Goal: Book appointment/travel/reservation

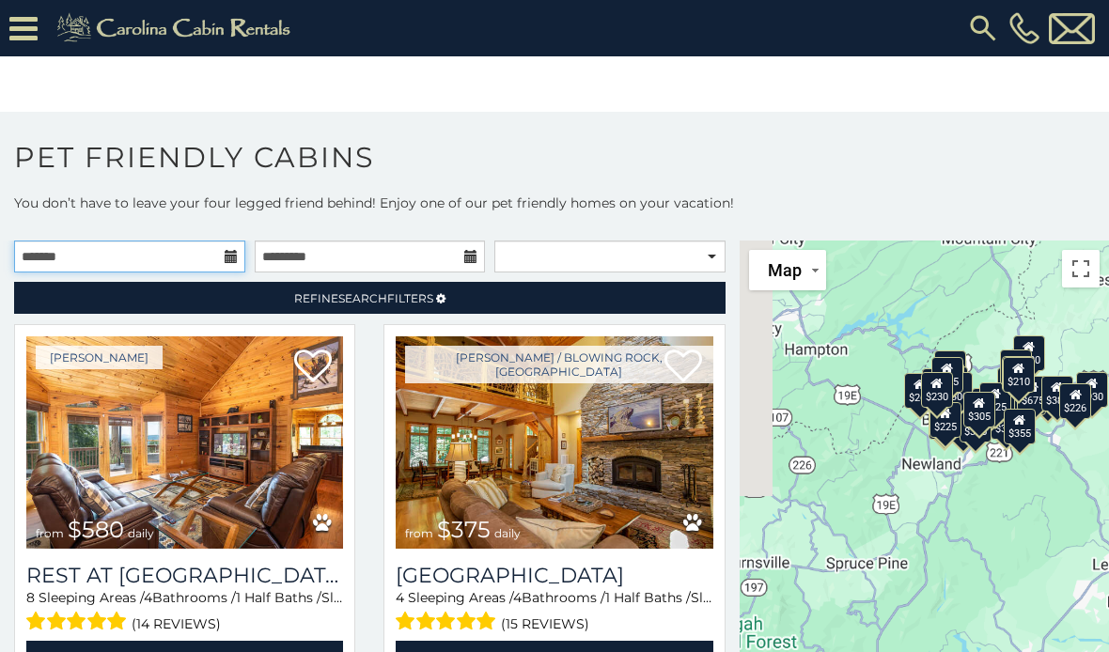
click at [223, 257] on input "text" at bounding box center [129, 257] width 231 height 32
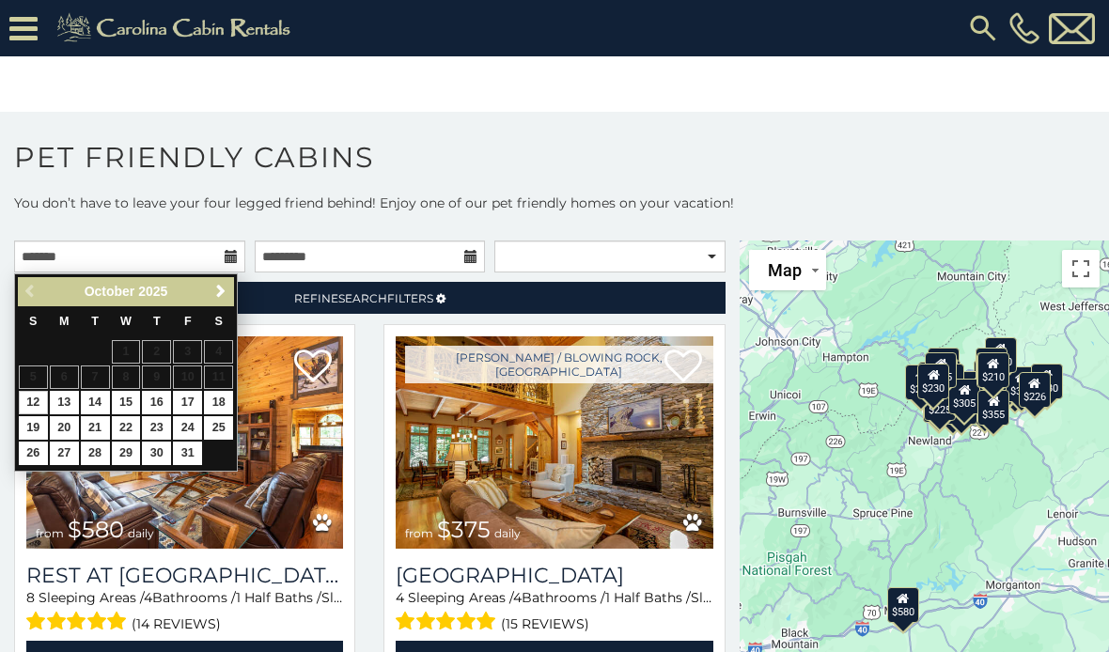
click at [213, 288] on span "Next" at bounding box center [220, 291] width 15 height 15
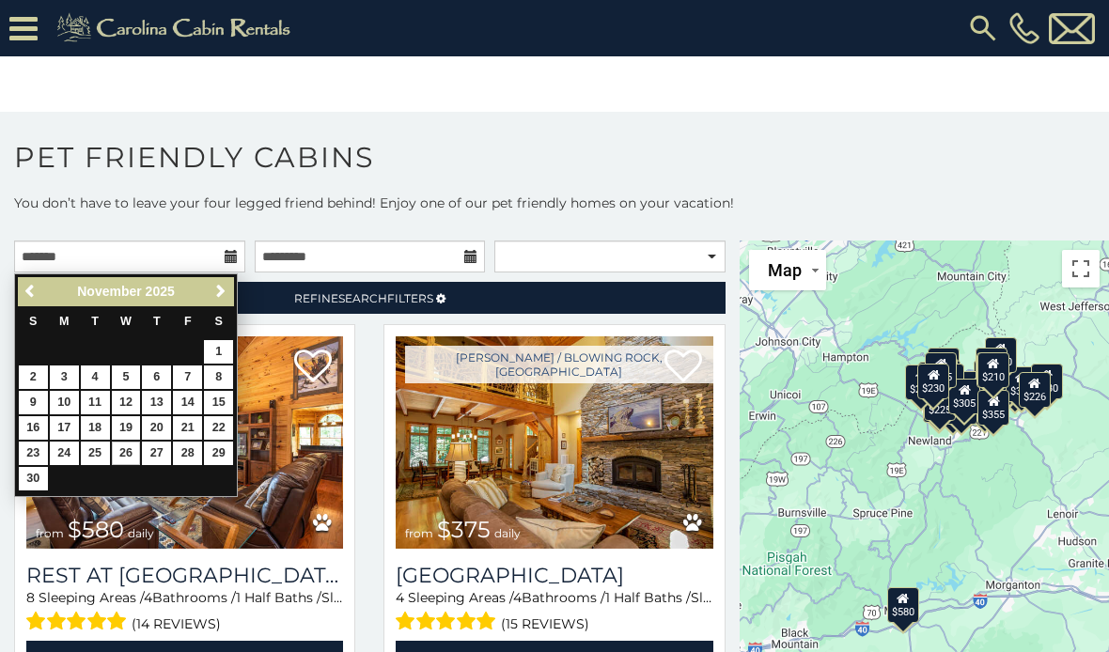
click at [133, 442] on link "26" at bounding box center [126, 453] width 29 height 23
type input "**********"
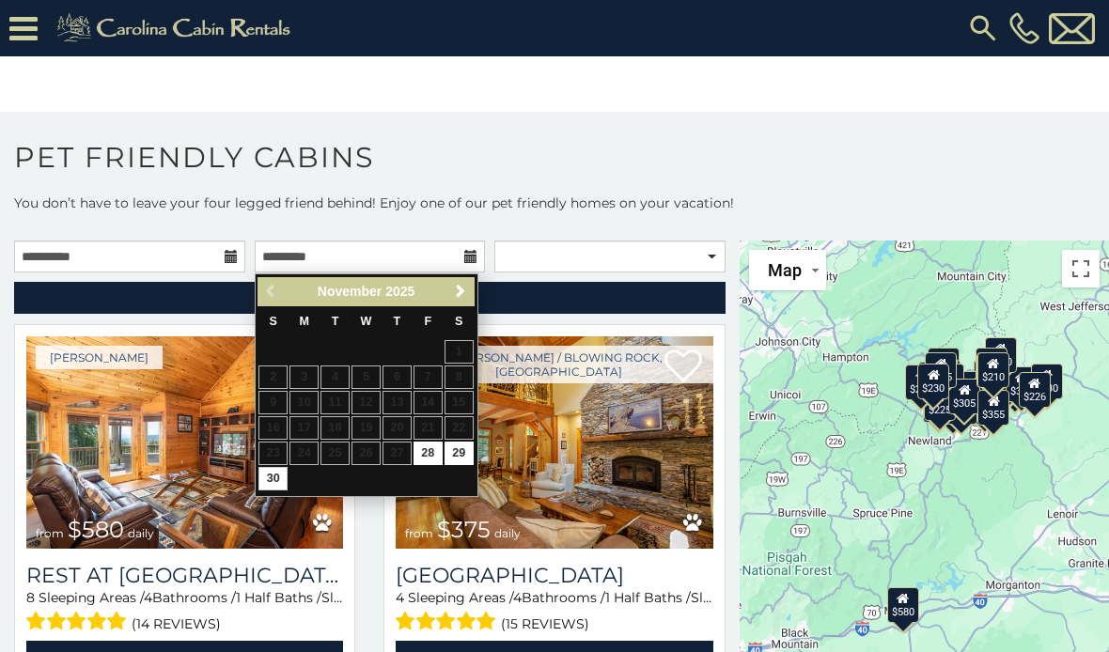
click at [276, 478] on link "30" at bounding box center [272, 478] width 29 height 23
type input "**********"
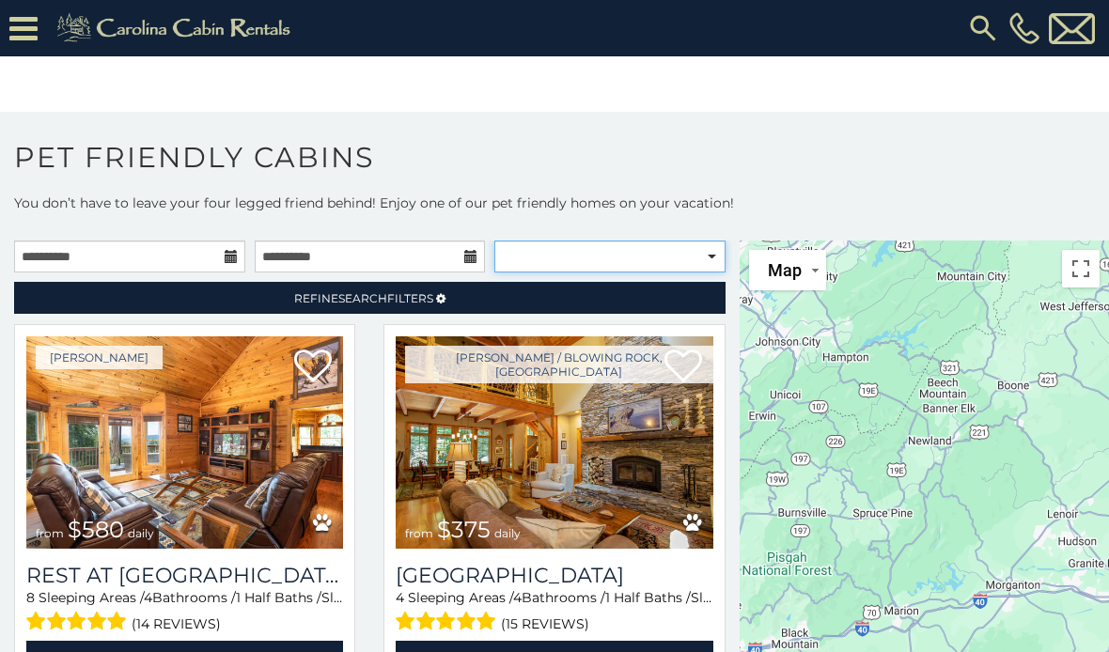
click at [698, 250] on select "**********" at bounding box center [609, 257] width 231 height 32
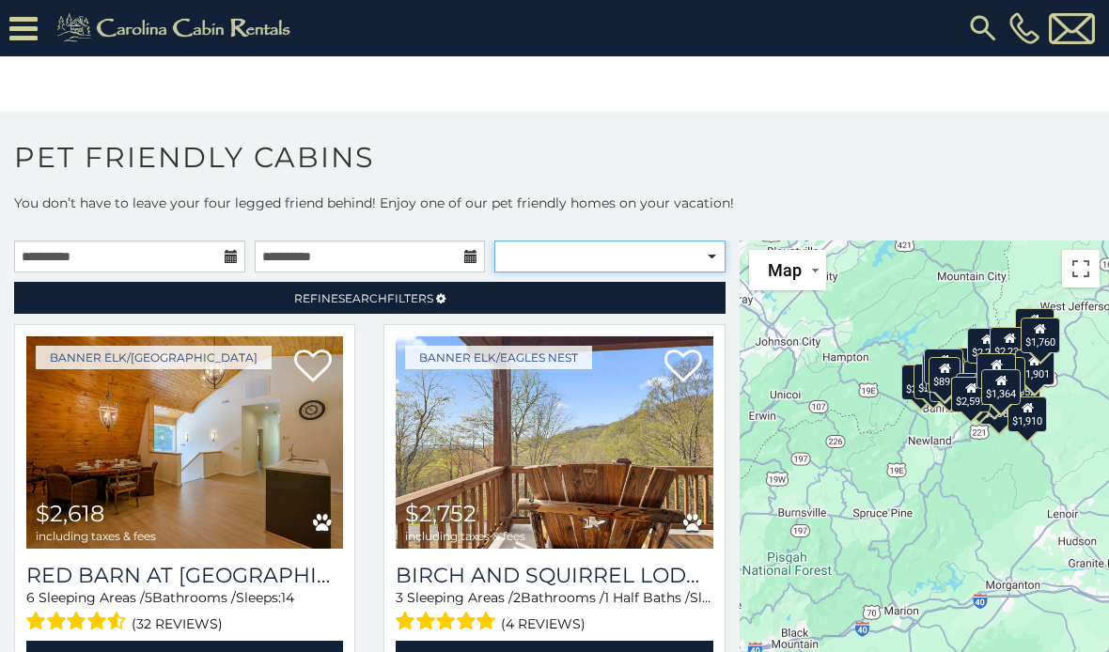
select select "**********"
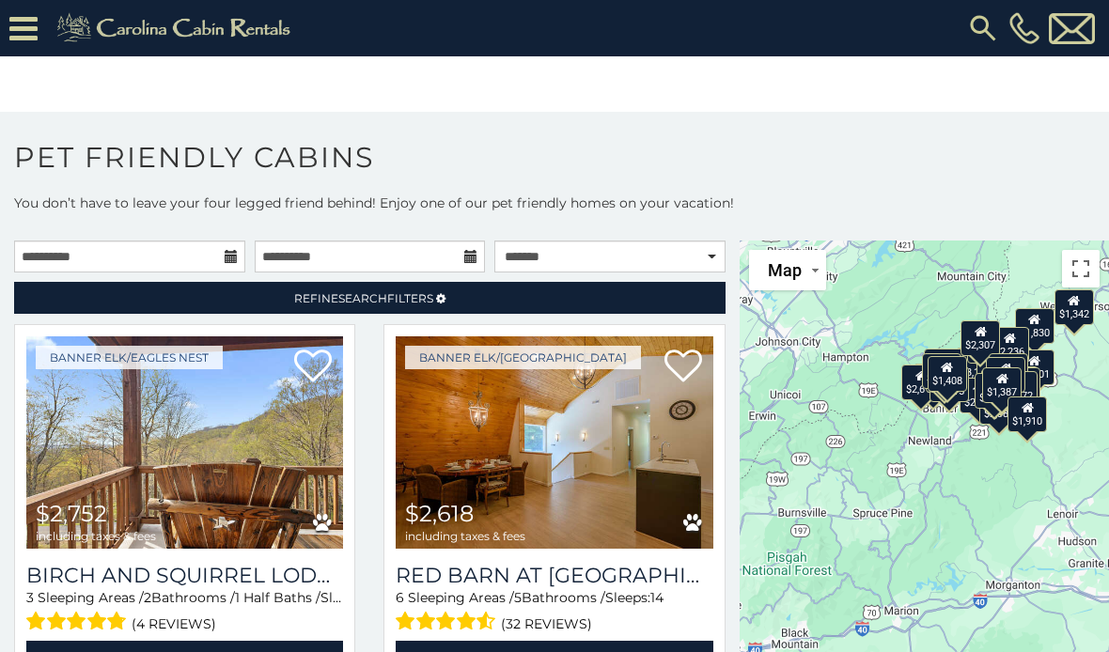
click at [369, 289] on link "Refine Search Filters" at bounding box center [370, 298] width 712 height 32
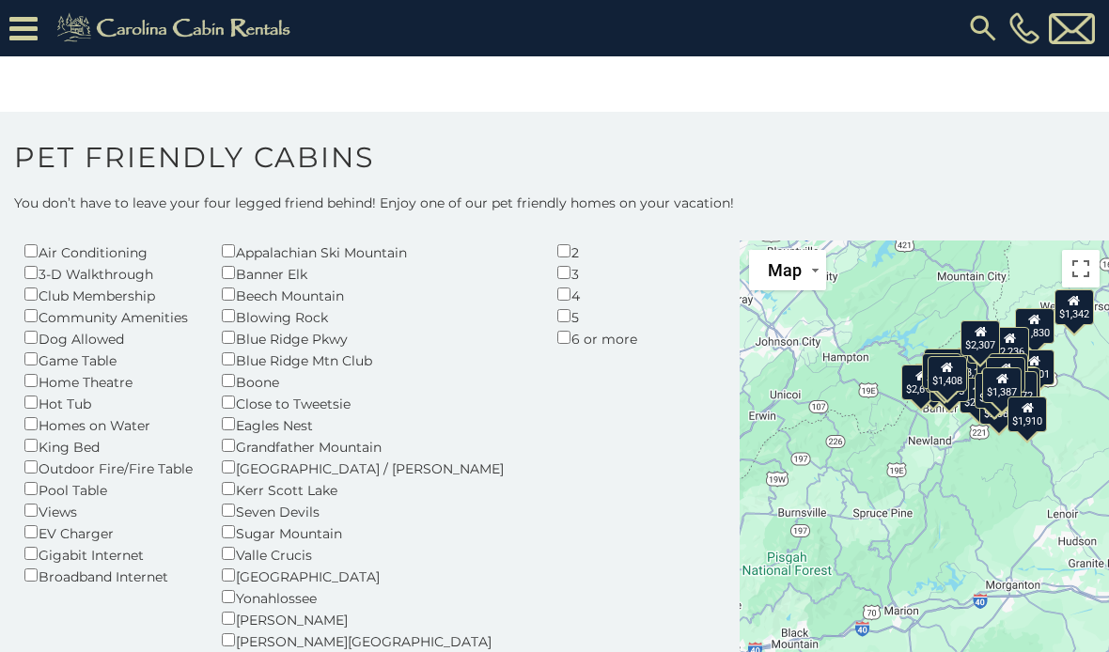
scroll to position [131, 0]
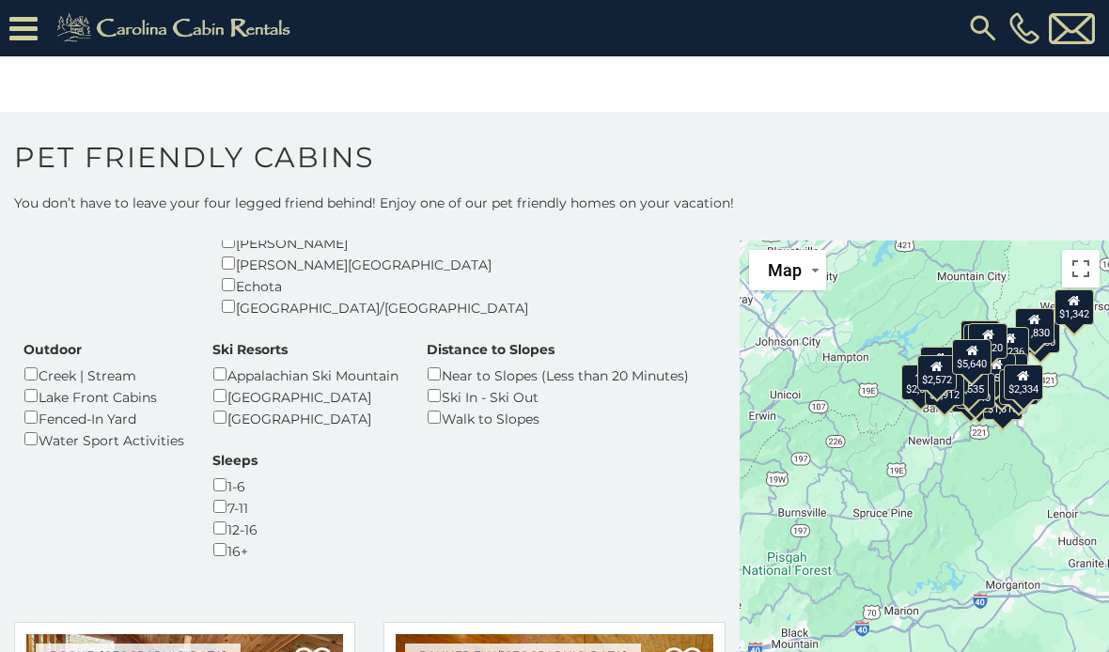
scroll to position [511, 0]
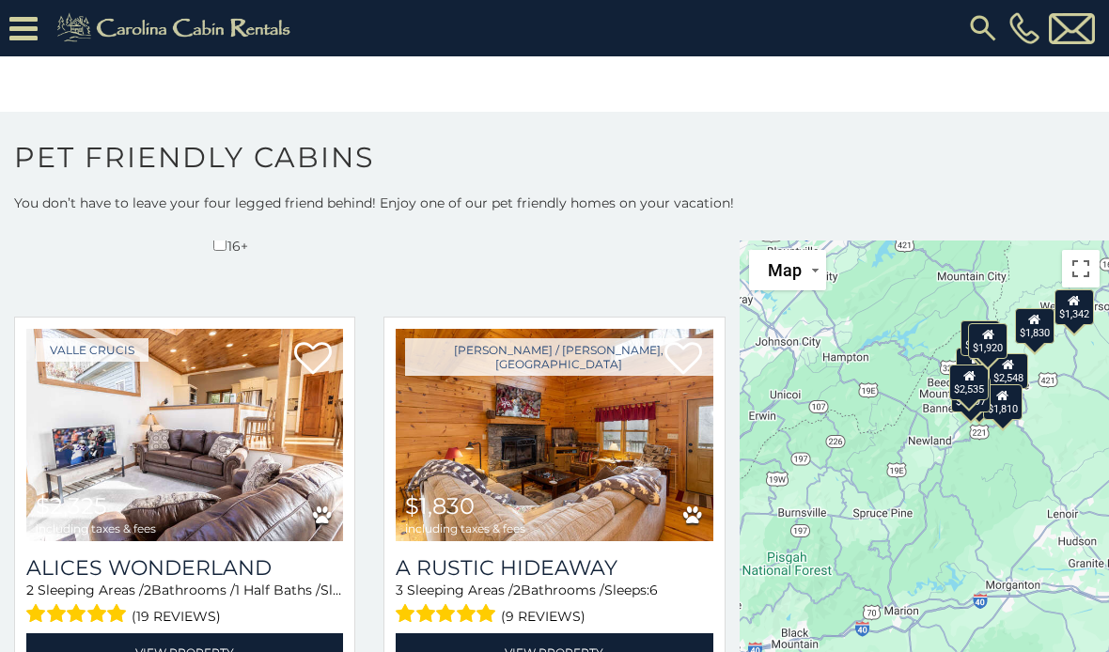
scroll to position [816, 0]
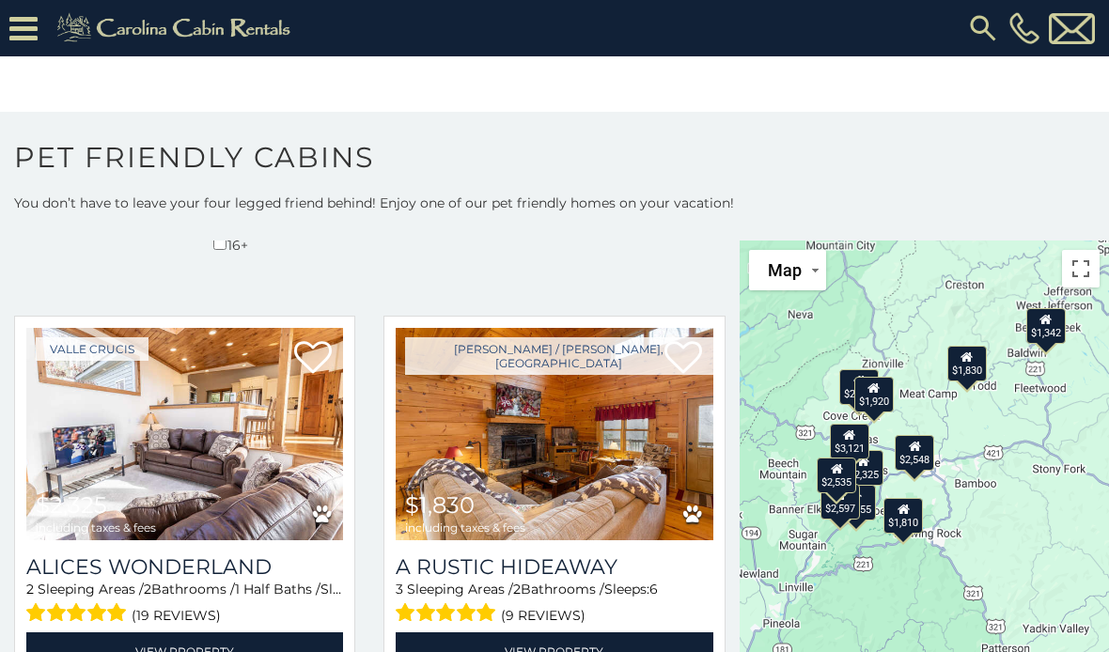
click at [1048, 322] on icon at bounding box center [1047, 319] width 12 height 13
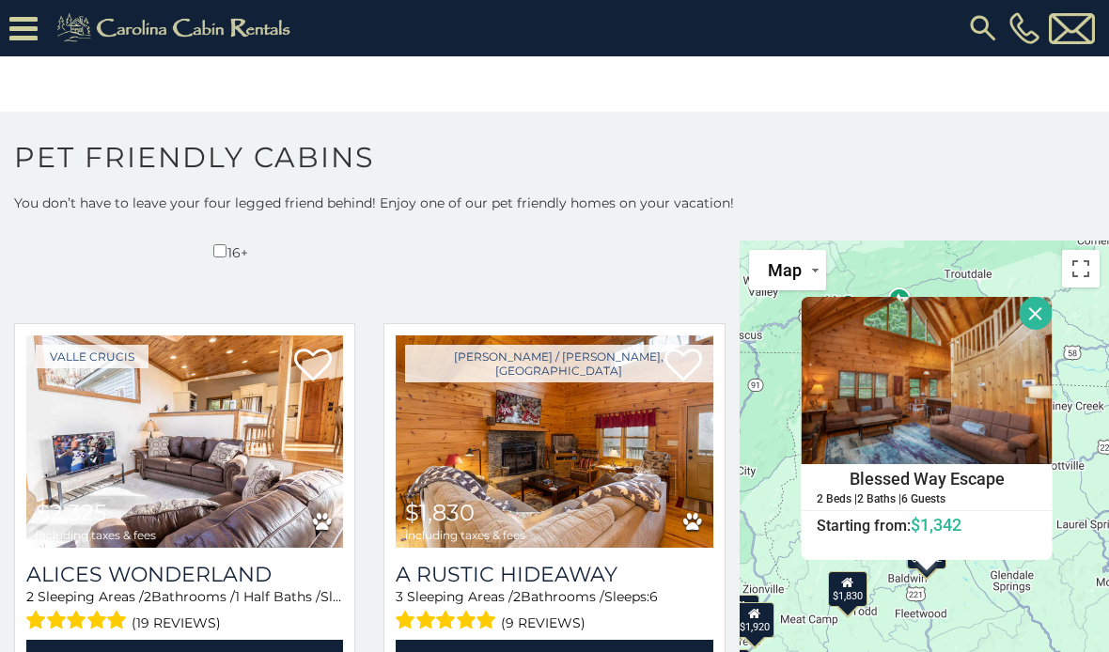
scroll to position [809, 0]
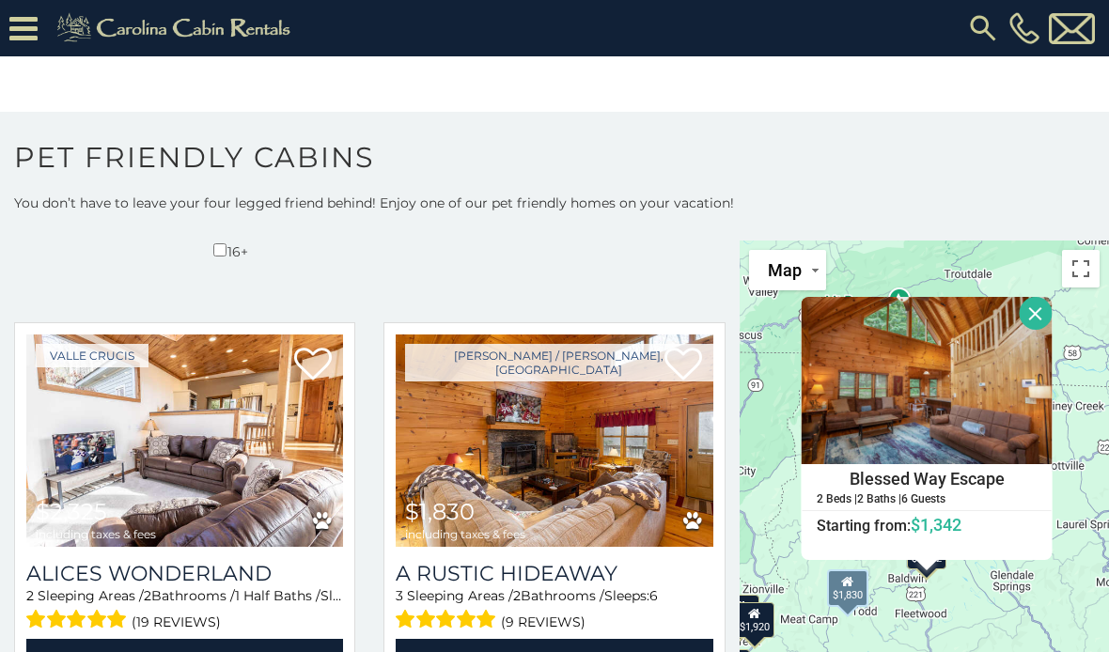
click at [489, 335] on img at bounding box center [554, 441] width 317 height 212
click at [591, 639] on link "View Property" at bounding box center [554, 658] width 317 height 39
click at [590, 639] on link "View Property" at bounding box center [554, 658] width 317 height 39
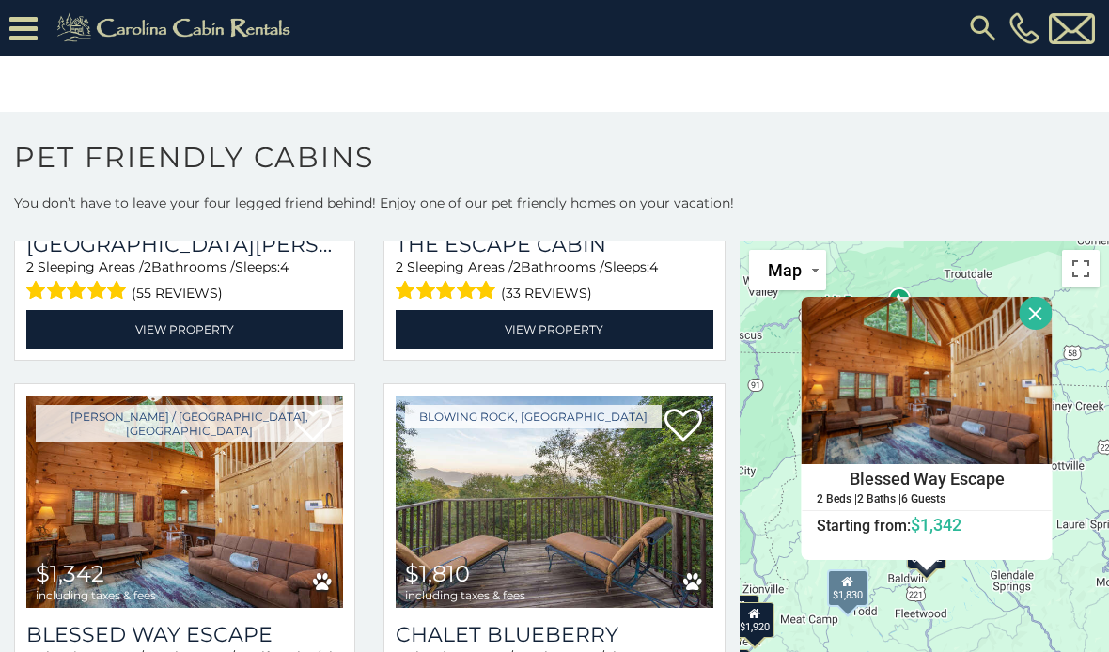
scroll to position [1919, 0]
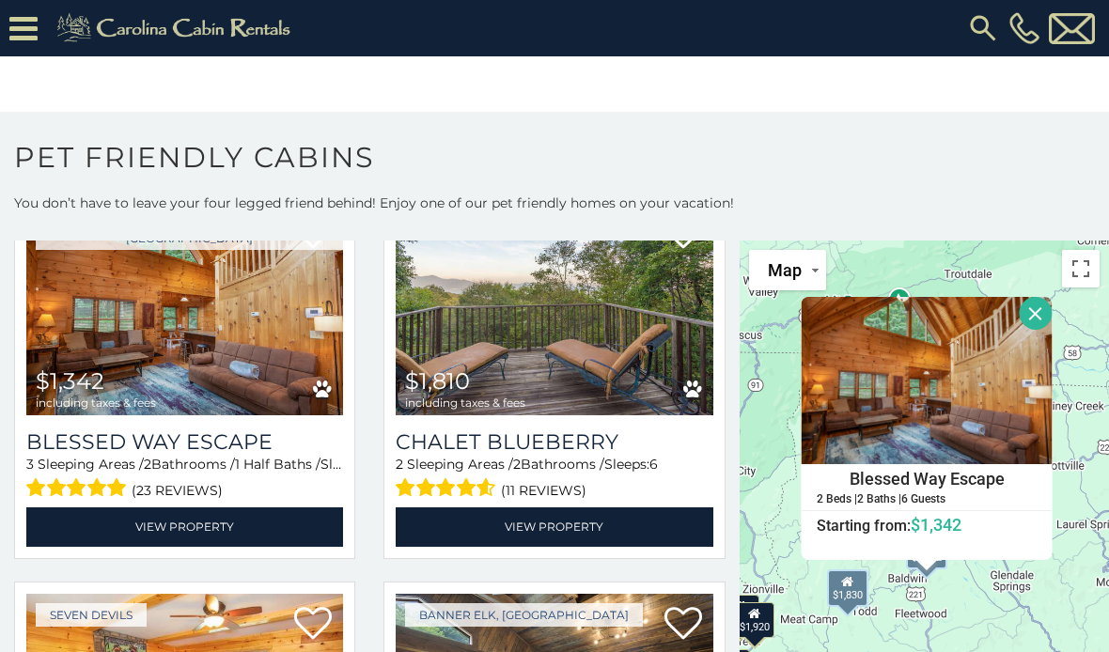
scroll to position [2106, 0]
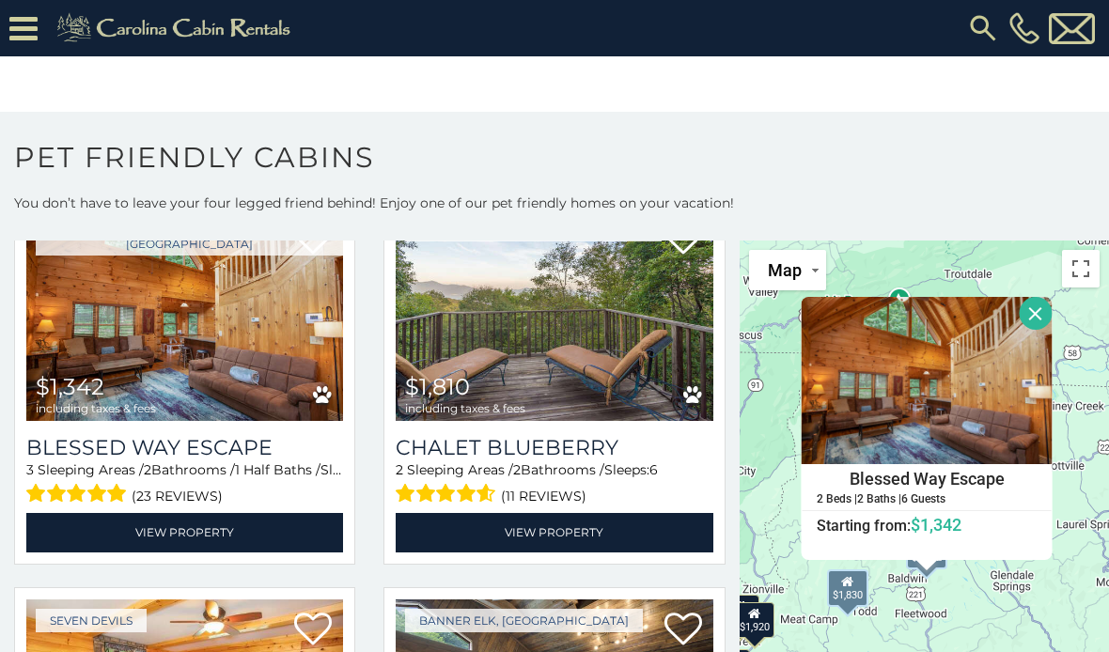
click at [666, 513] on link "View Property" at bounding box center [554, 532] width 317 height 39
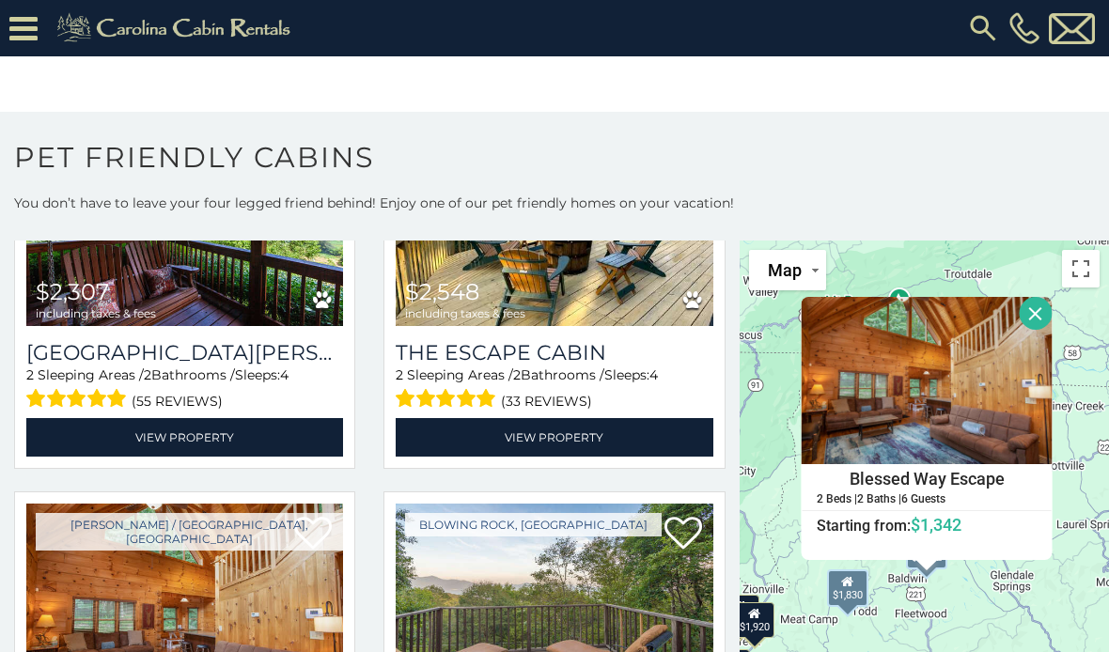
scroll to position [1809, 0]
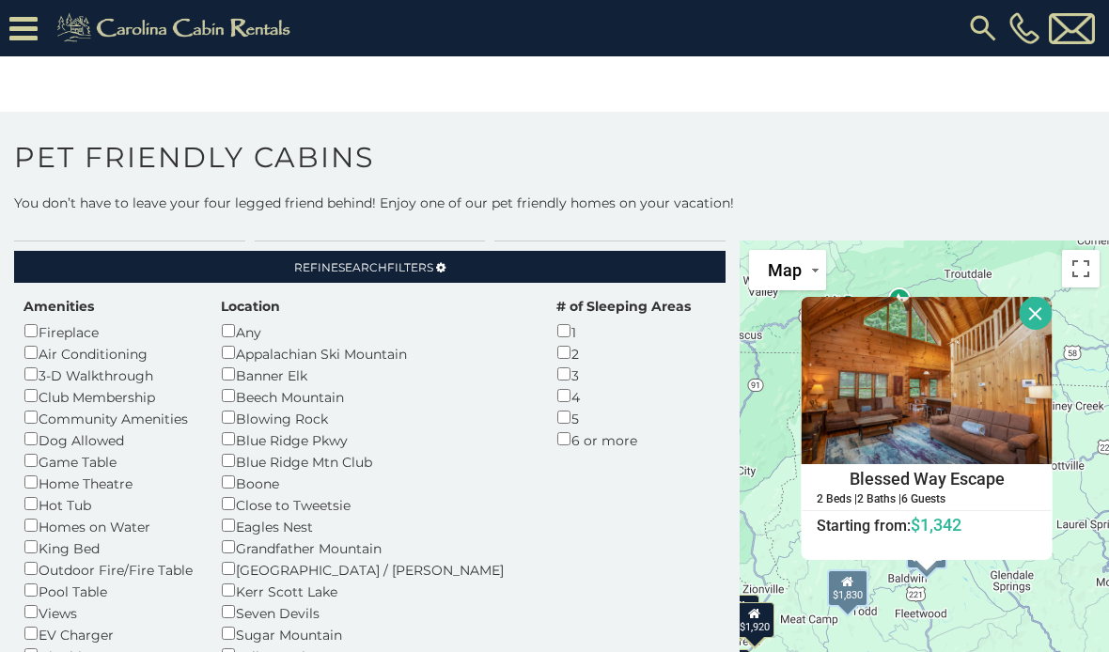
scroll to position [30, 0]
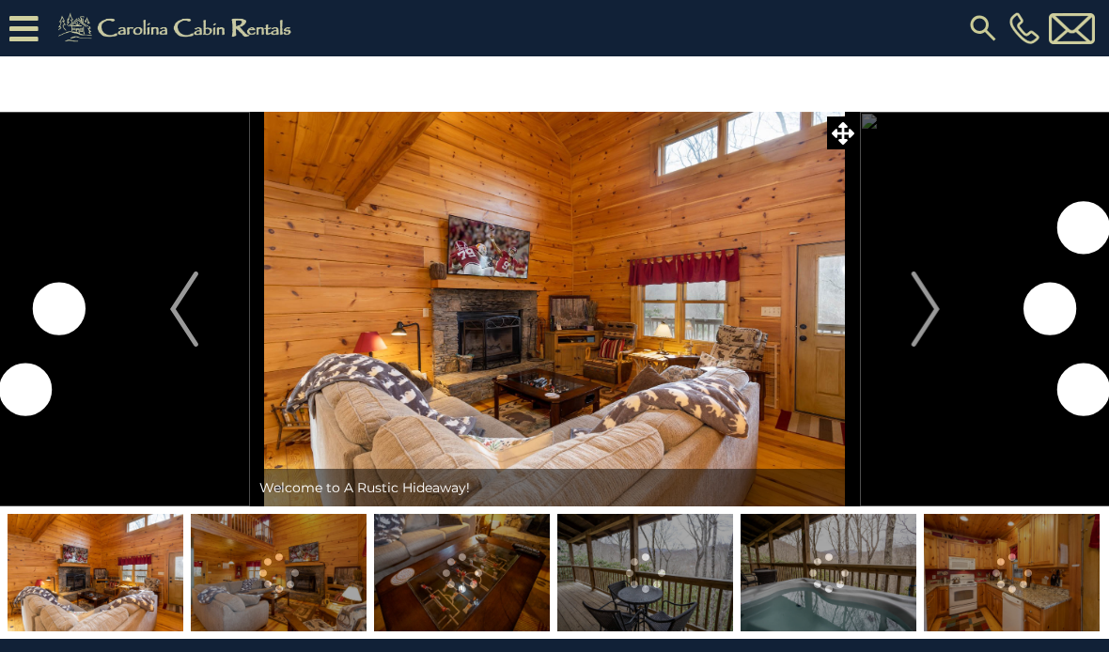
click at [934, 308] on img "Next" at bounding box center [925, 309] width 28 height 75
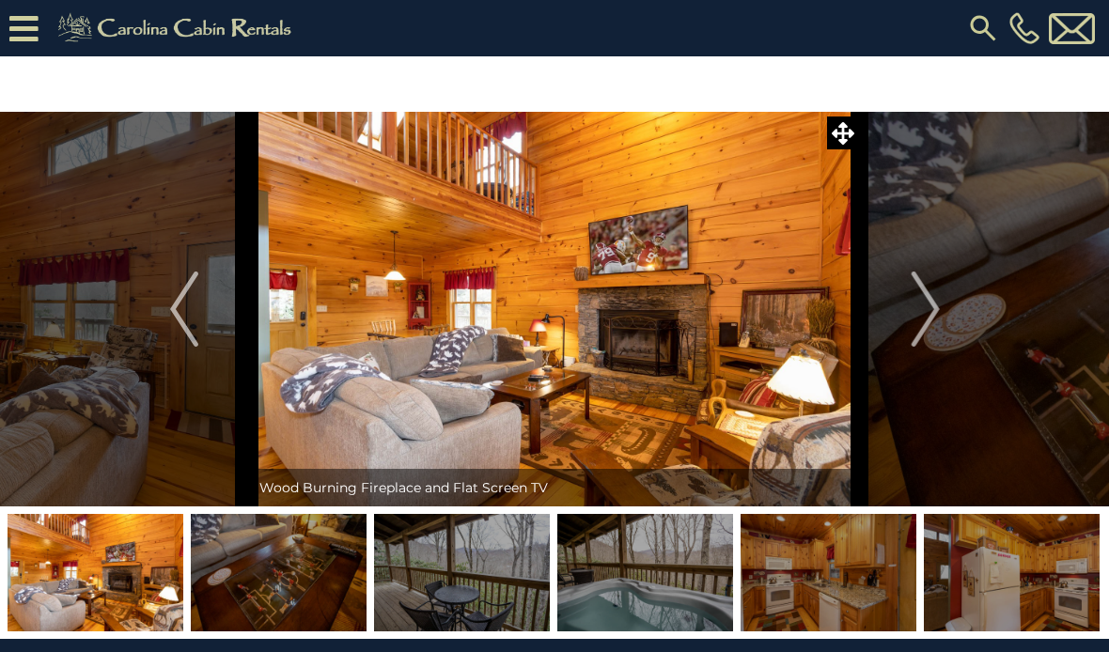
click at [941, 316] on button "Next" at bounding box center [926, 309] width 132 height 395
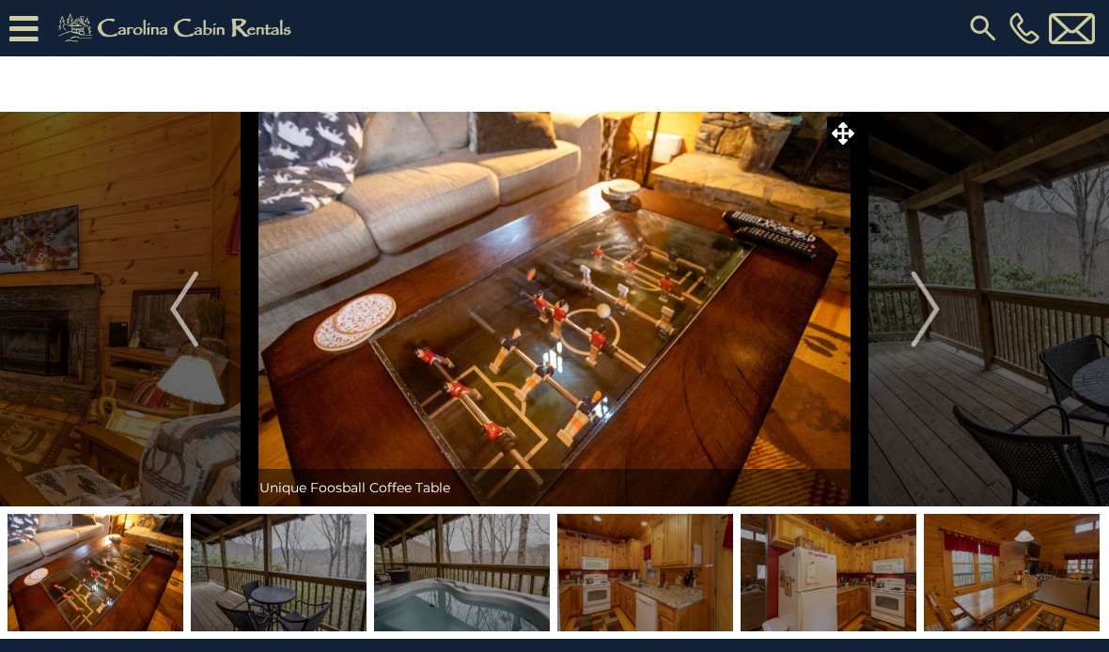
click at [939, 319] on img "Next" at bounding box center [925, 309] width 28 height 75
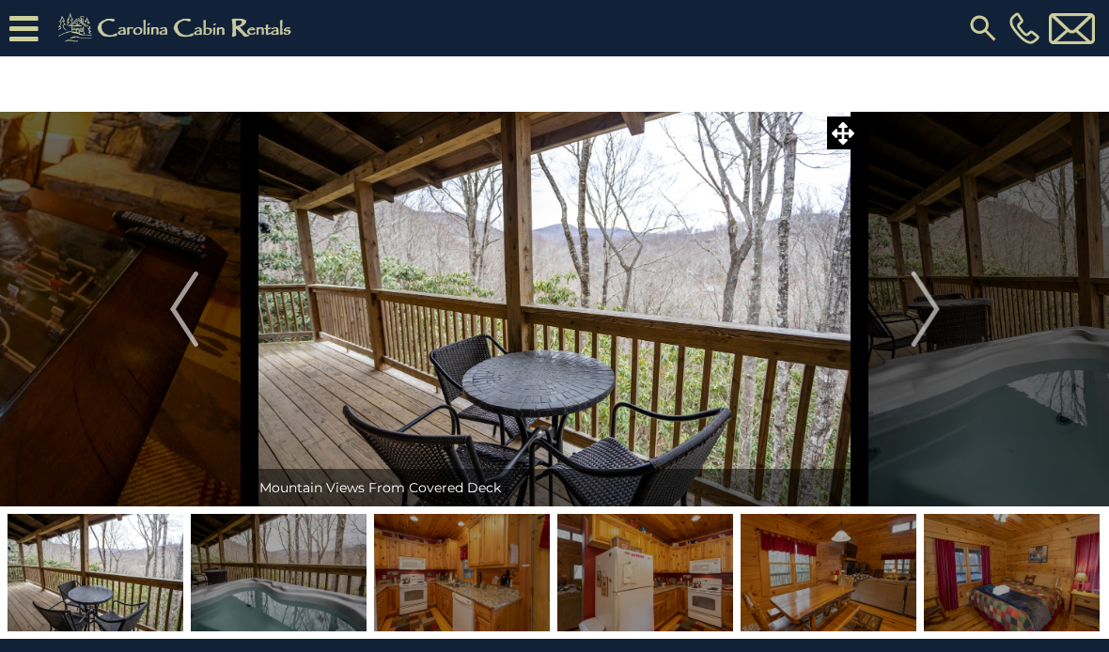
click at [936, 317] on img "Next" at bounding box center [925, 309] width 28 height 75
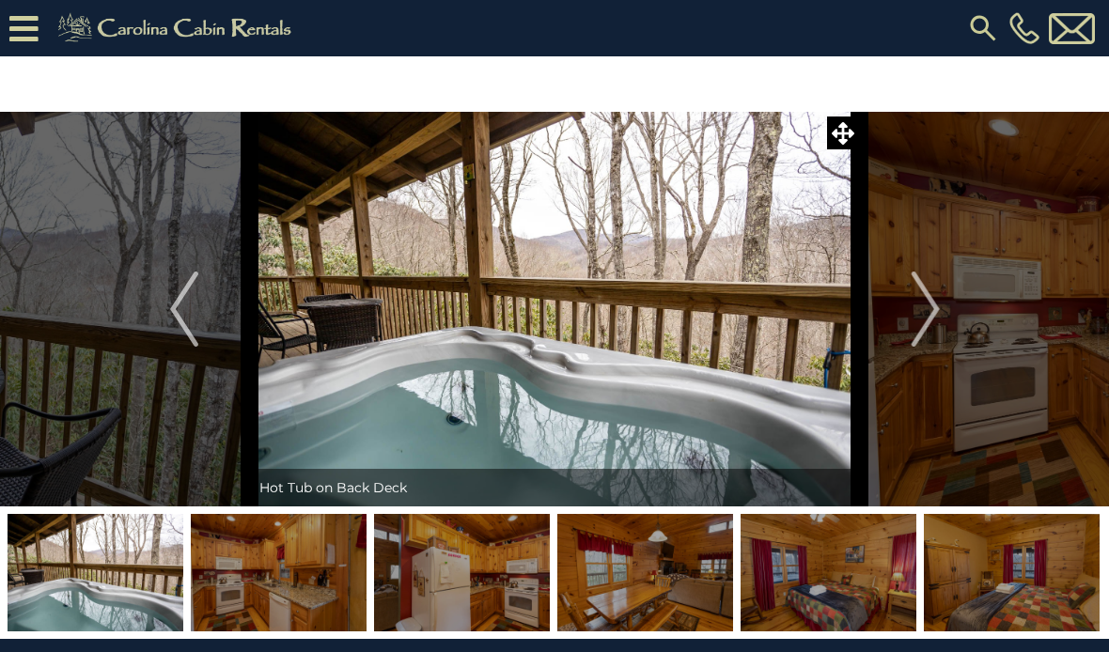
click at [933, 308] on img "Next" at bounding box center [925, 309] width 28 height 75
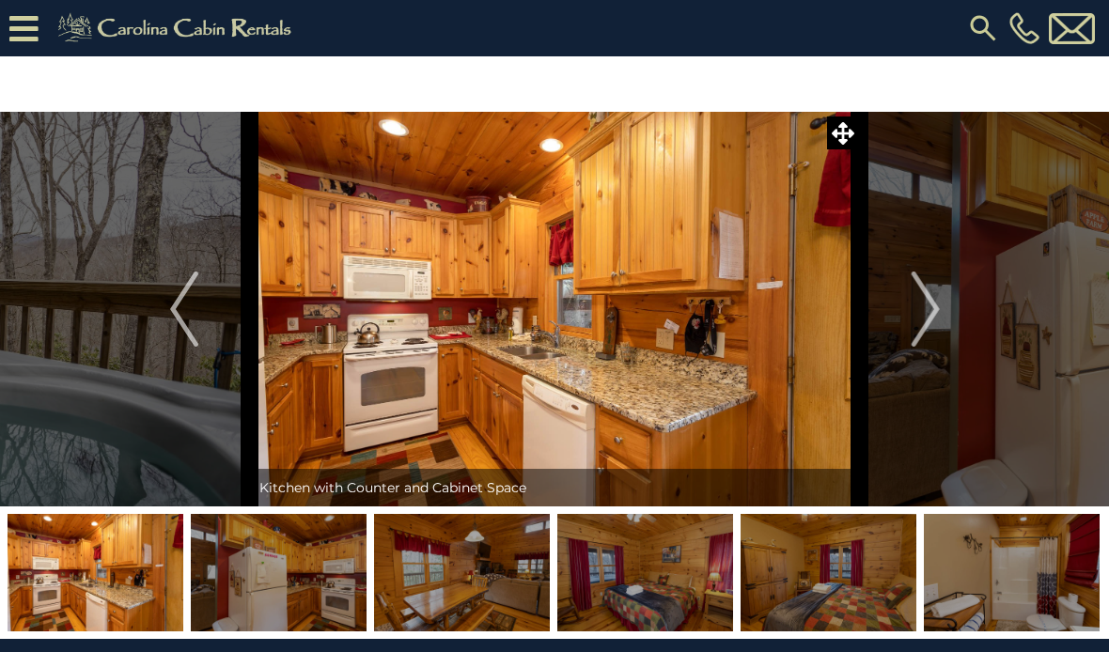
click at [932, 317] on img "Next" at bounding box center [925, 309] width 28 height 75
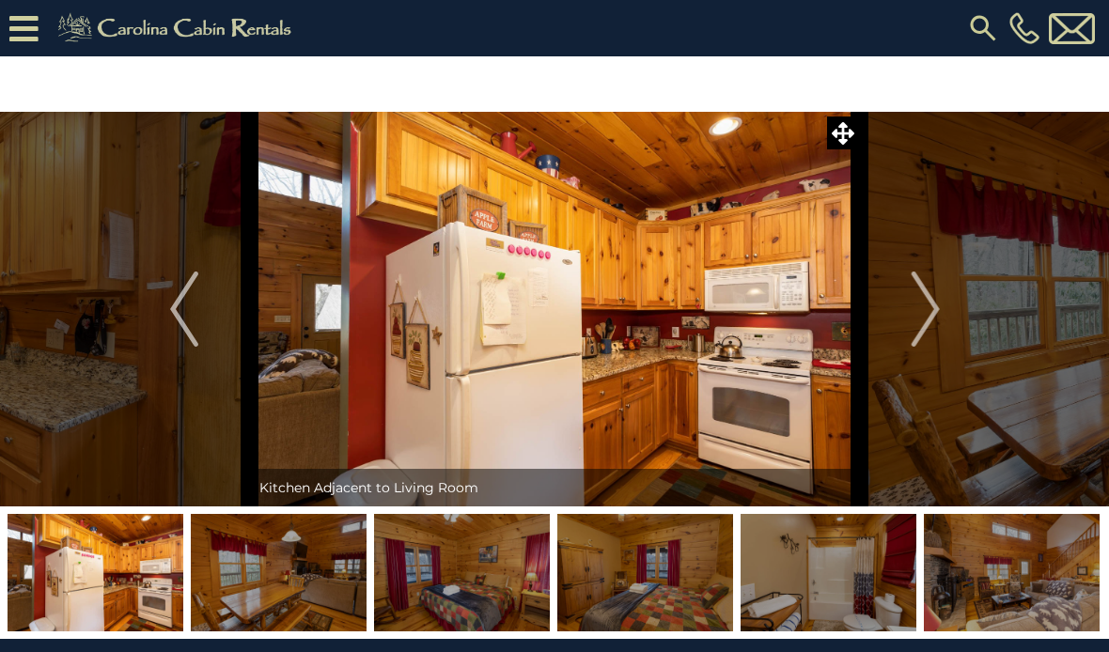
click at [931, 310] on img "Next" at bounding box center [925, 309] width 28 height 75
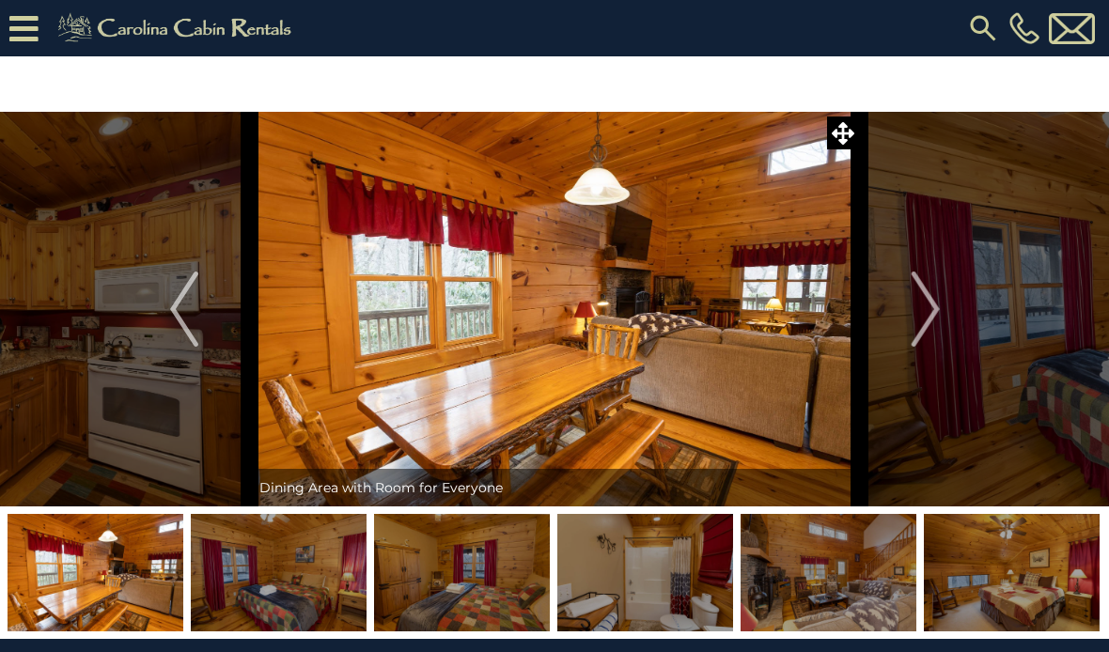
click at [943, 305] on button "Next" at bounding box center [926, 309] width 132 height 395
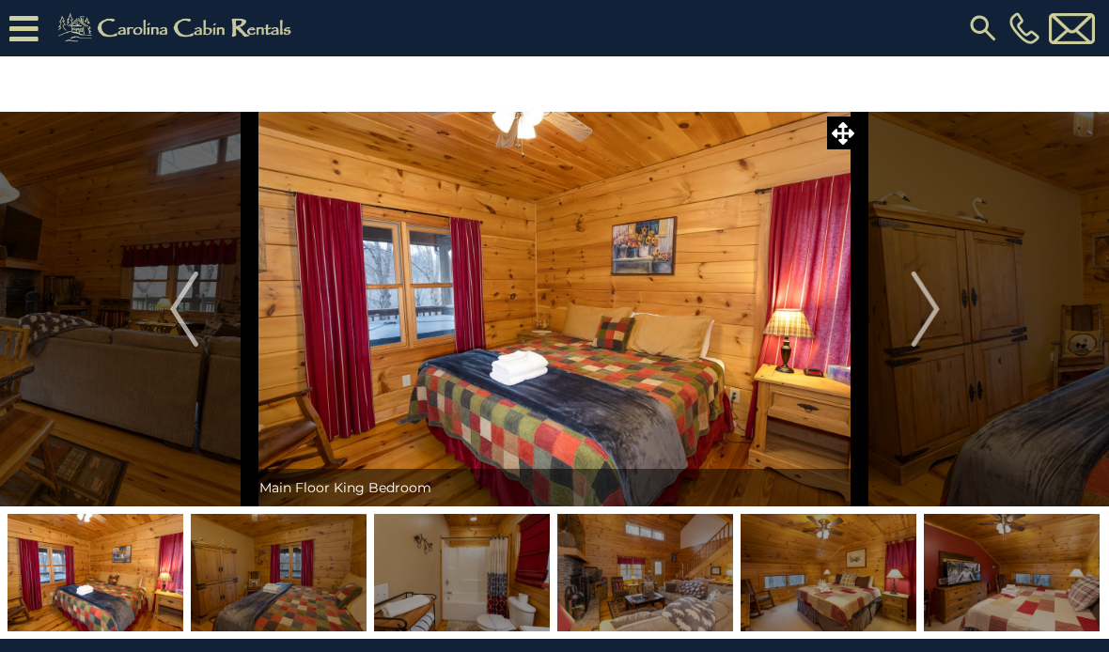
click at [947, 304] on button "Next" at bounding box center [926, 309] width 132 height 395
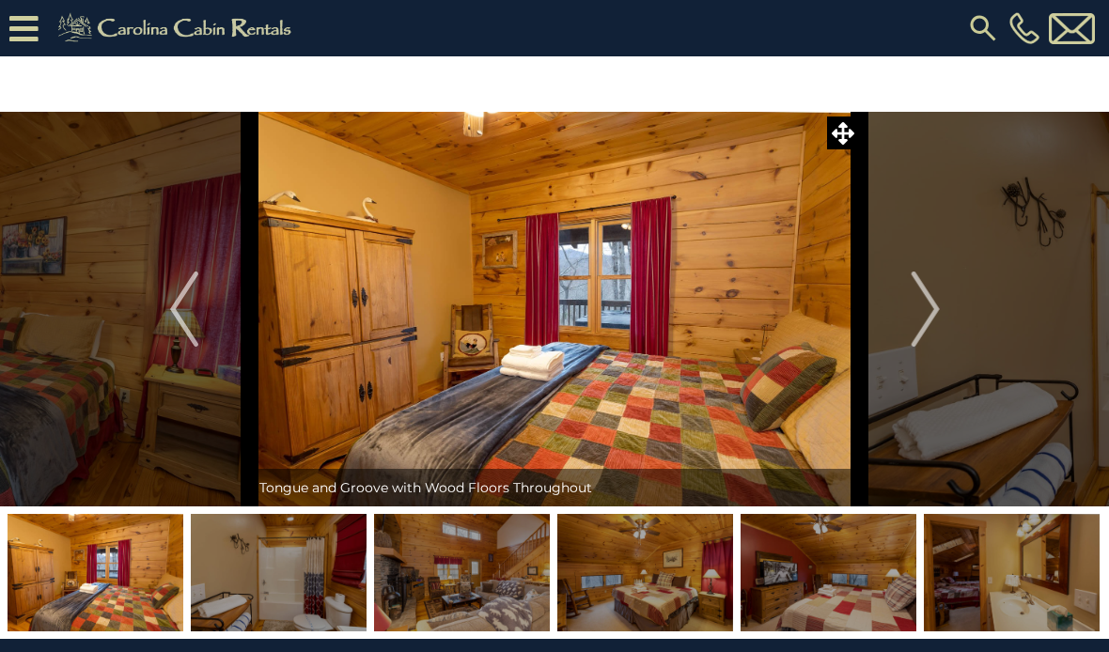
click at [938, 305] on img "Next" at bounding box center [925, 309] width 28 height 75
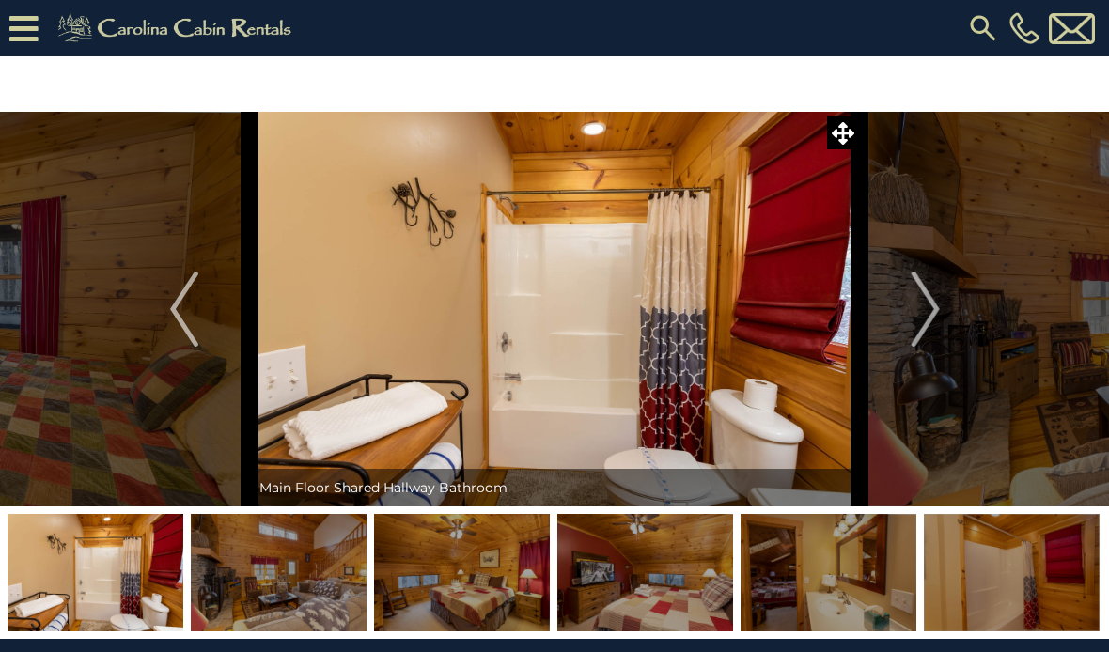
click at [939, 305] on img "Next" at bounding box center [925, 309] width 28 height 75
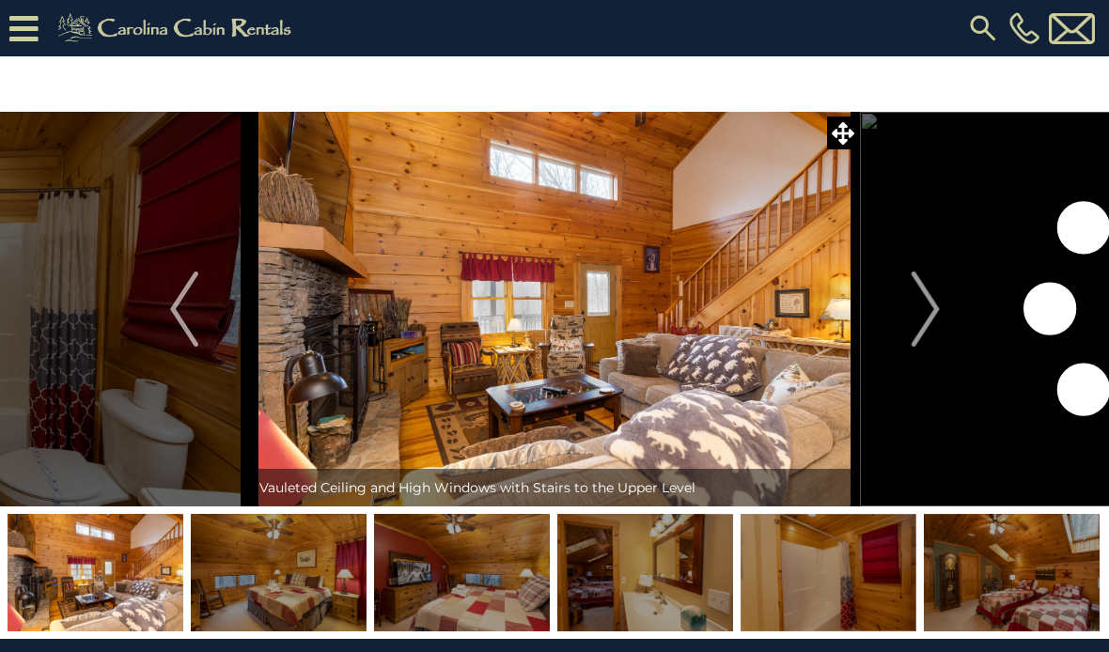
click at [931, 307] on img "Next" at bounding box center [925, 309] width 28 height 75
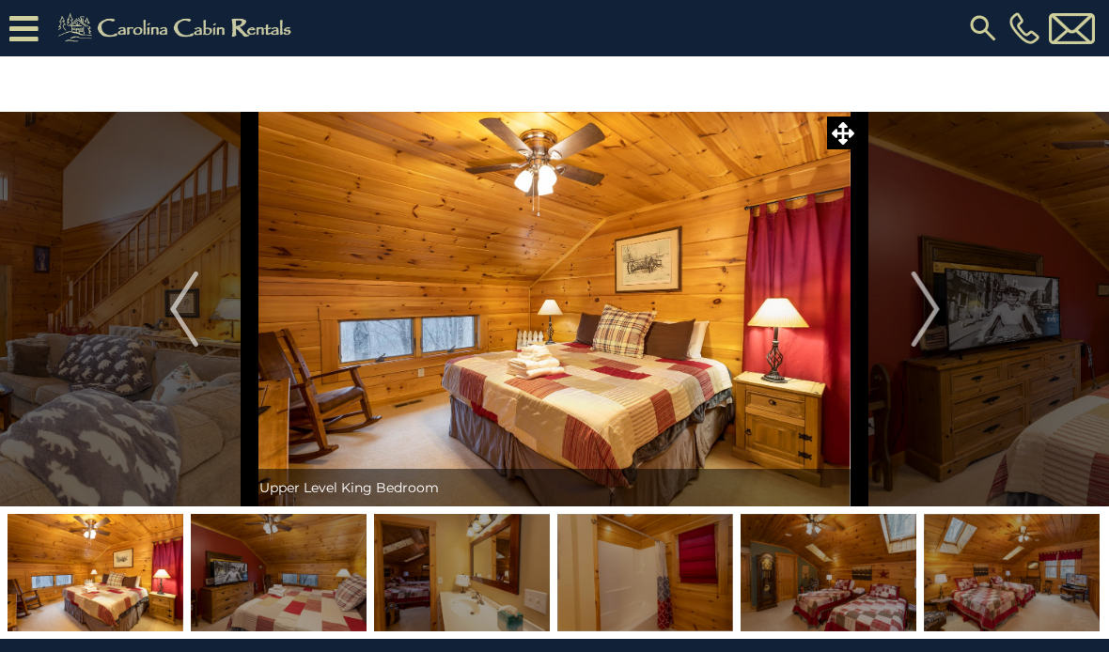
click at [936, 302] on img "Next" at bounding box center [925, 309] width 28 height 75
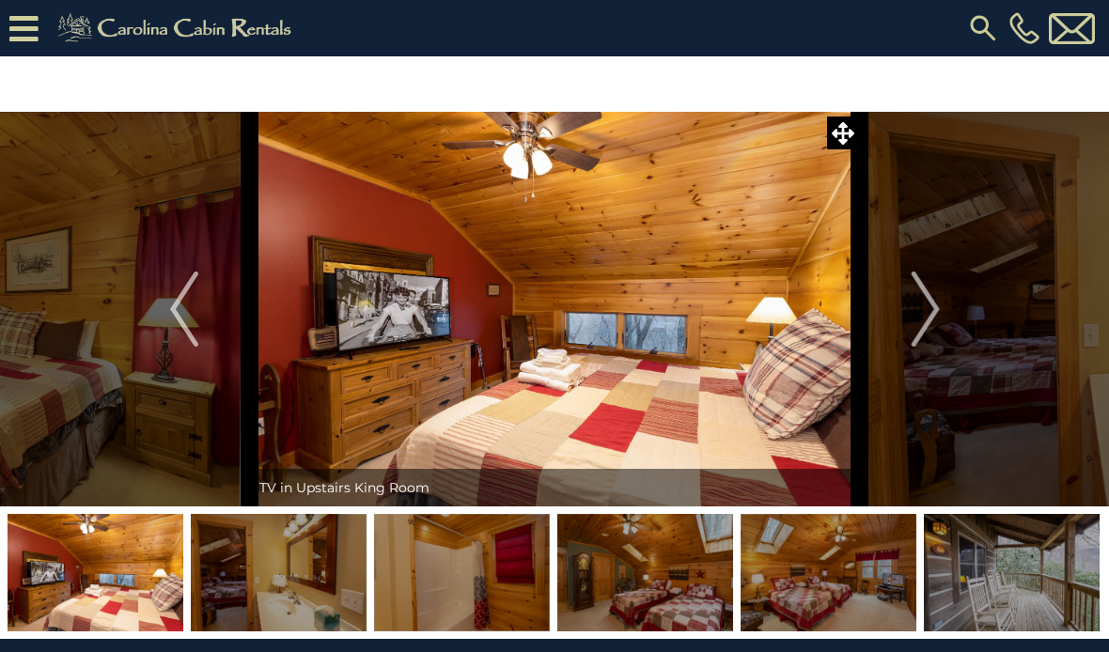
click at [936, 305] on img "Next" at bounding box center [925, 309] width 28 height 75
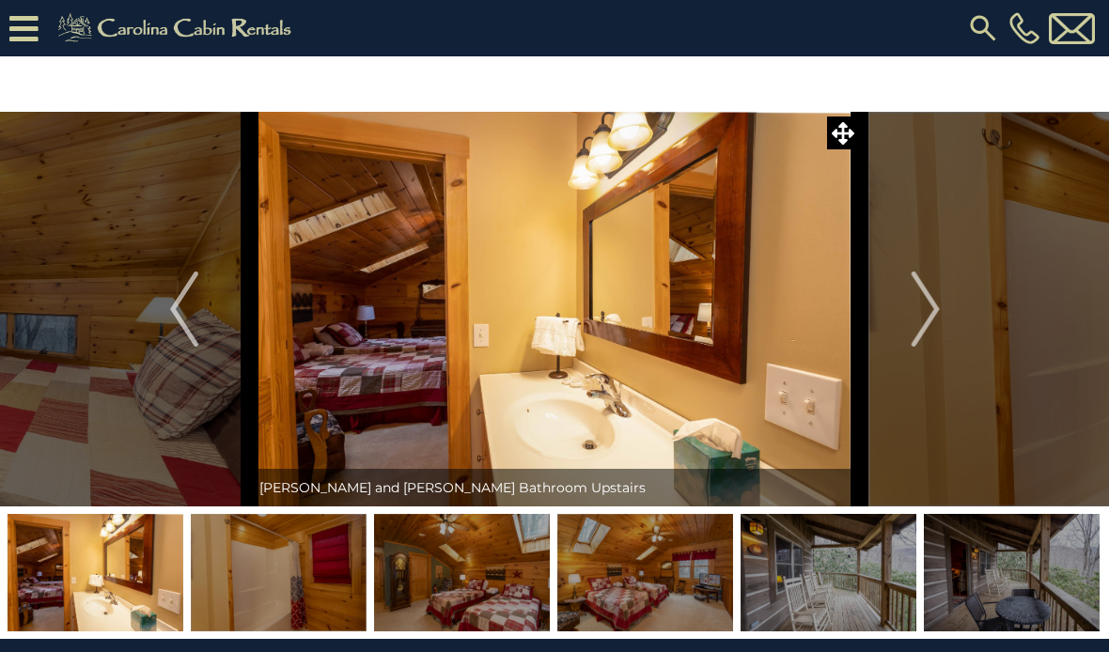
click at [937, 304] on img "Next" at bounding box center [925, 309] width 28 height 75
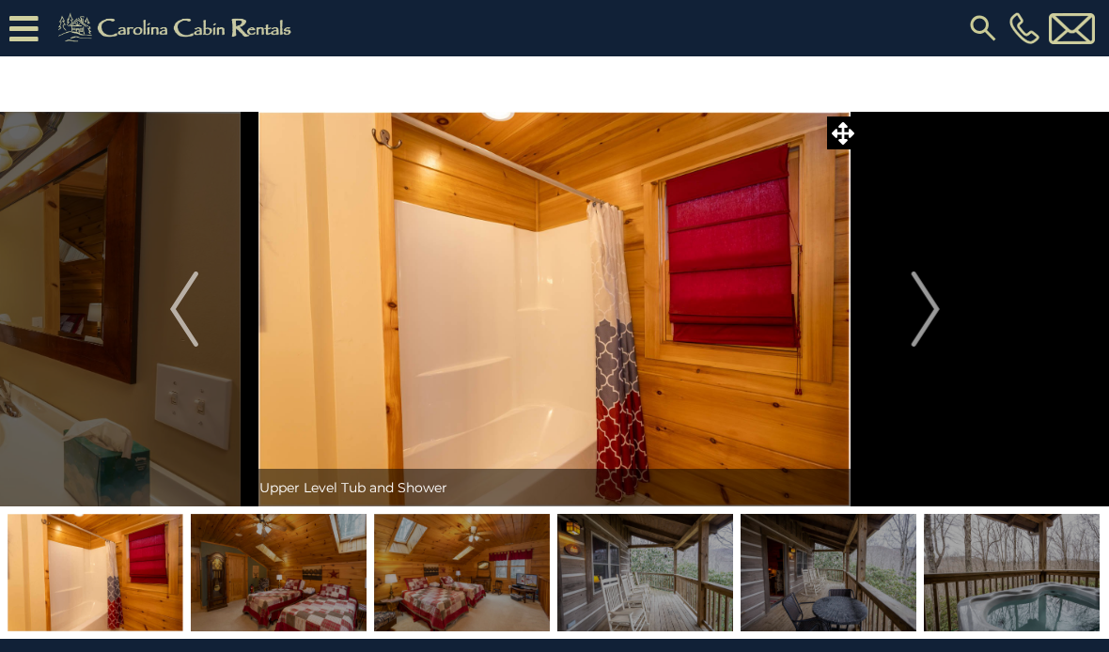
click at [936, 302] on img "Next" at bounding box center [925, 309] width 28 height 75
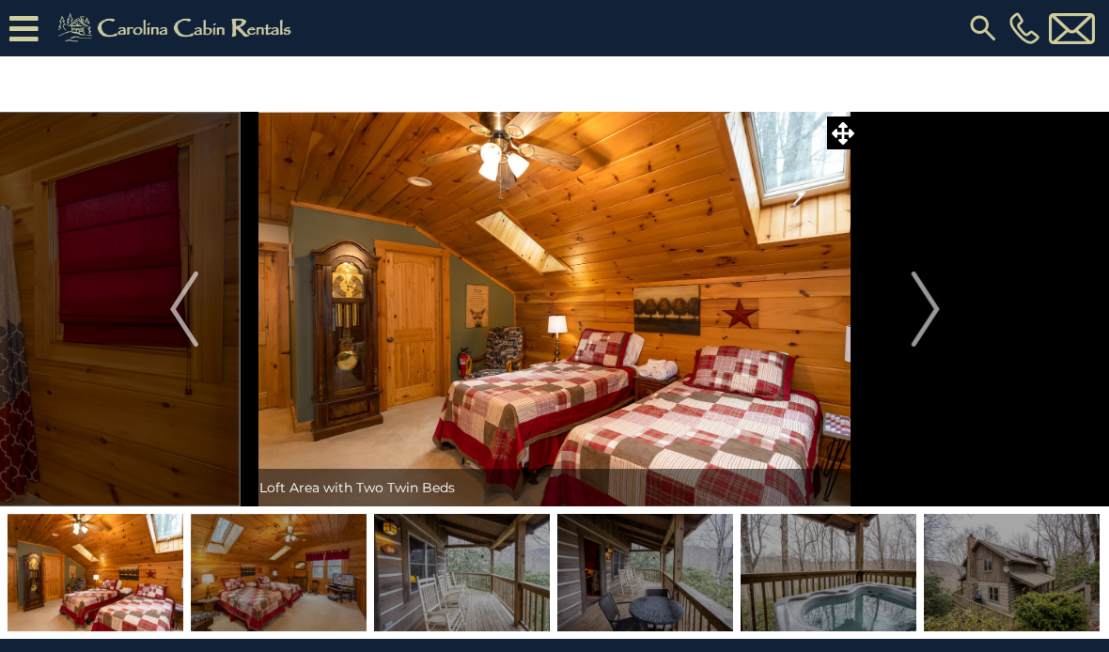
click at [951, 299] on button "Next" at bounding box center [926, 309] width 132 height 395
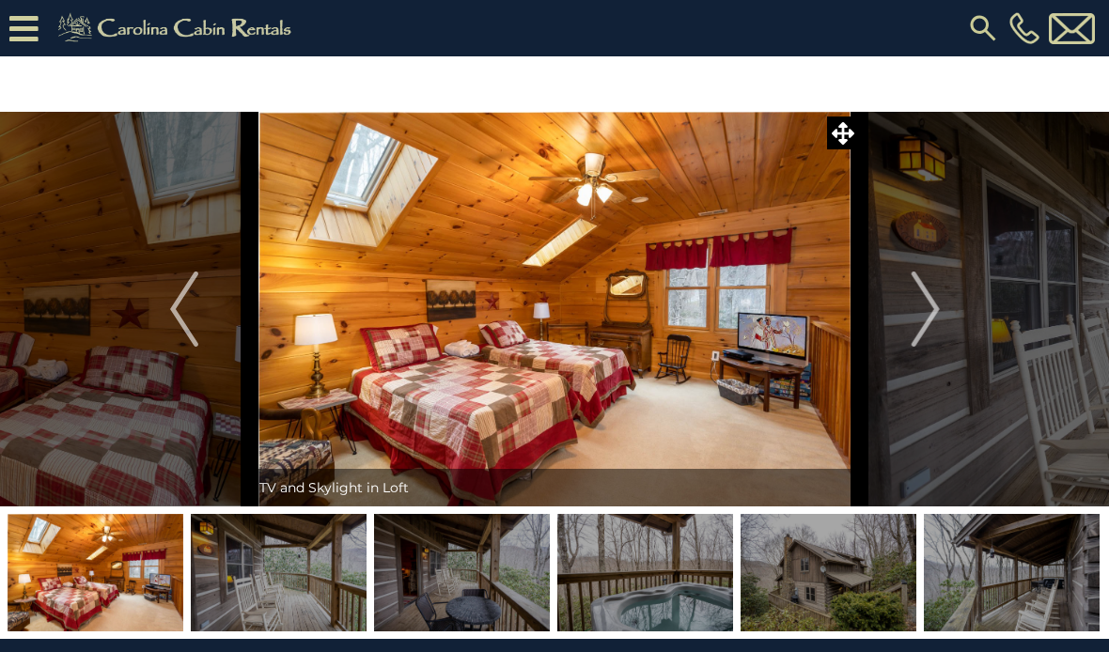
click at [937, 307] on img "Next" at bounding box center [925, 309] width 28 height 75
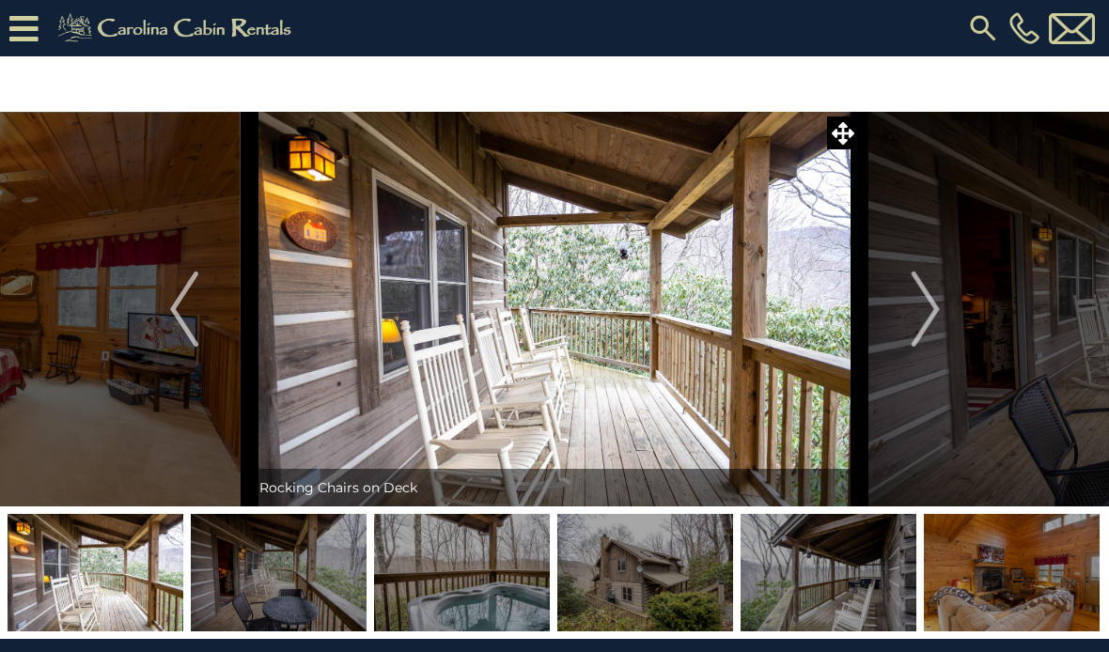
click at [935, 309] on img "Next" at bounding box center [925, 309] width 28 height 75
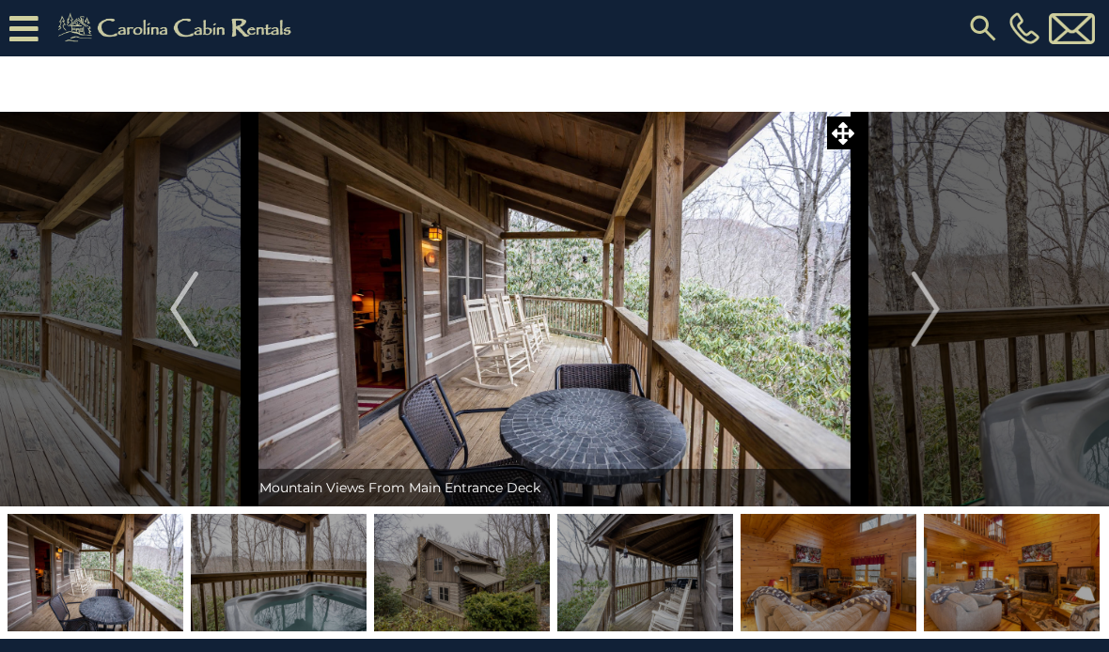
click at [934, 305] on img "Next" at bounding box center [925, 309] width 28 height 75
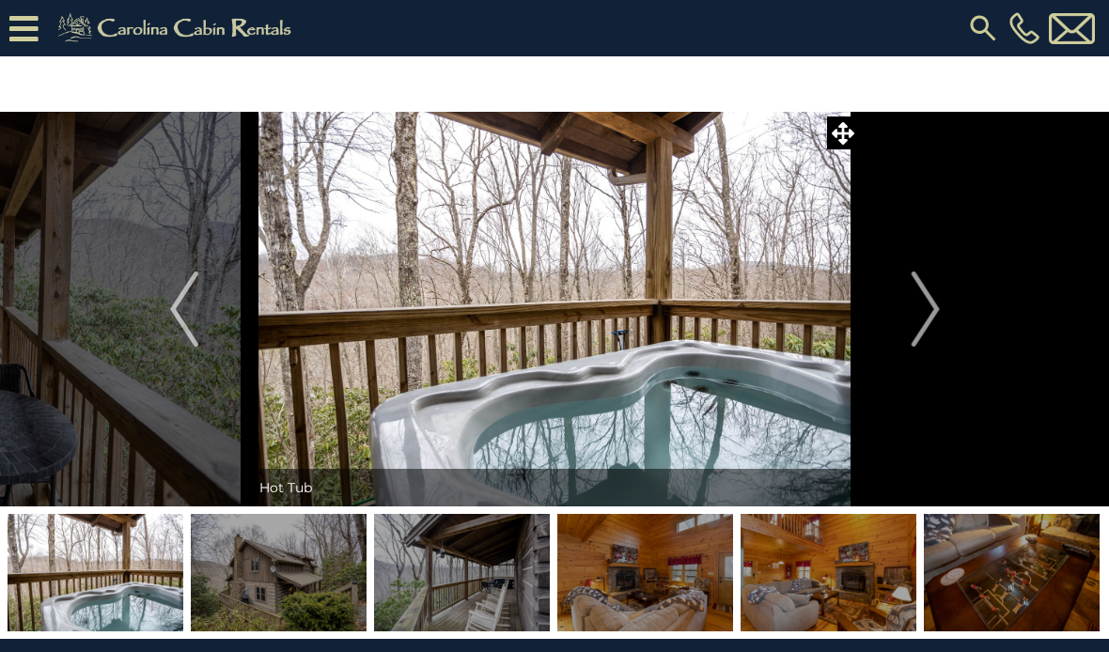
click at [933, 311] on img "Next" at bounding box center [925, 309] width 28 height 75
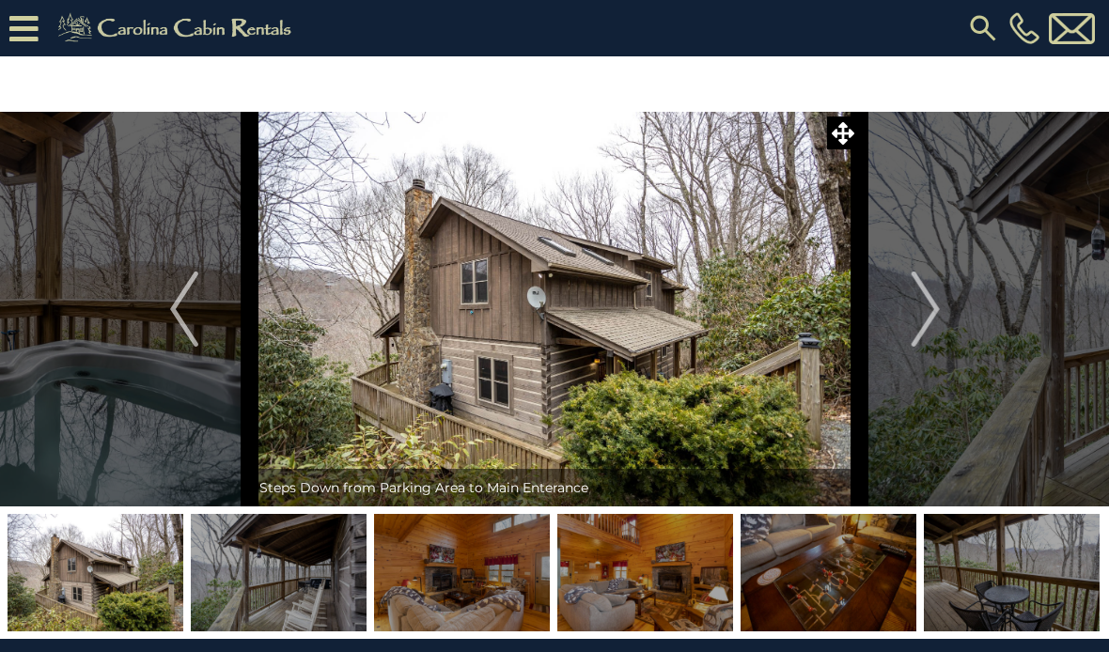
click at [935, 318] on img "Next" at bounding box center [925, 309] width 28 height 75
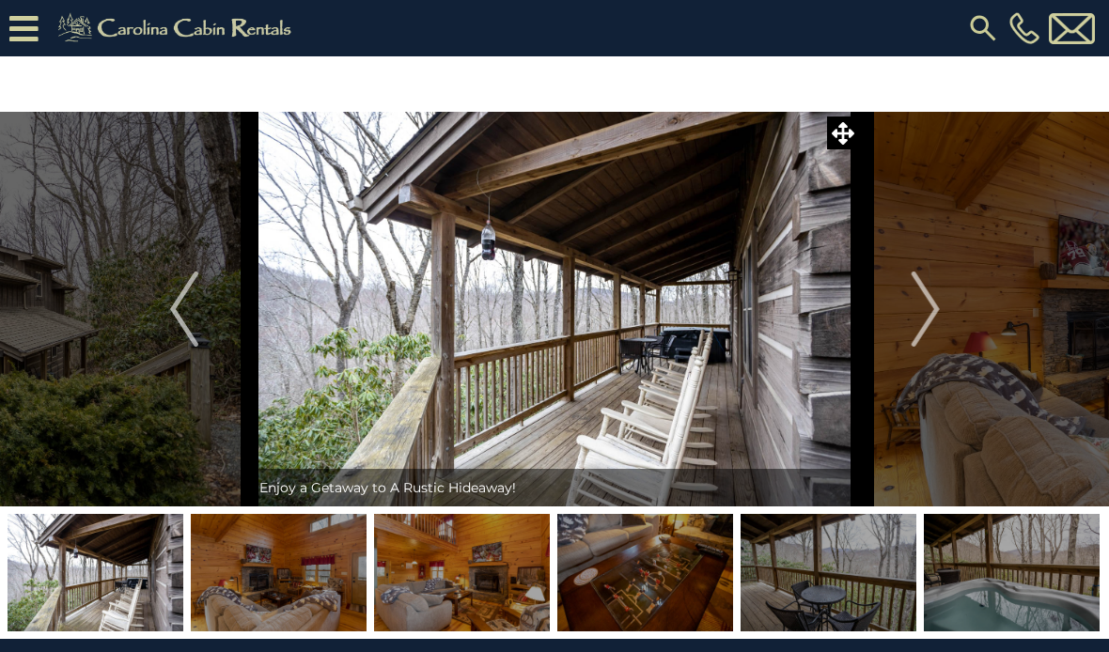
click at [161, 307] on button "Previous" at bounding box center [184, 309] width 132 height 395
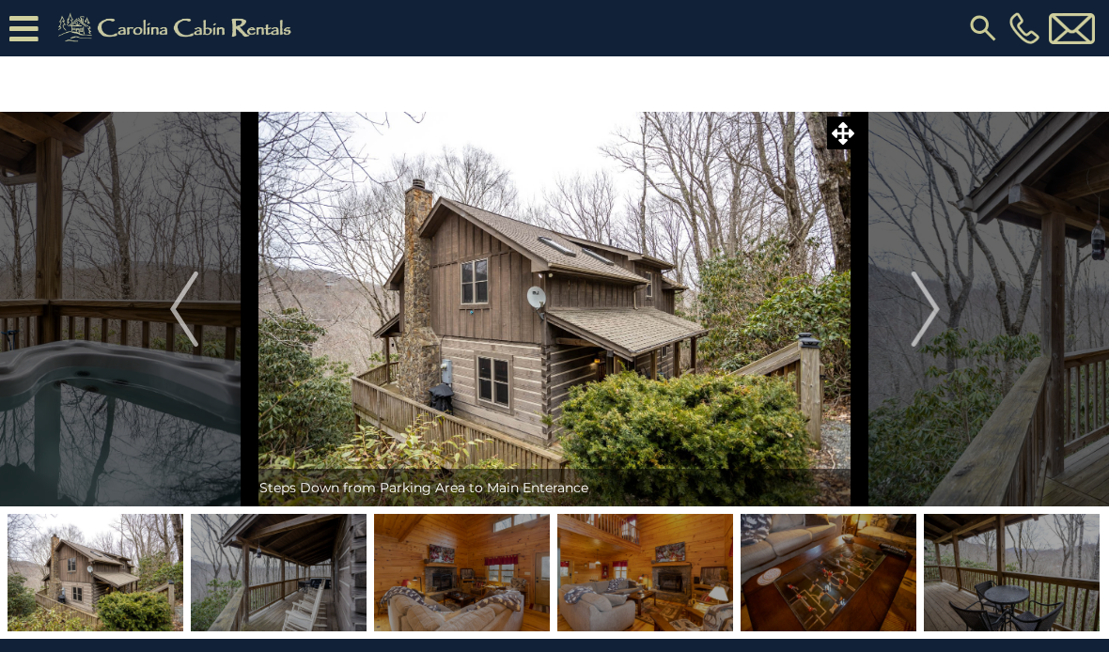
click at [929, 304] on img "Next" at bounding box center [925, 309] width 28 height 75
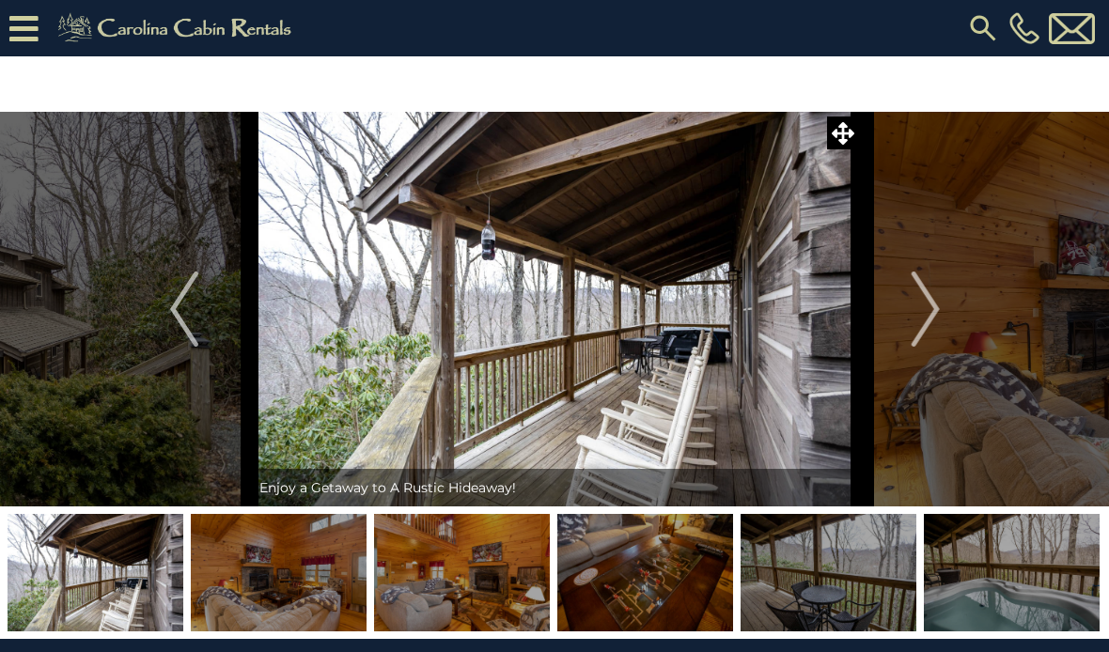
click at [924, 309] on img "Next" at bounding box center [925, 309] width 28 height 75
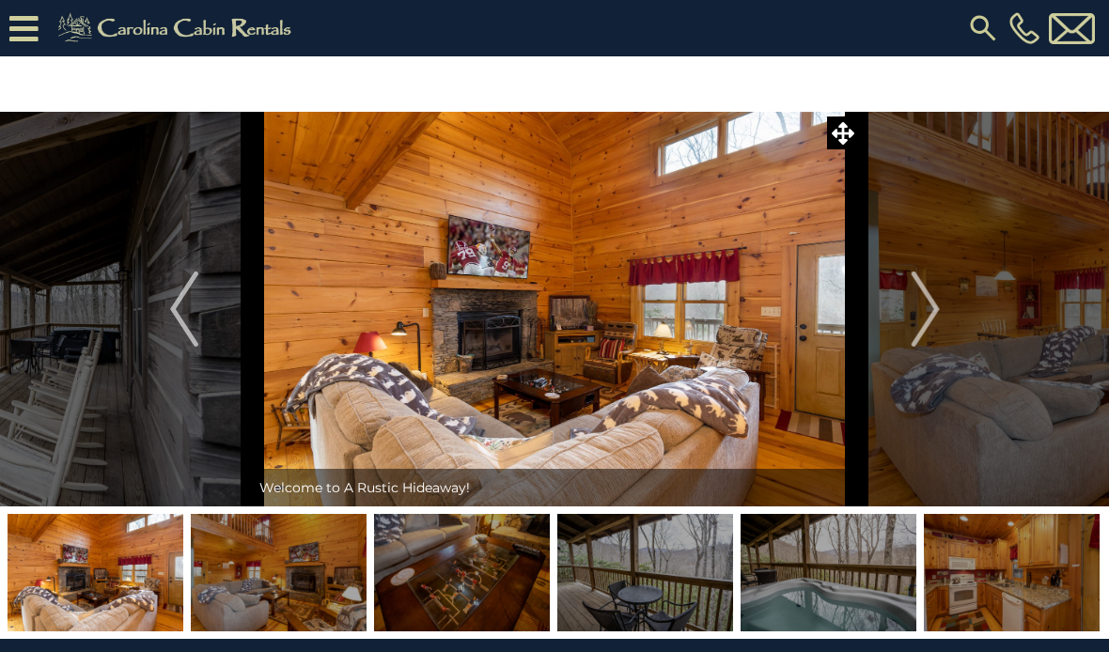
click at [935, 305] on img "Next" at bounding box center [925, 309] width 28 height 75
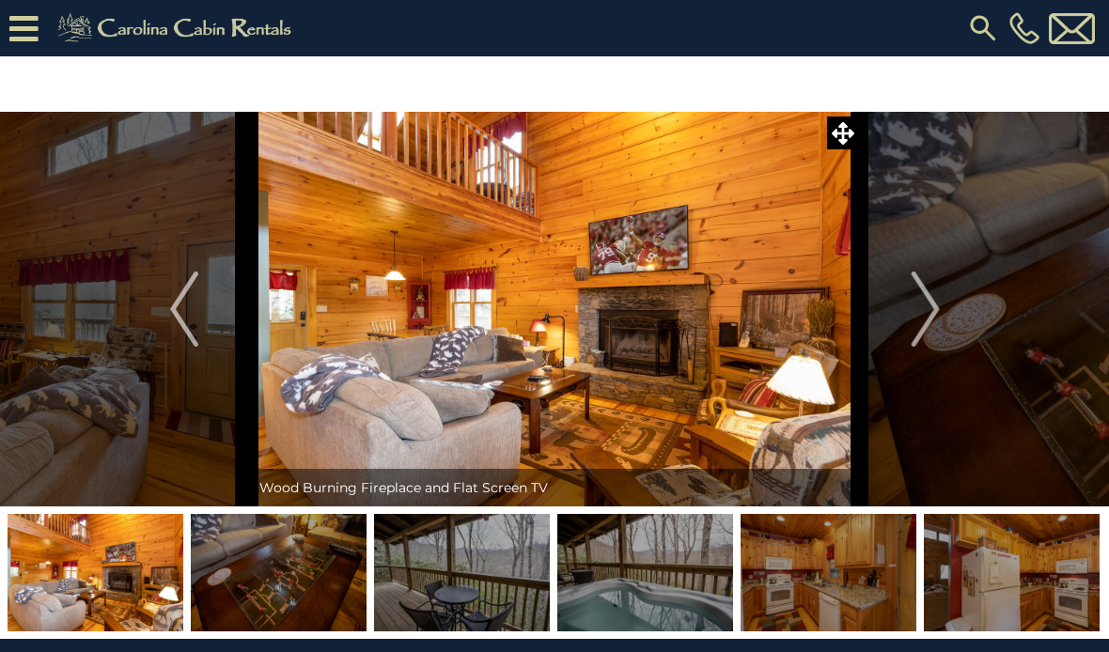
click at [922, 314] on img "Next" at bounding box center [925, 309] width 28 height 75
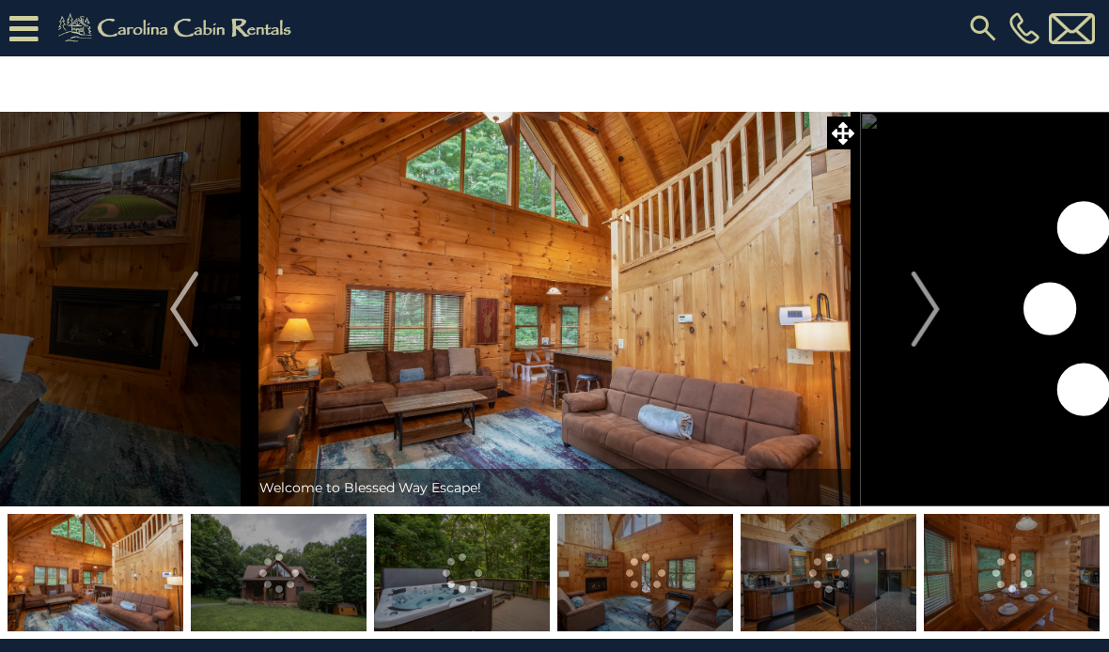
click at [928, 305] on img "Next" at bounding box center [925, 309] width 28 height 75
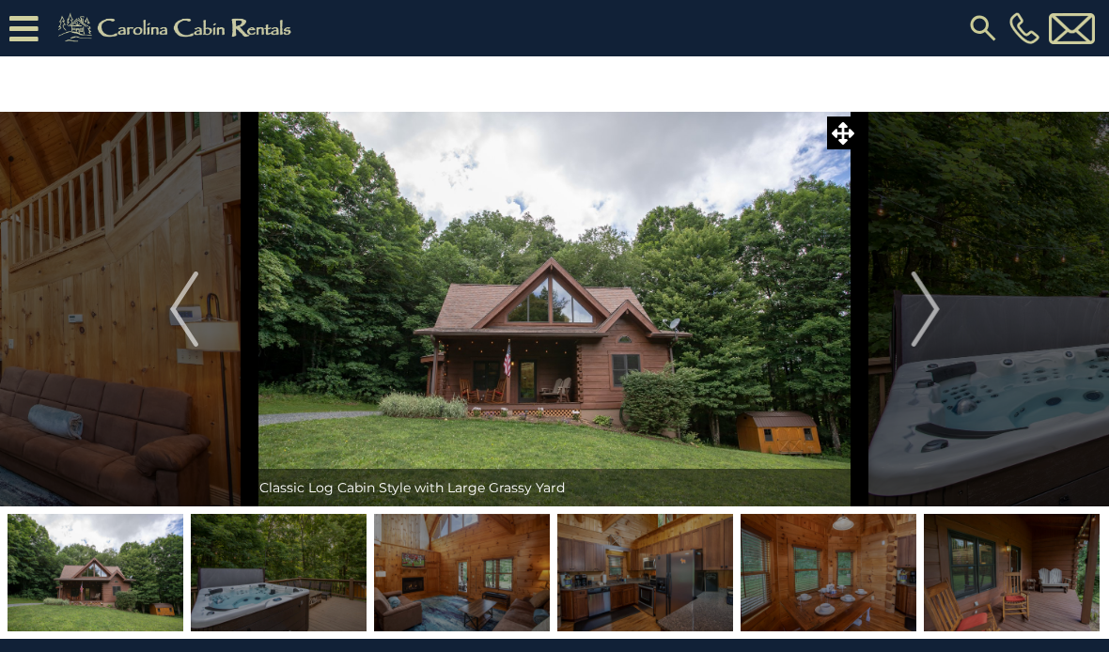
click at [936, 304] on img "Next" at bounding box center [925, 309] width 28 height 75
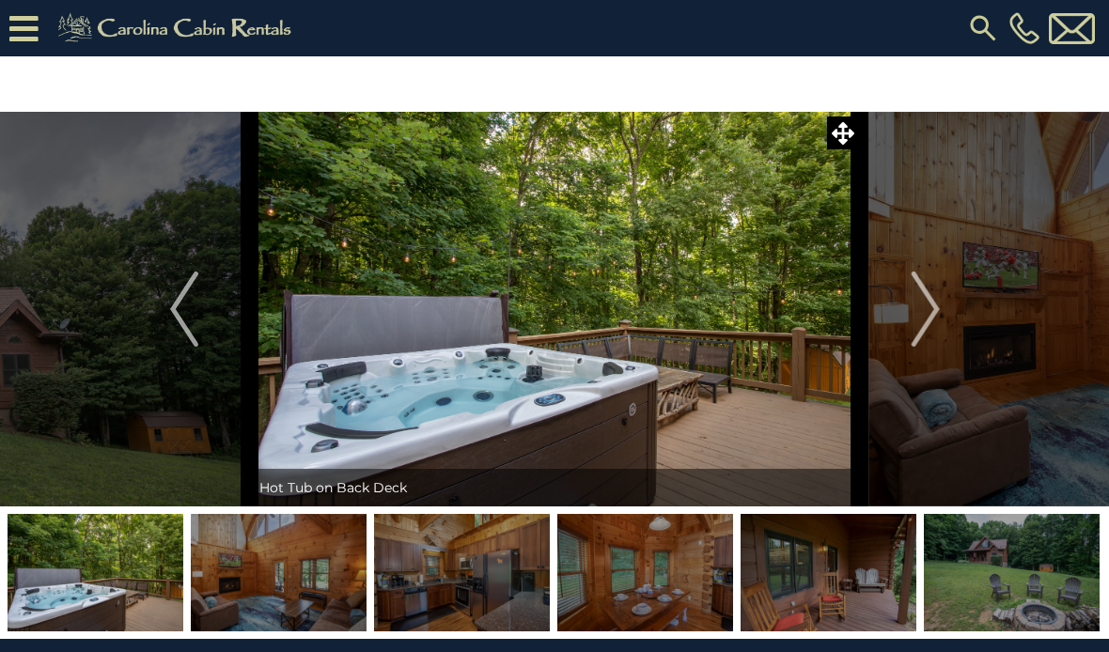
click at [939, 301] on img "Next" at bounding box center [925, 309] width 28 height 75
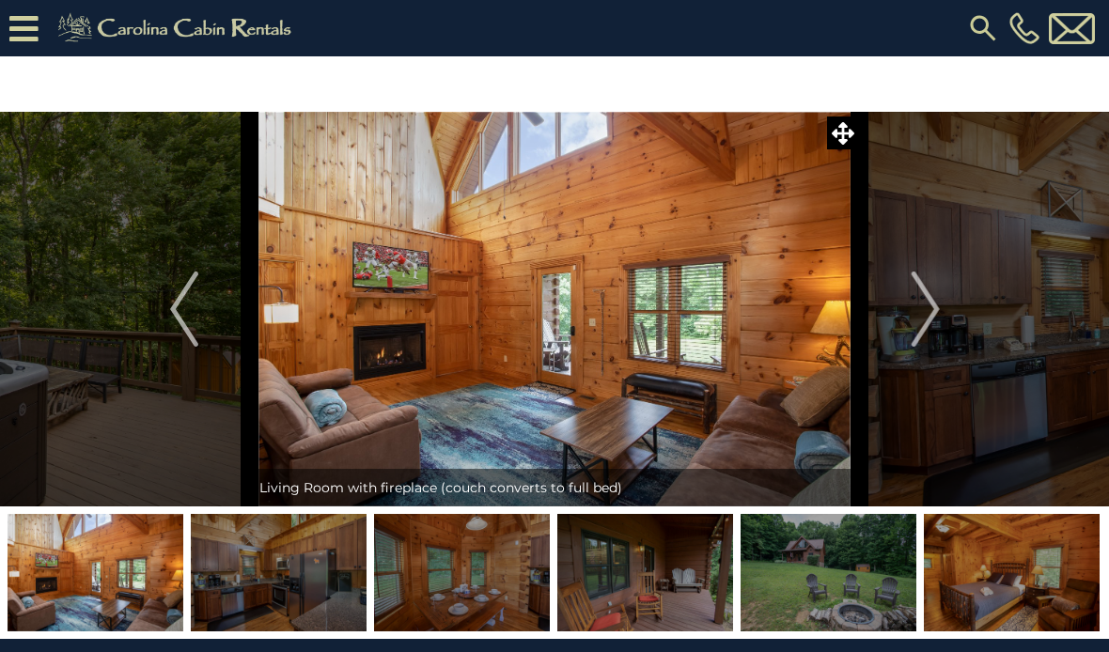
click at [939, 302] on img "Next" at bounding box center [925, 309] width 28 height 75
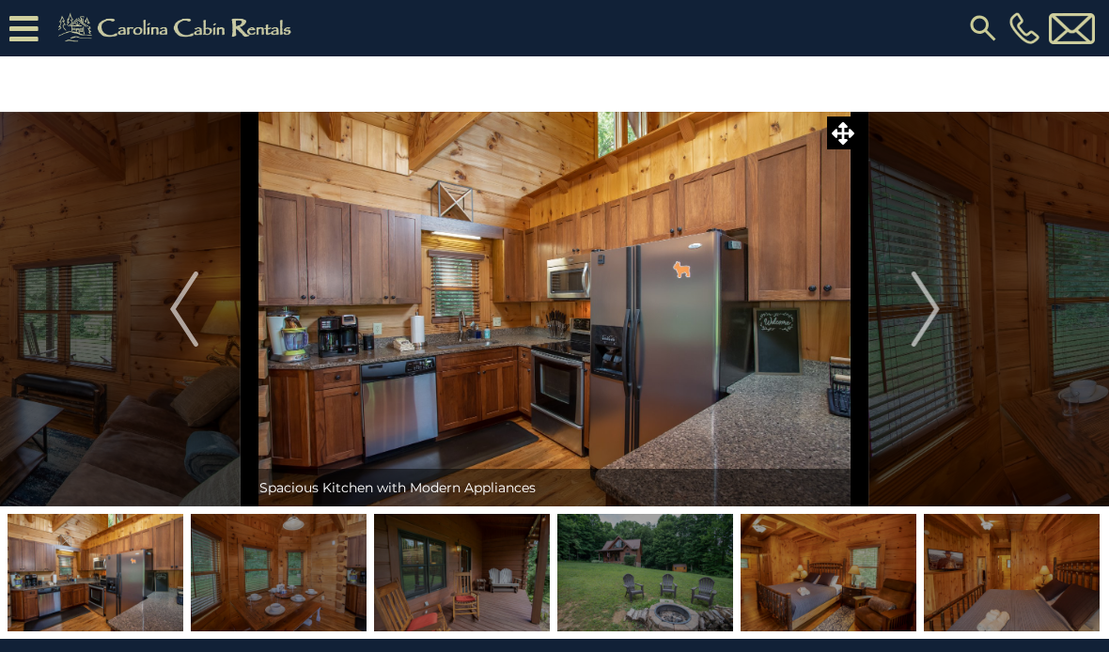
click at [925, 310] on img "Next" at bounding box center [925, 309] width 28 height 75
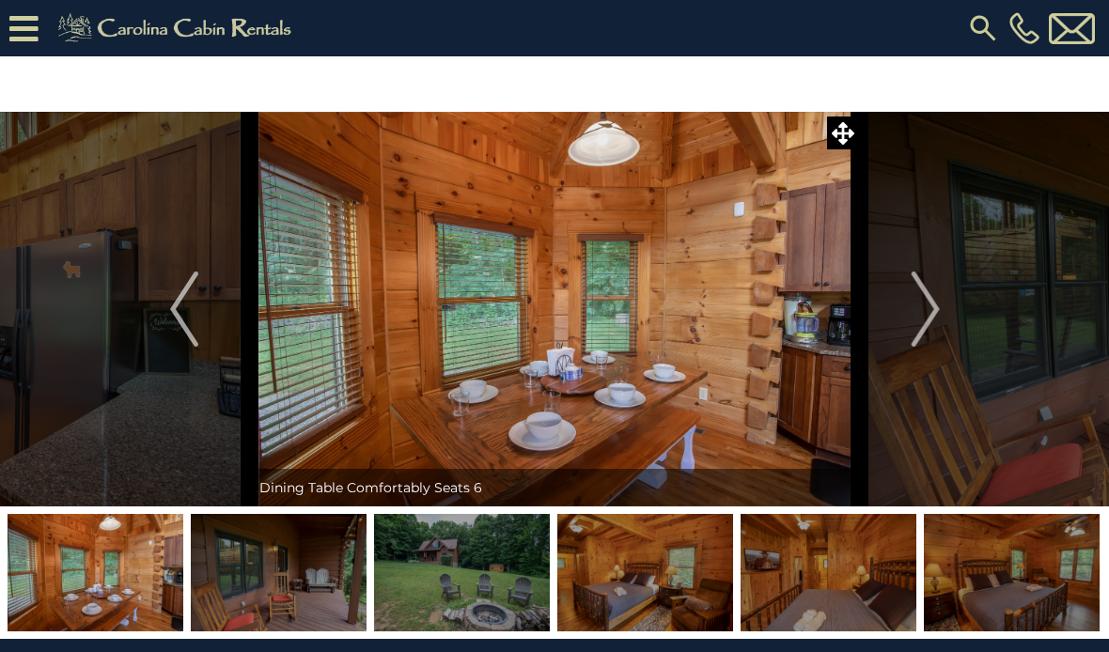
click at [927, 307] on img "Next" at bounding box center [925, 309] width 28 height 75
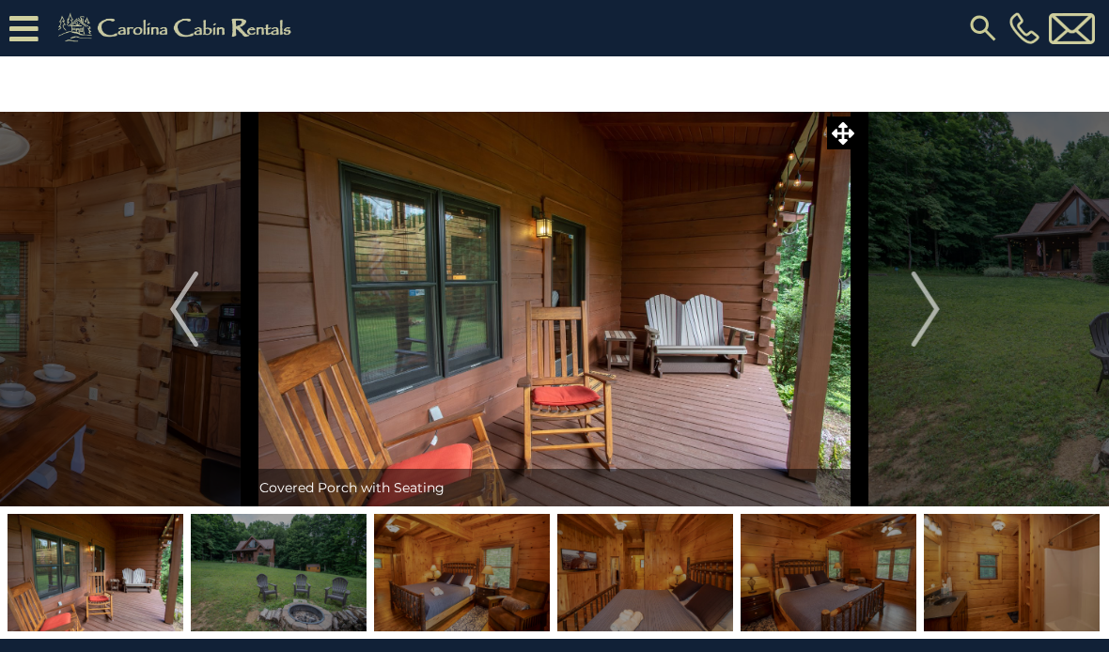
click at [918, 326] on img "Next" at bounding box center [925, 309] width 28 height 75
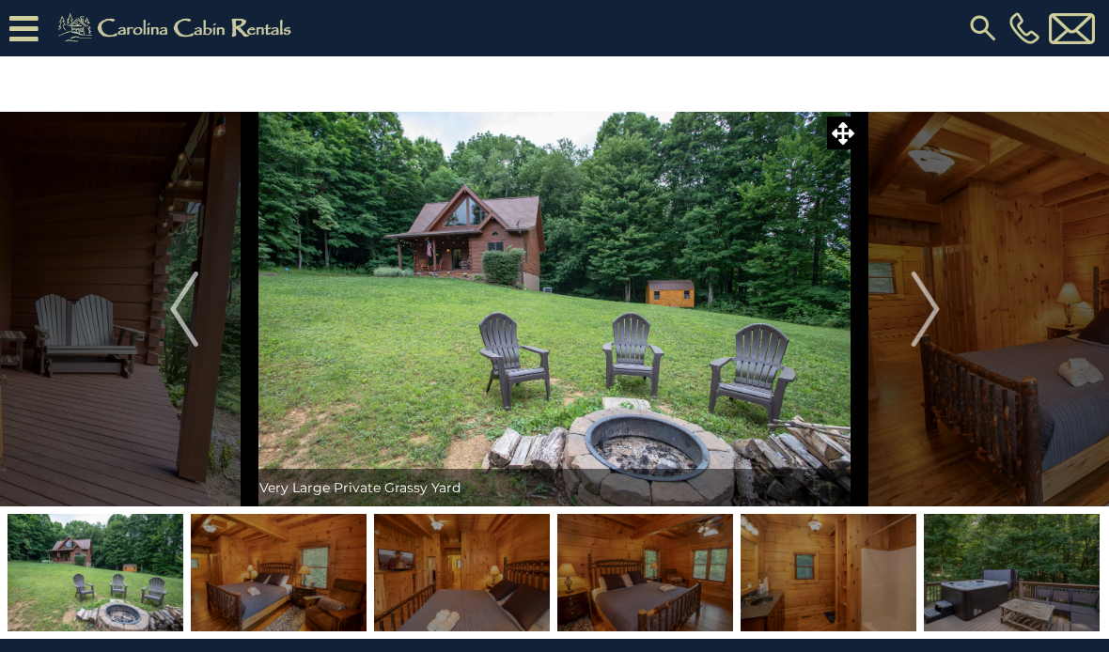
click at [923, 320] on img "Next" at bounding box center [925, 309] width 28 height 75
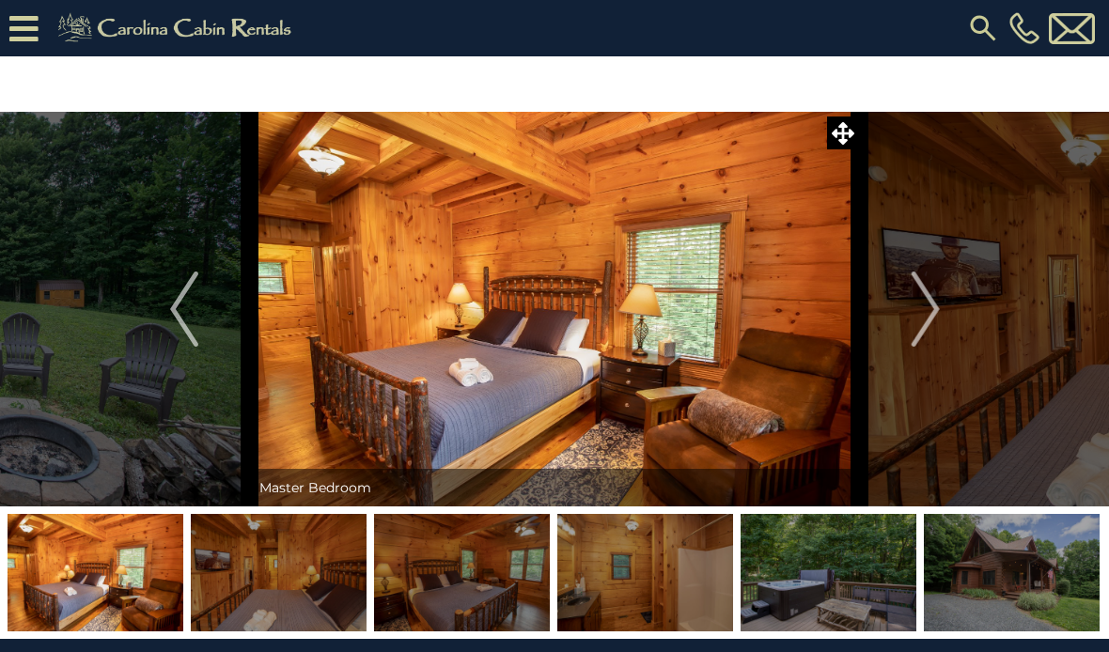
click at [930, 311] on img "Next" at bounding box center [925, 309] width 28 height 75
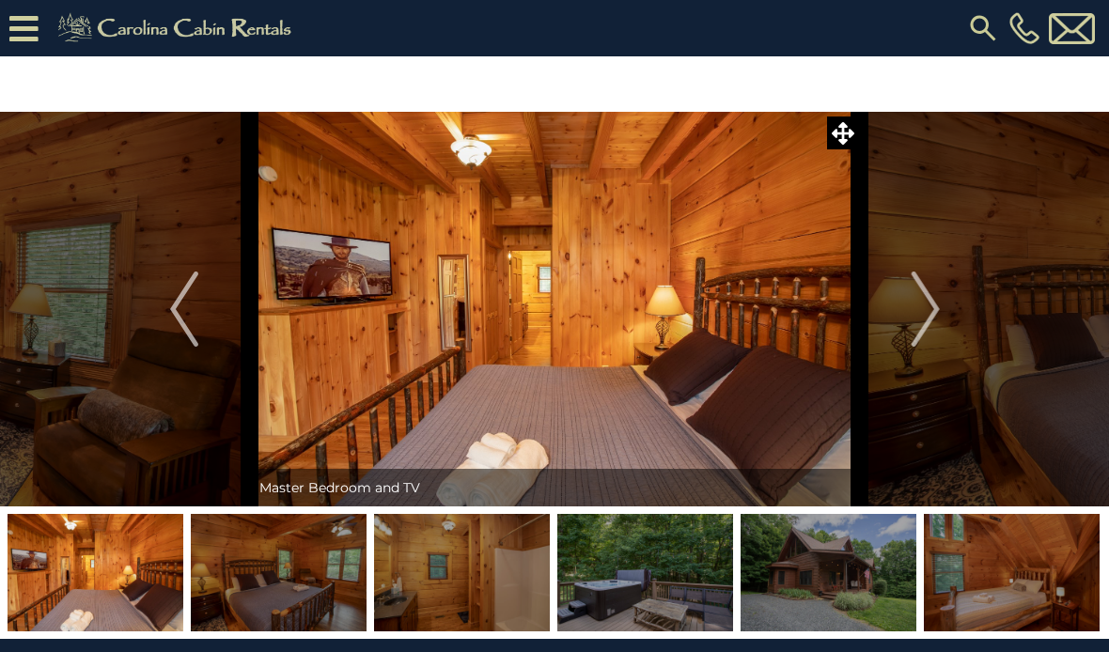
click at [934, 309] on img "Next" at bounding box center [925, 309] width 28 height 75
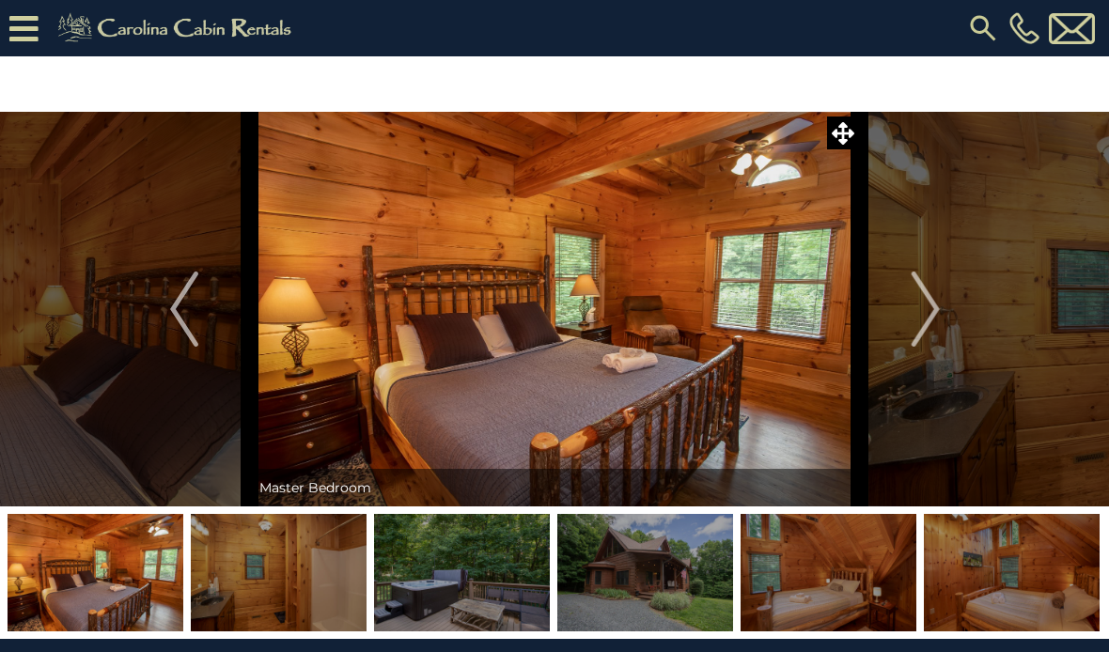
click at [932, 318] on img "Next" at bounding box center [925, 309] width 28 height 75
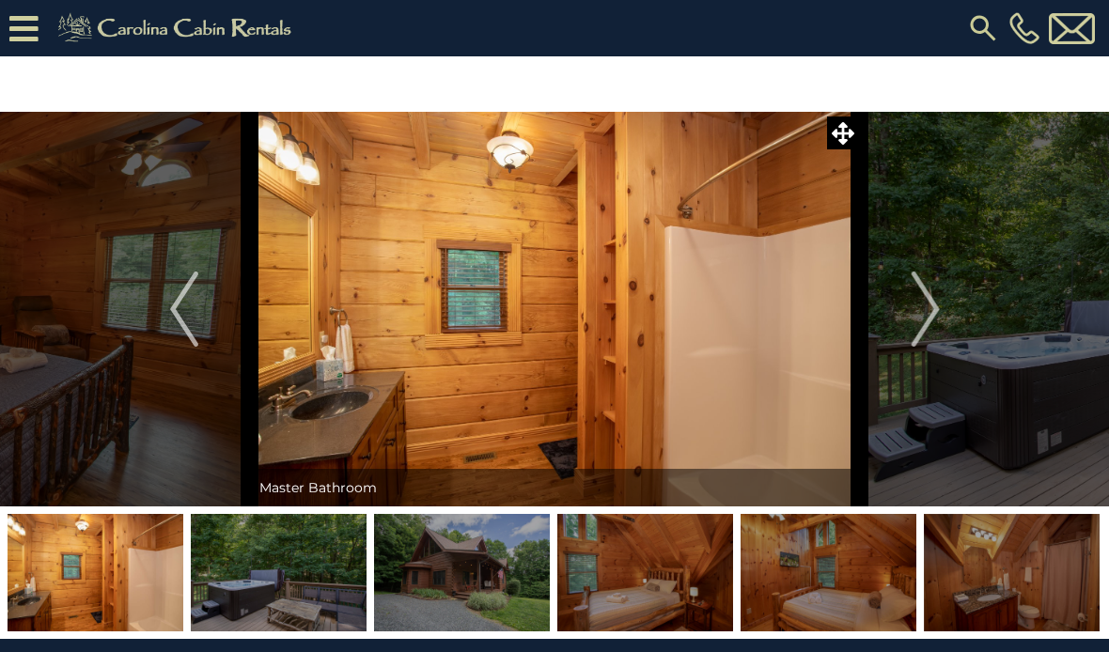
click at [930, 312] on img "Next" at bounding box center [925, 309] width 28 height 75
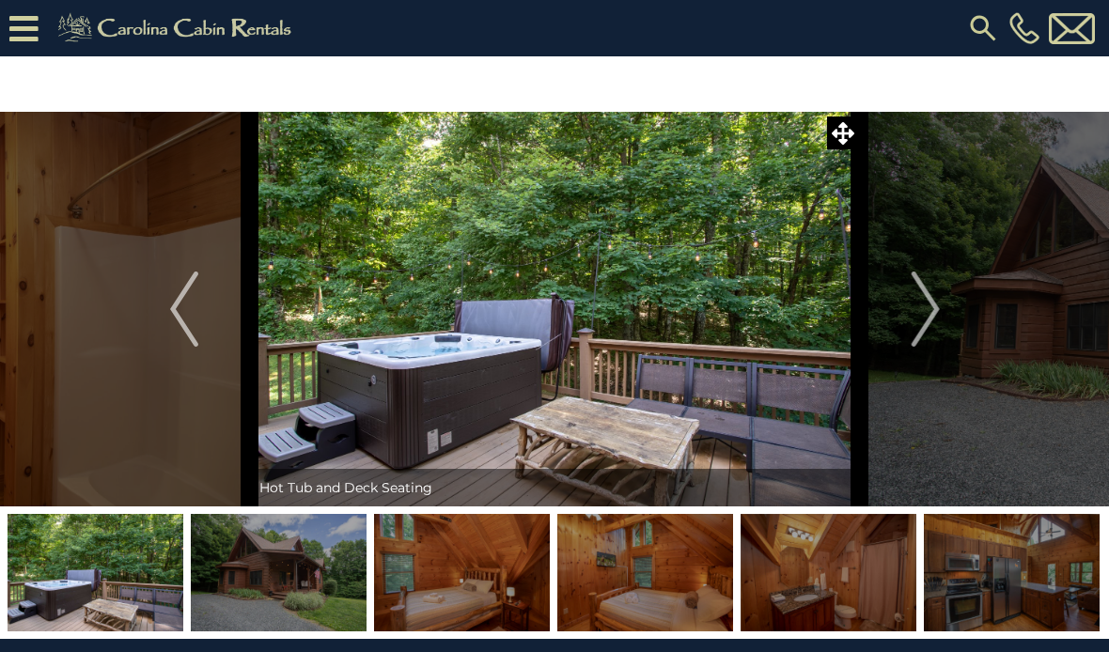
click at [928, 315] on img "Next" at bounding box center [925, 309] width 28 height 75
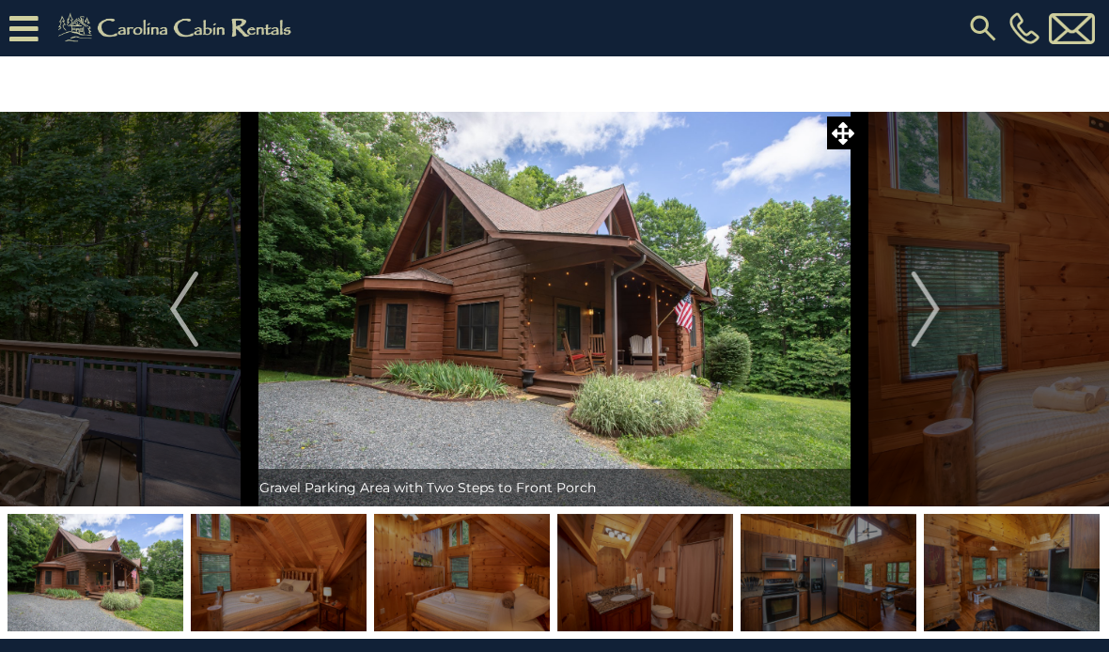
click at [926, 308] on img "Next" at bounding box center [925, 309] width 28 height 75
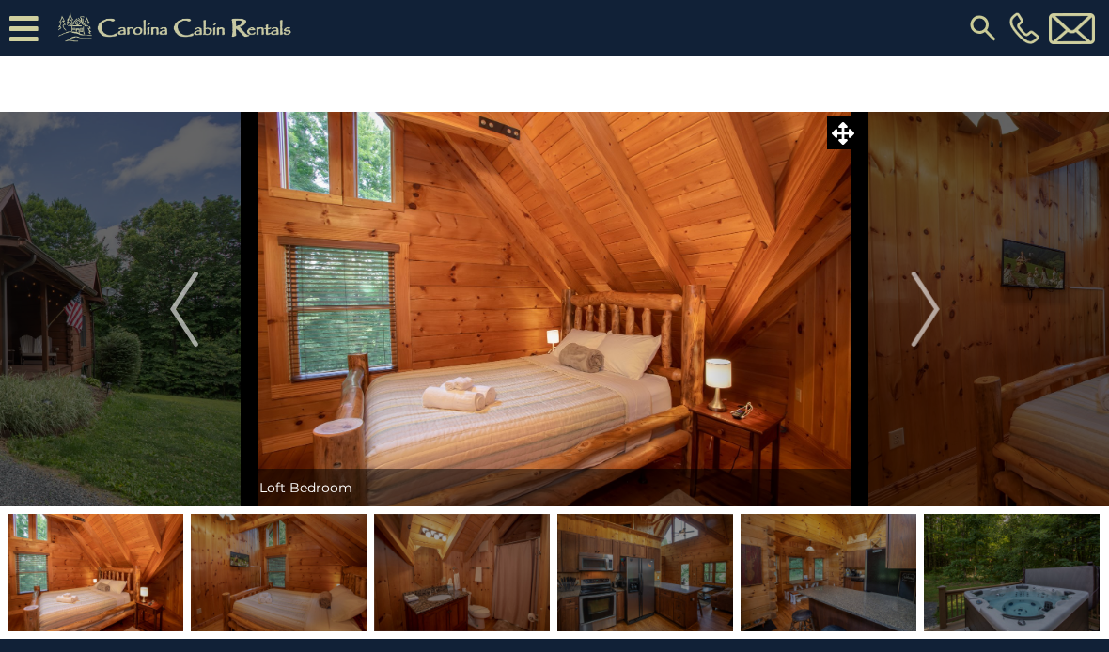
click at [919, 314] on img "Next" at bounding box center [925, 309] width 28 height 75
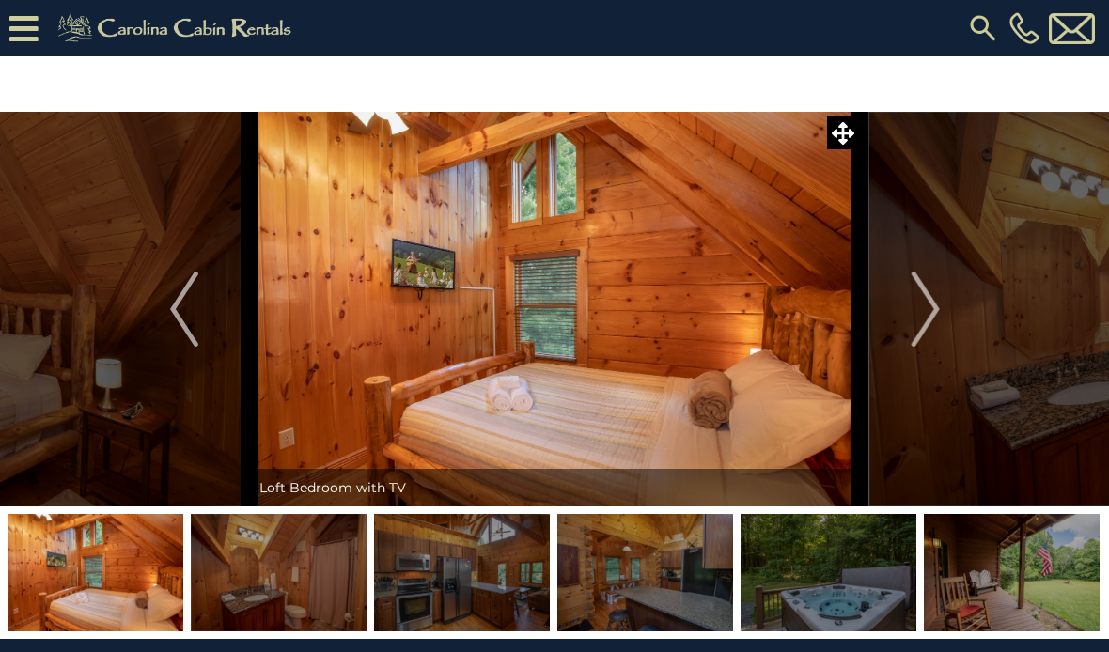
click at [923, 311] on img "Next" at bounding box center [925, 309] width 28 height 75
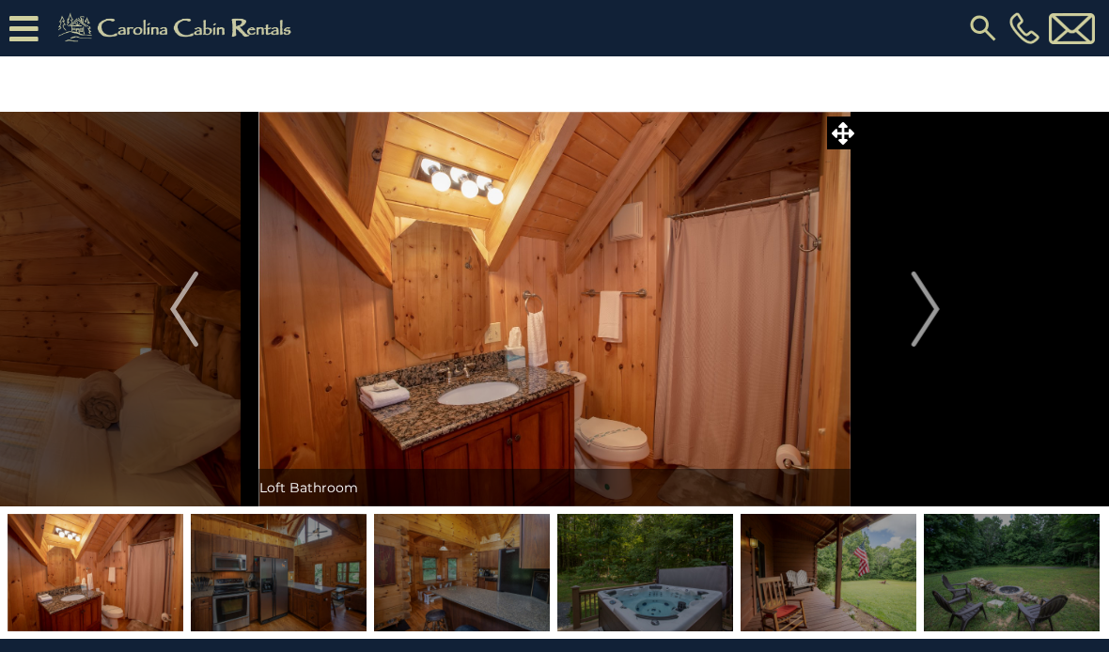
click at [939, 305] on img "Next" at bounding box center [925, 309] width 28 height 75
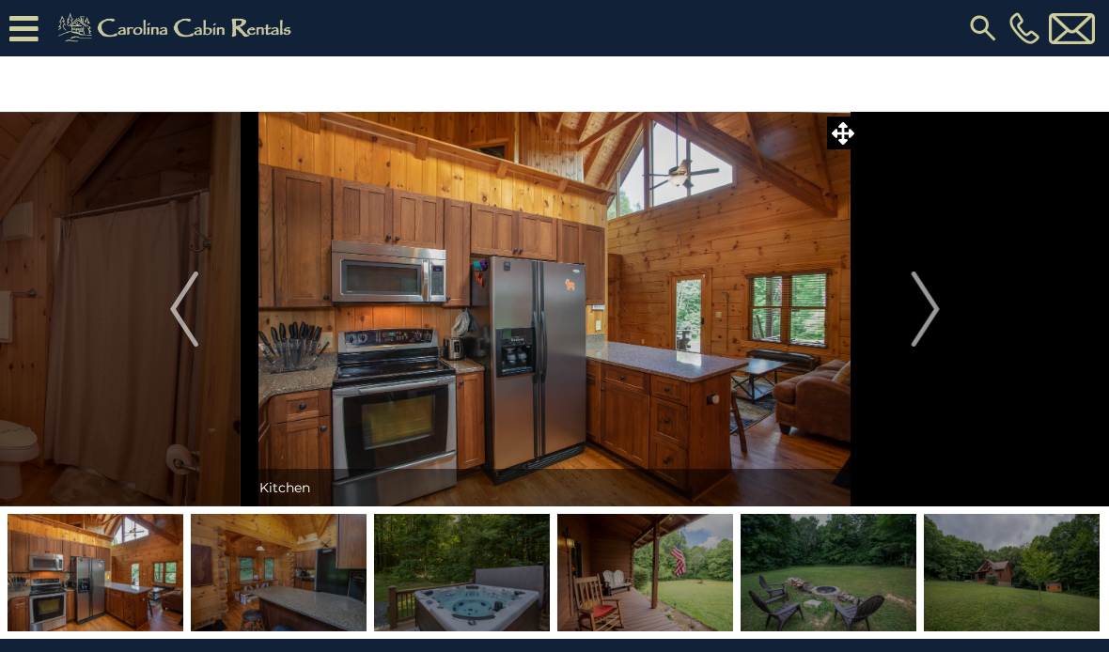
click at [928, 314] on img "Next" at bounding box center [925, 309] width 28 height 75
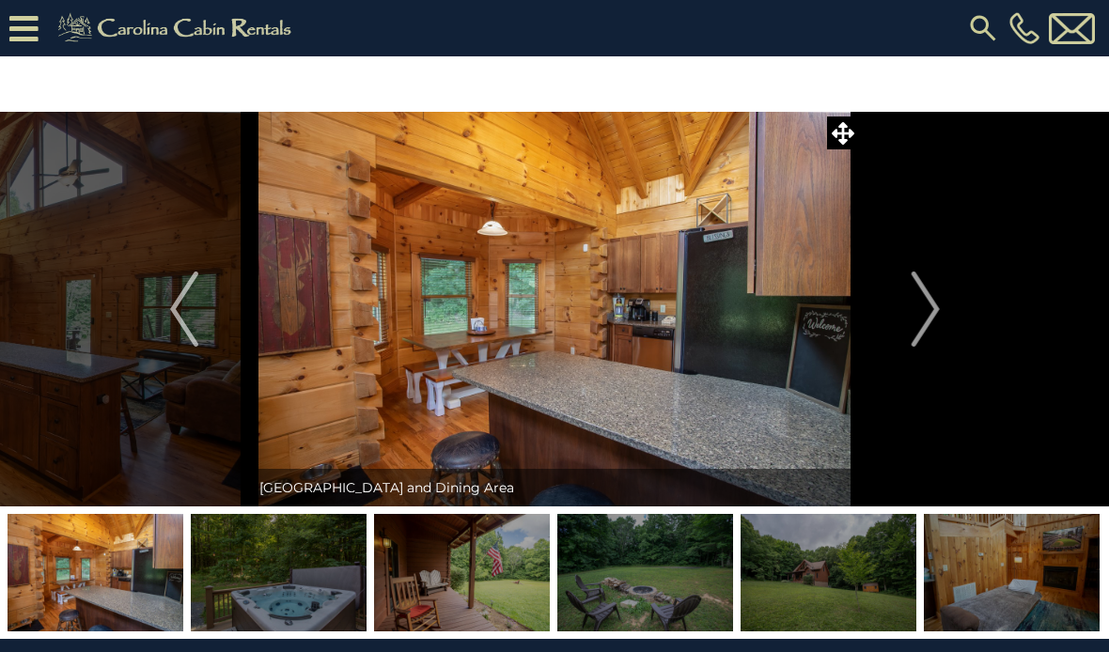
click at [938, 311] on img "Next" at bounding box center [925, 309] width 28 height 75
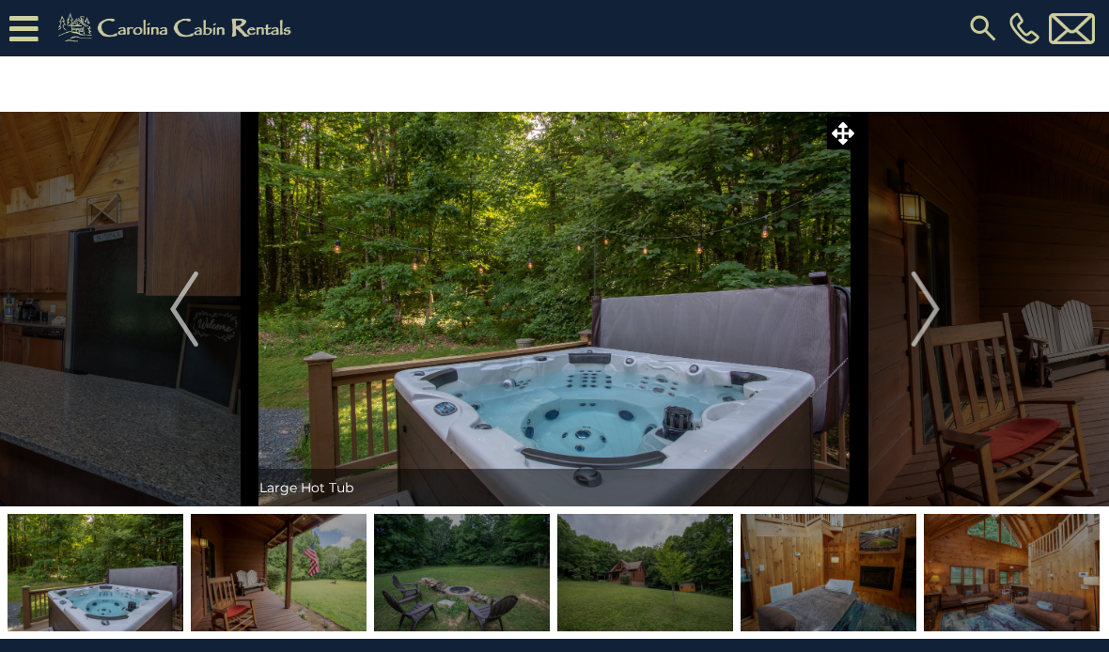
click at [179, 304] on img "Previous" at bounding box center [184, 309] width 28 height 75
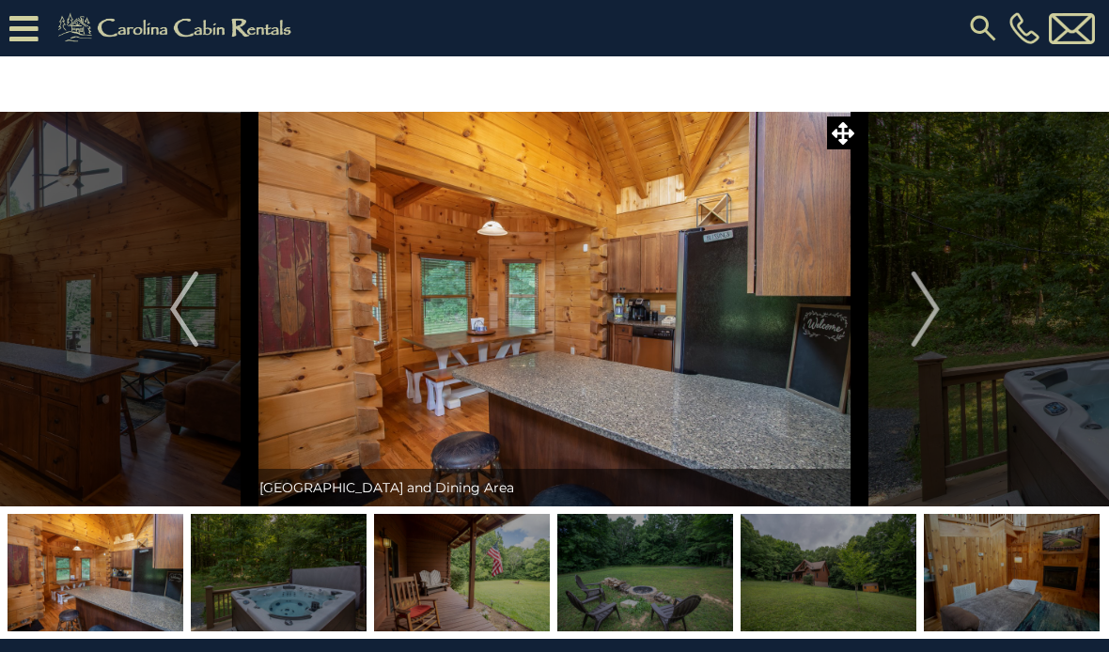
click at [917, 325] on img "Next" at bounding box center [925, 309] width 28 height 75
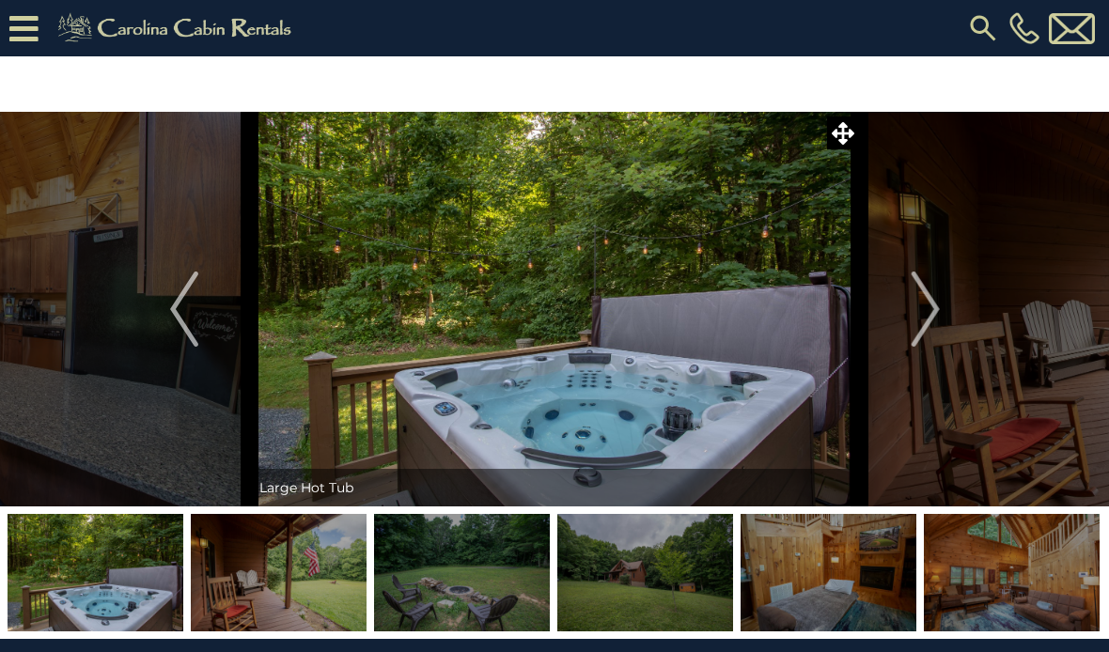
click at [928, 318] on img "Next" at bounding box center [925, 309] width 28 height 75
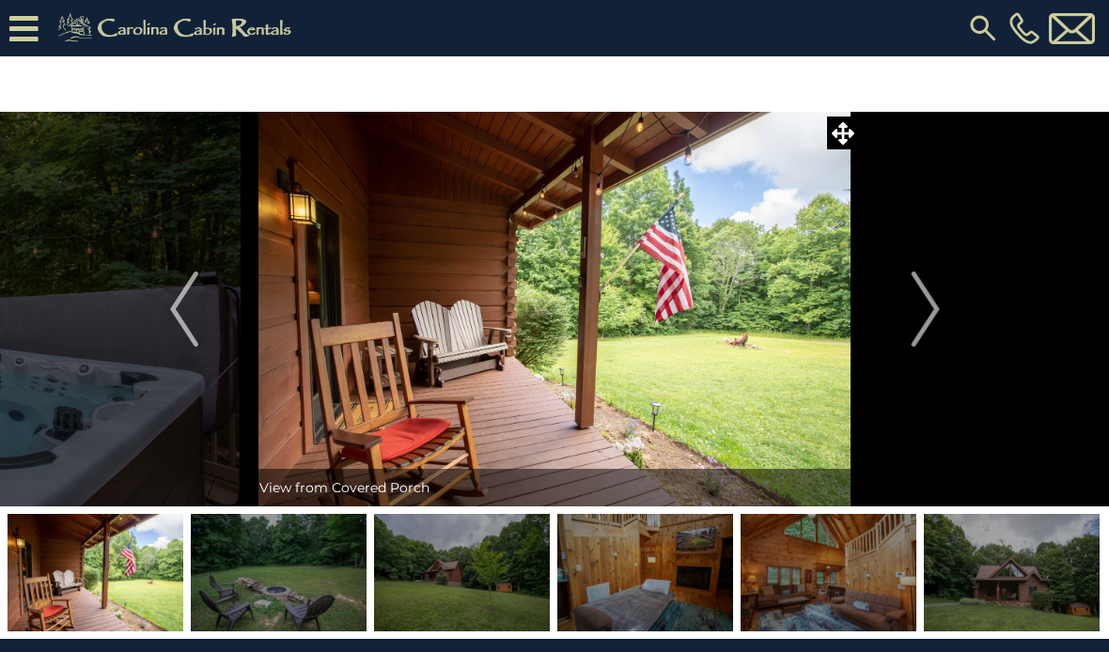
click at [931, 321] on img "Next" at bounding box center [925, 309] width 28 height 75
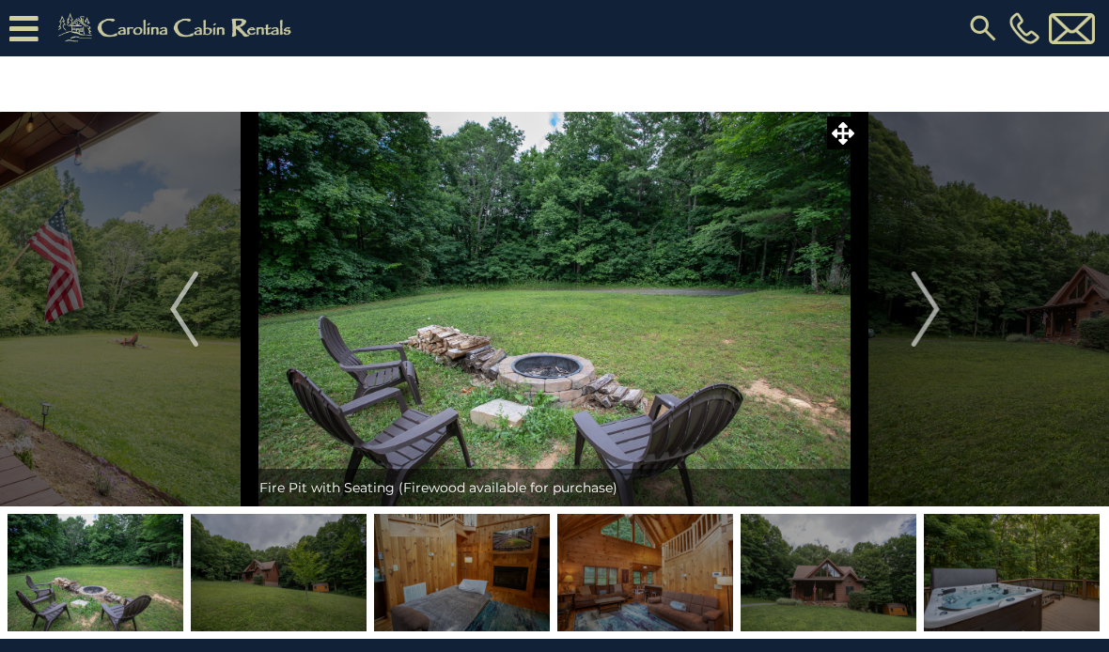
click at [937, 315] on img "Next" at bounding box center [925, 309] width 28 height 75
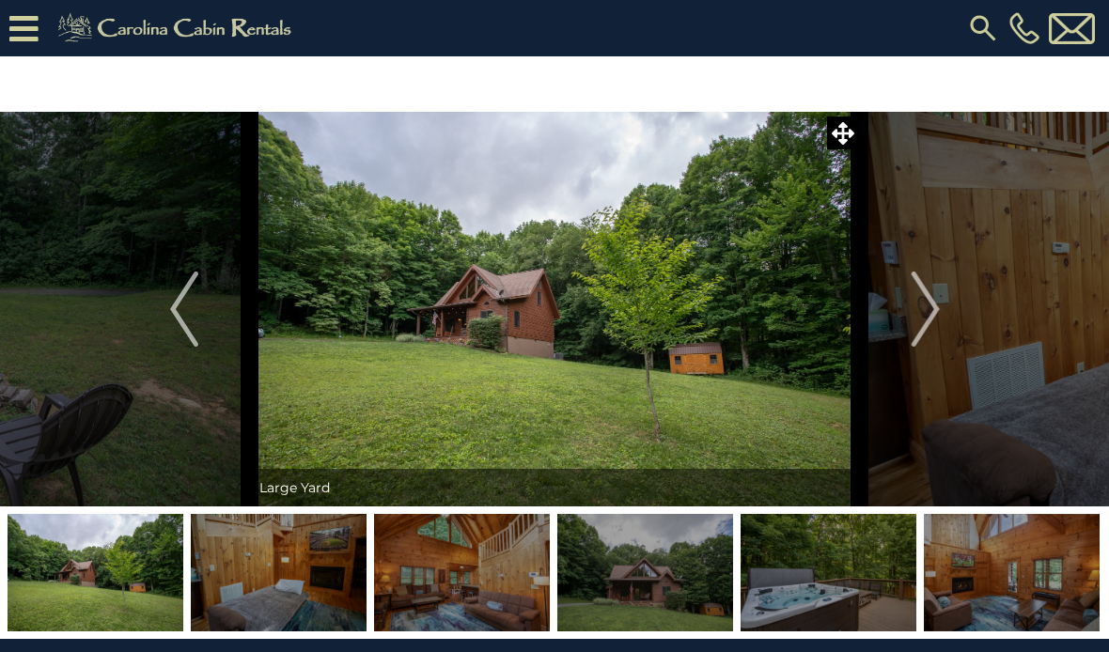
click at [936, 312] on img "Next" at bounding box center [925, 309] width 28 height 75
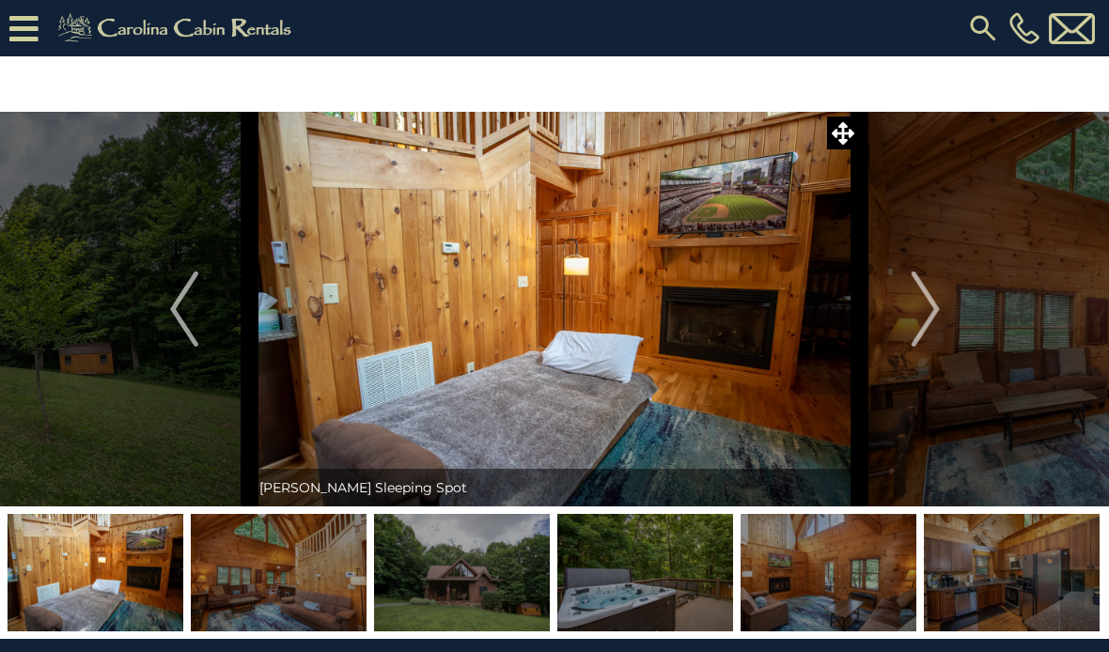
click at [915, 291] on img "Next" at bounding box center [925, 309] width 28 height 75
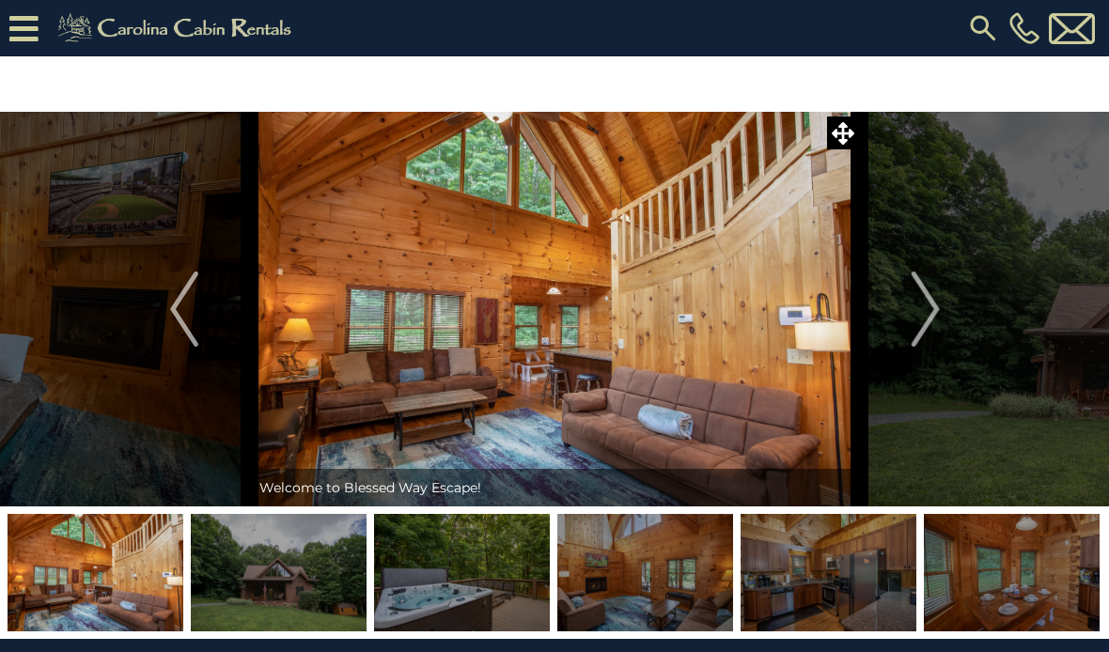
click at [920, 311] on img "Next" at bounding box center [925, 309] width 28 height 75
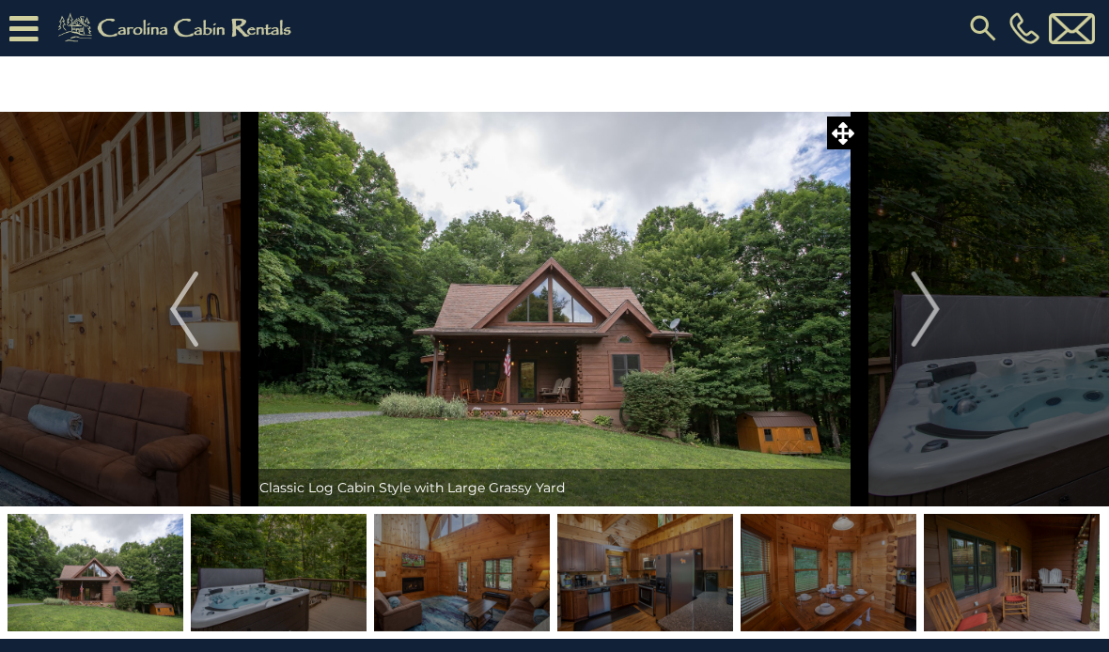
click at [931, 299] on img "Next" at bounding box center [925, 309] width 28 height 75
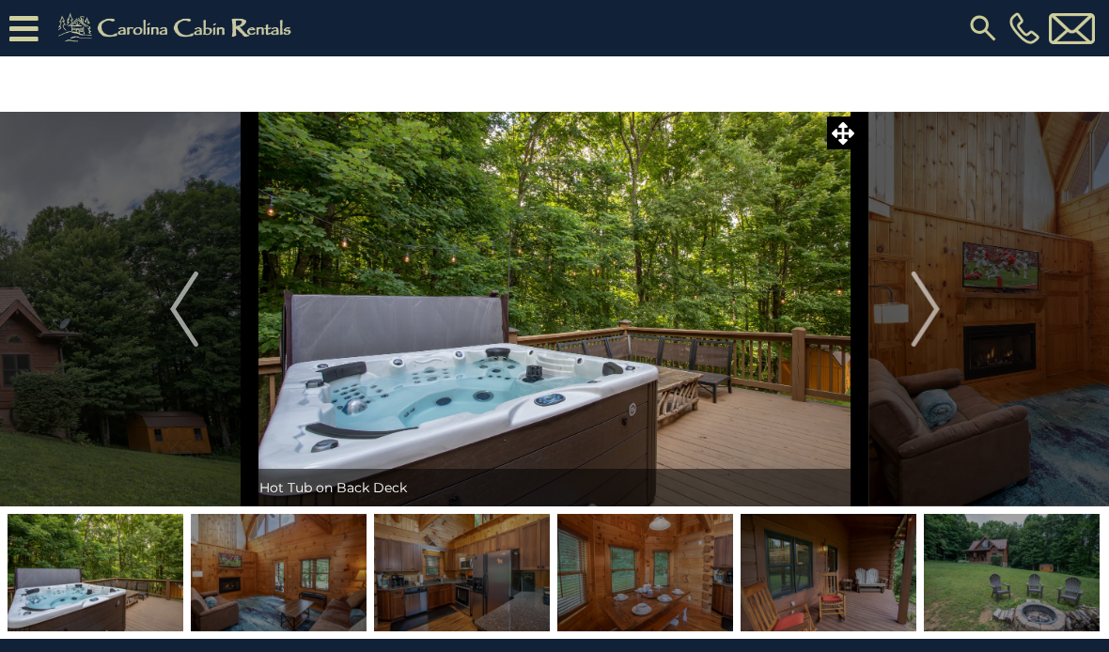
click at [928, 322] on img "Next" at bounding box center [925, 309] width 28 height 75
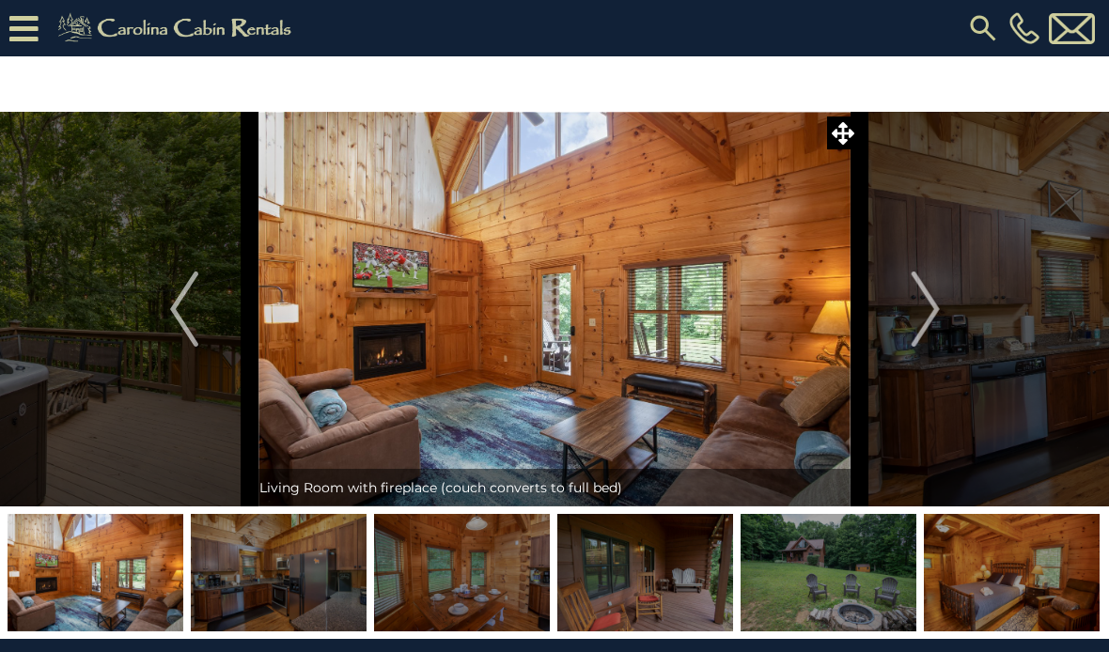
click at [939, 321] on img "Next" at bounding box center [925, 309] width 28 height 75
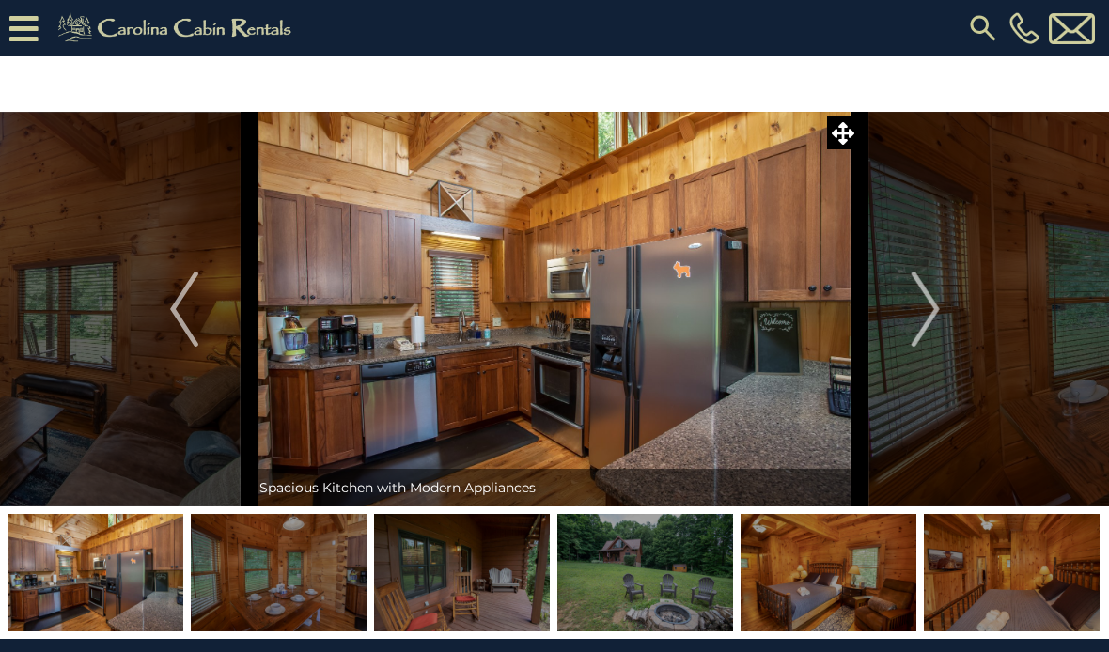
click at [921, 320] on img "Next" at bounding box center [925, 309] width 28 height 75
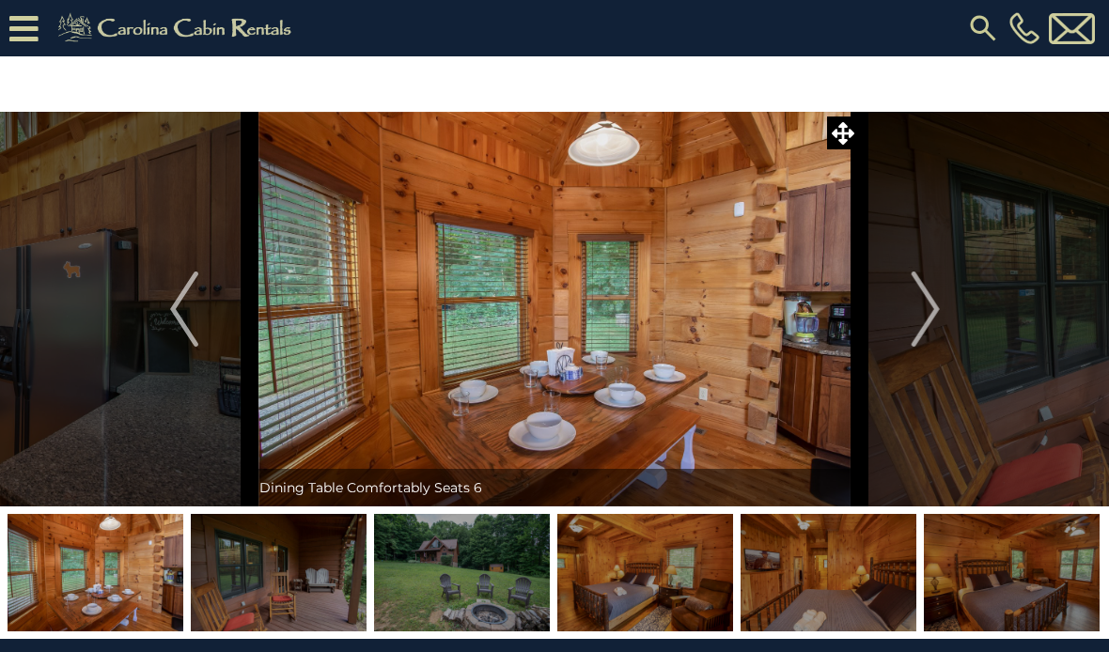
click at [948, 311] on button "Next" at bounding box center [926, 309] width 132 height 395
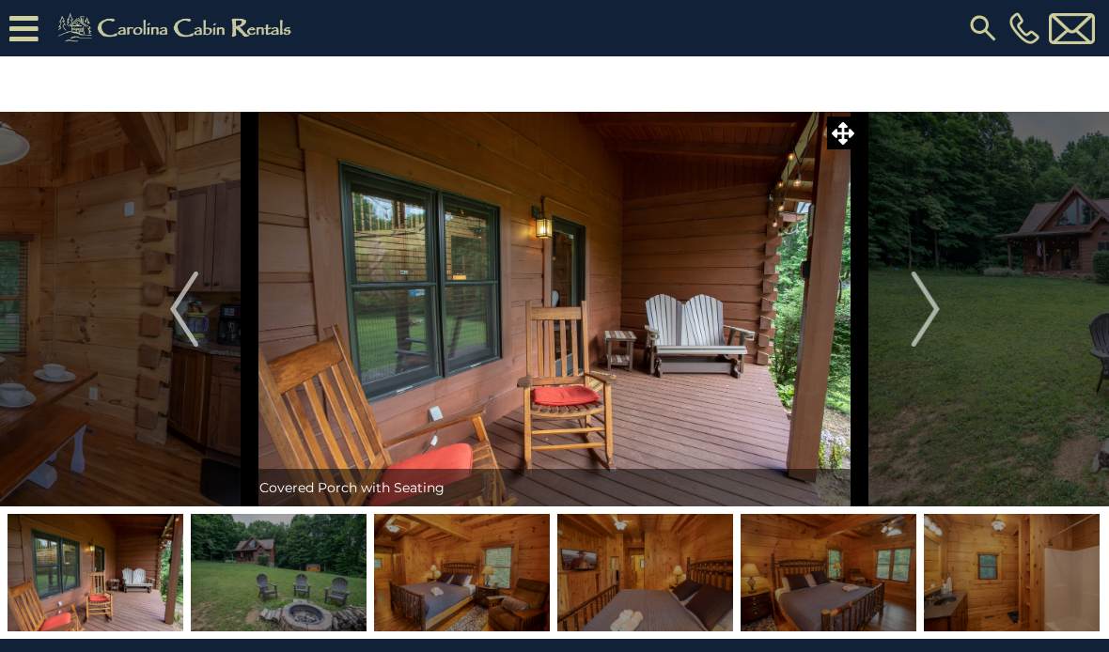
click at [939, 312] on img "Next" at bounding box center [925, 309] width 28 height 75
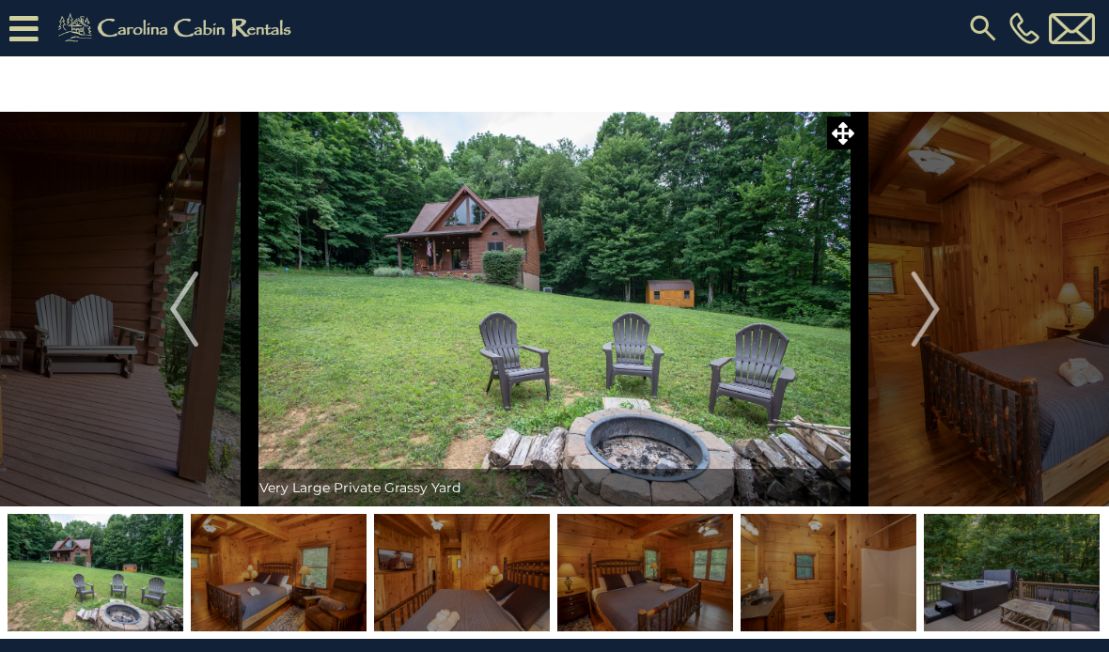
click at [937, 311] on img "Next" at bounding box center [925, 309] width 28 height 75
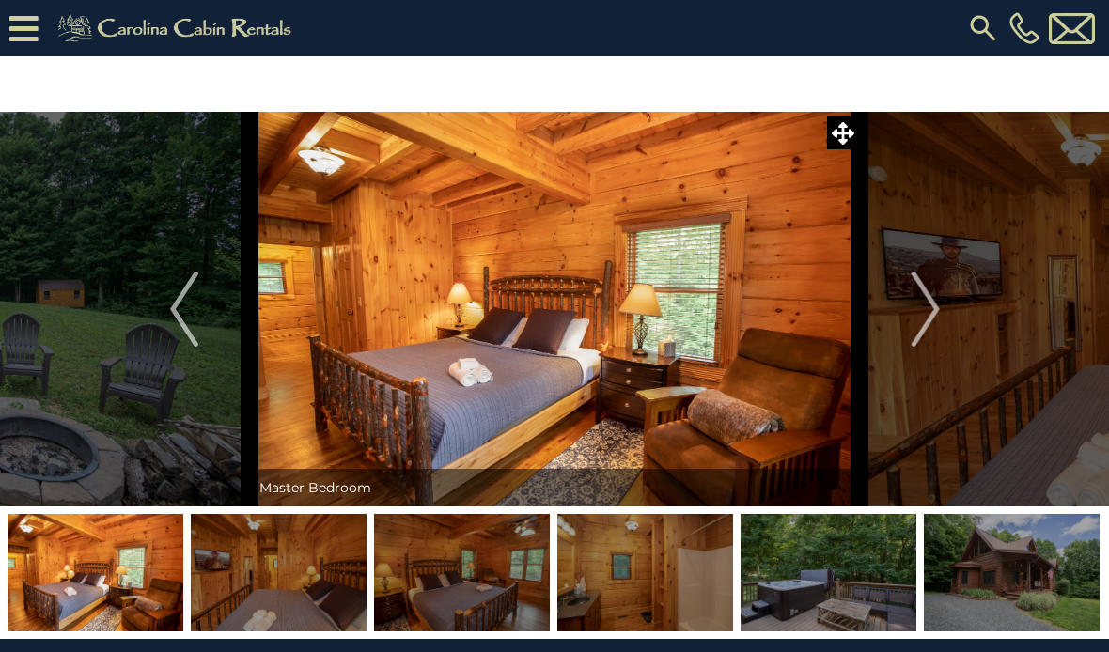
click at [932, 320] on img "Next" at bounding box center [925, 309] width 28 height 75
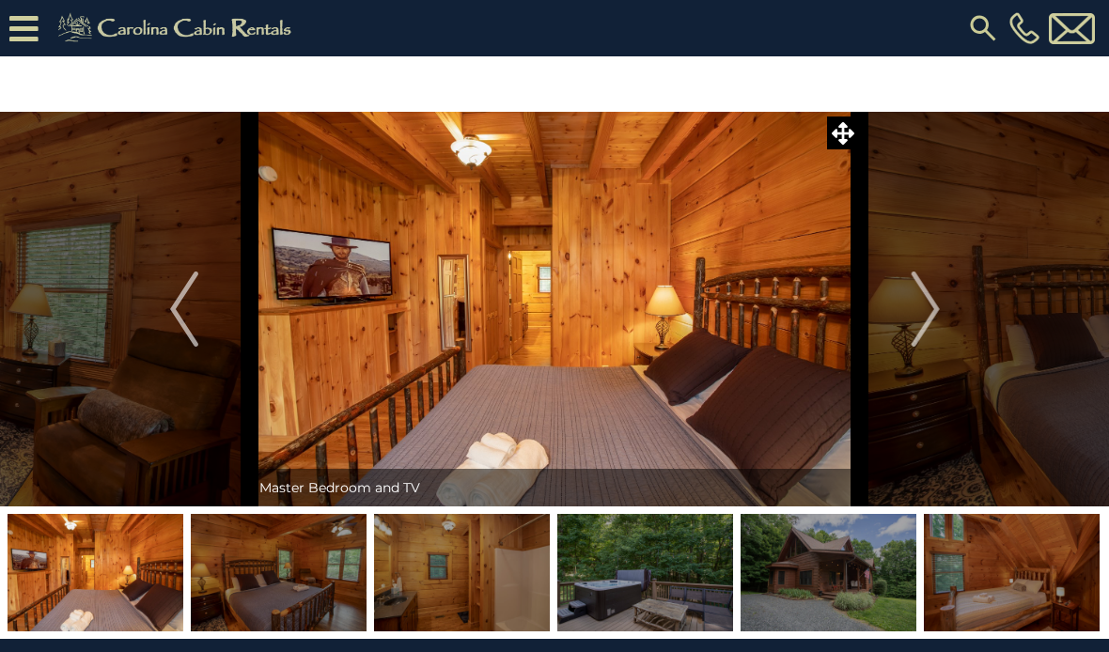
click at [929, 323] on img "Next" at bounding box center [925, 309] width 28 height 75
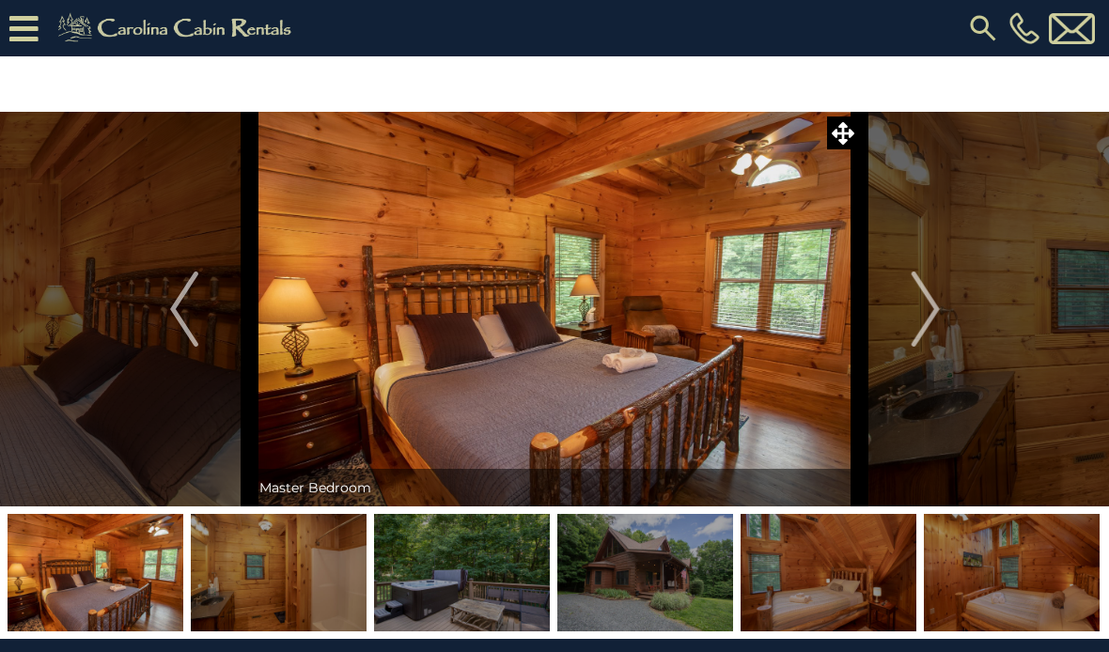
click at [928, 316] on img "Next" at bounding box center [925, 309] width 28 height 75
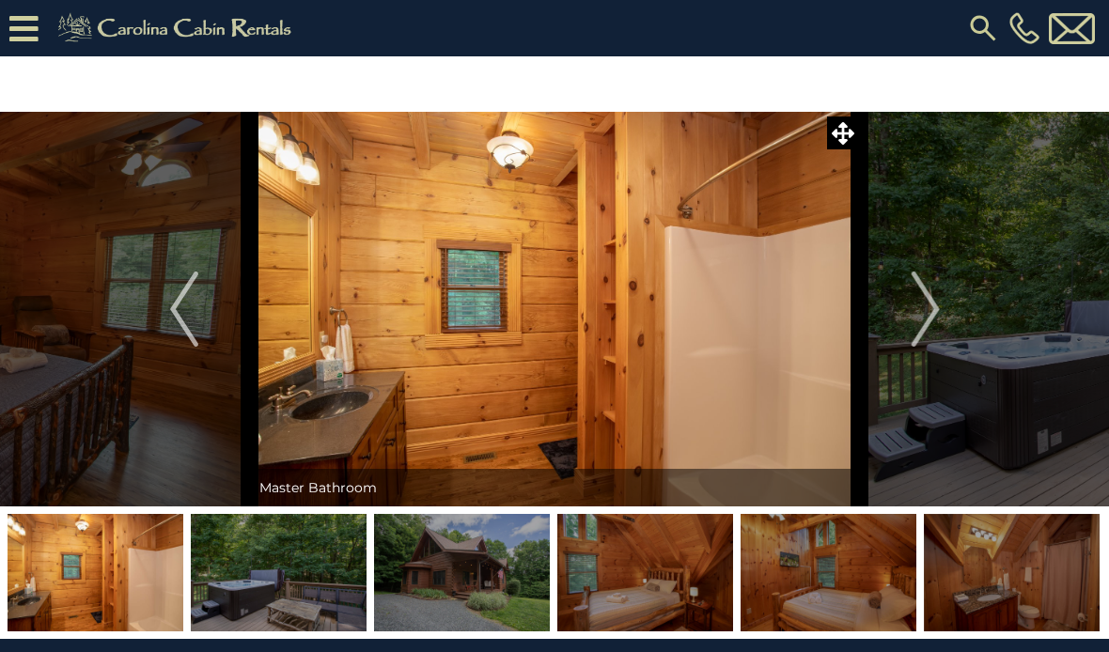
click at [925, 312] on img "Next" at bounding box center [925, 309] width 28 height 75
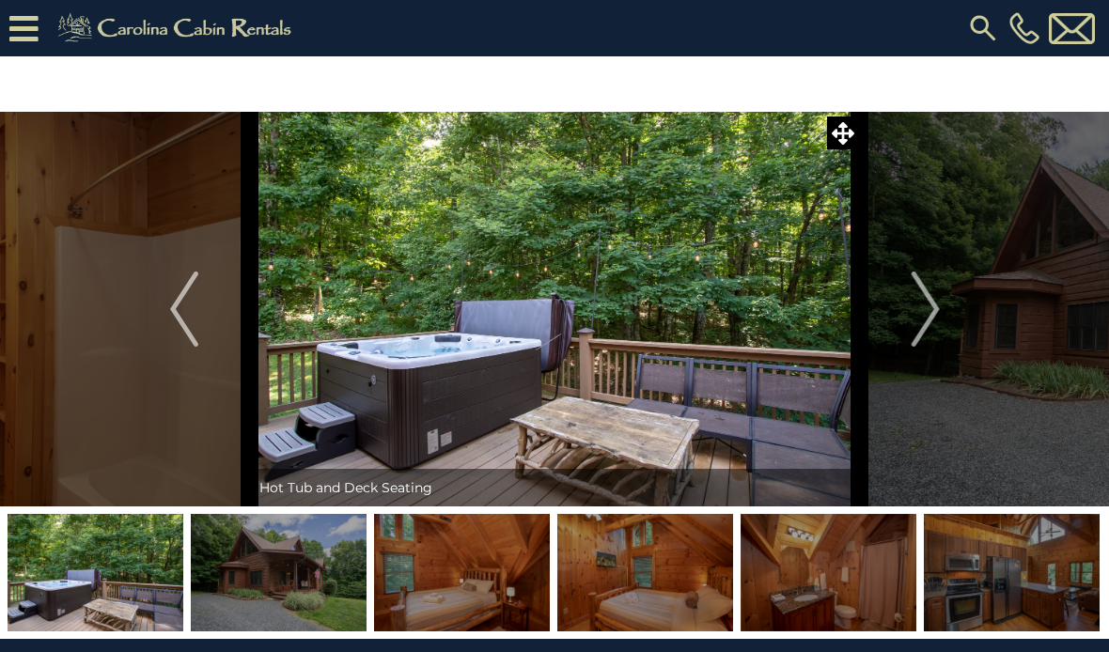
click at [937, 321] on img "Next" at bounding box center [925, 309] width 28 height 75
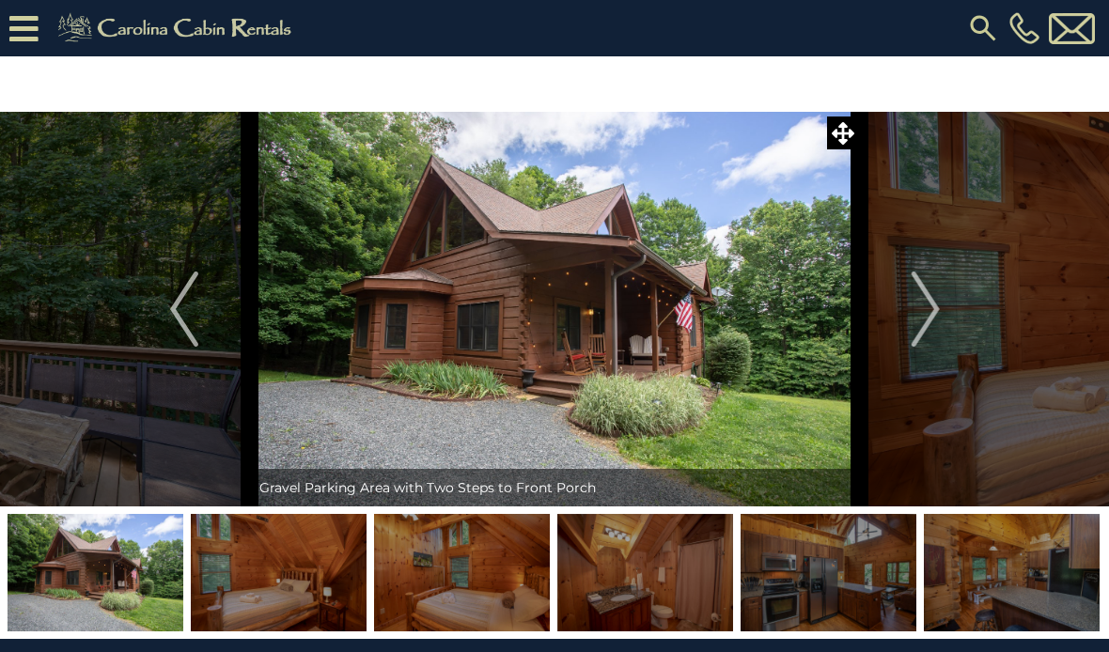
click at [972, 303] on button "Next" at bounding box center [926, 309] width 132 height 395
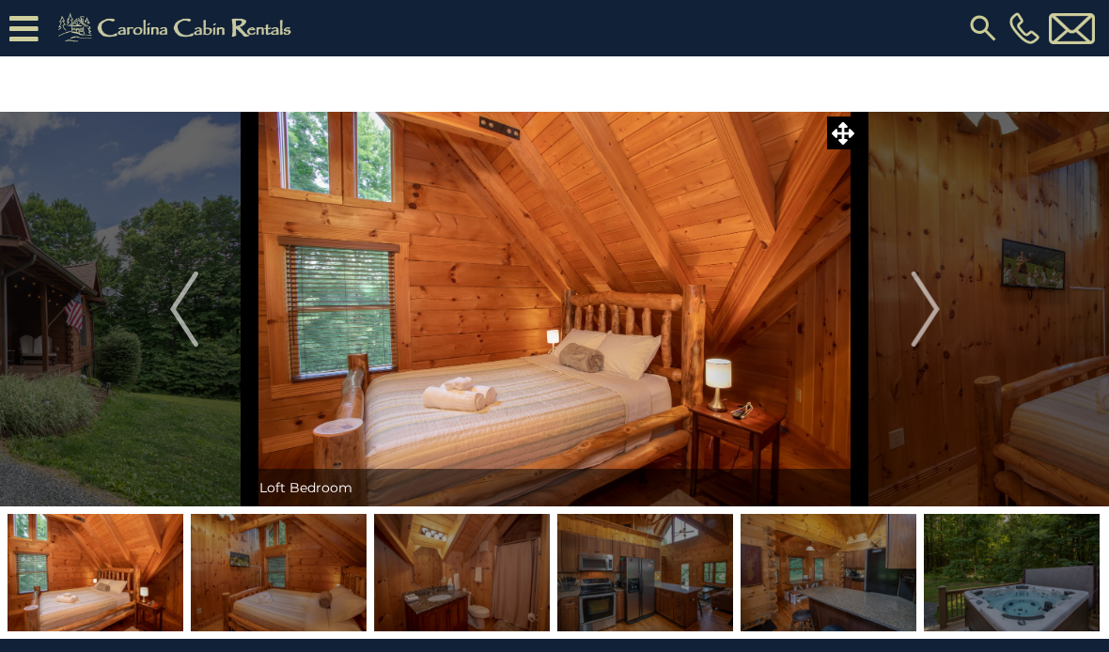
click at [930, 315] on img "Next" at bounding box center [925, 309] width 28 height 75
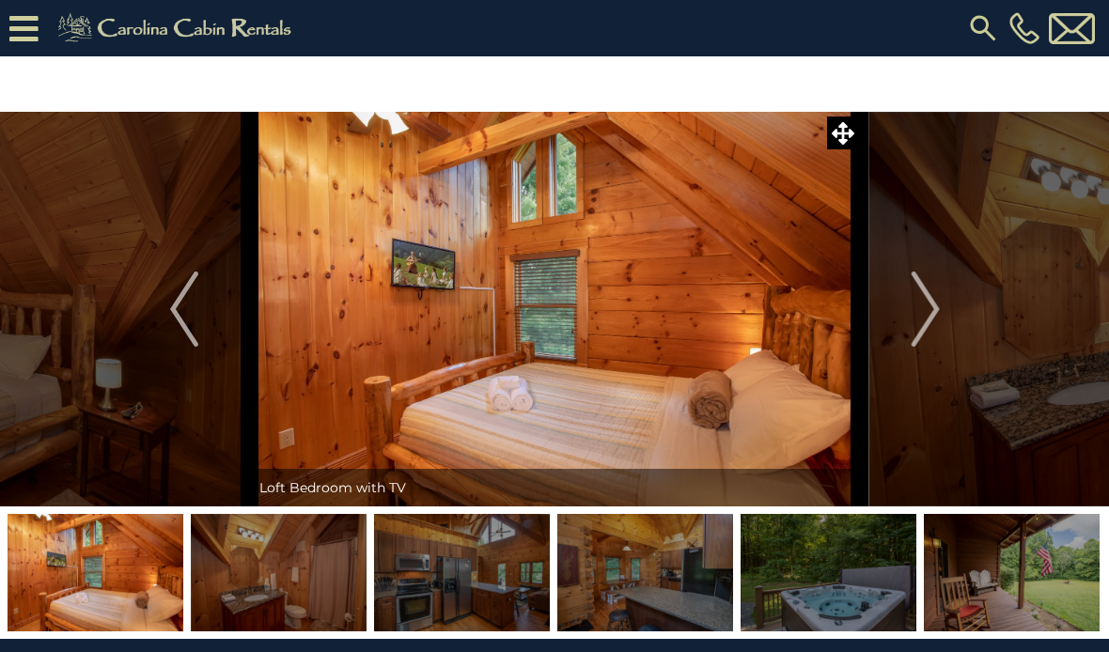
click at [953, 321] on button "Next" at bounding box center [926, 309] width 132 height 395
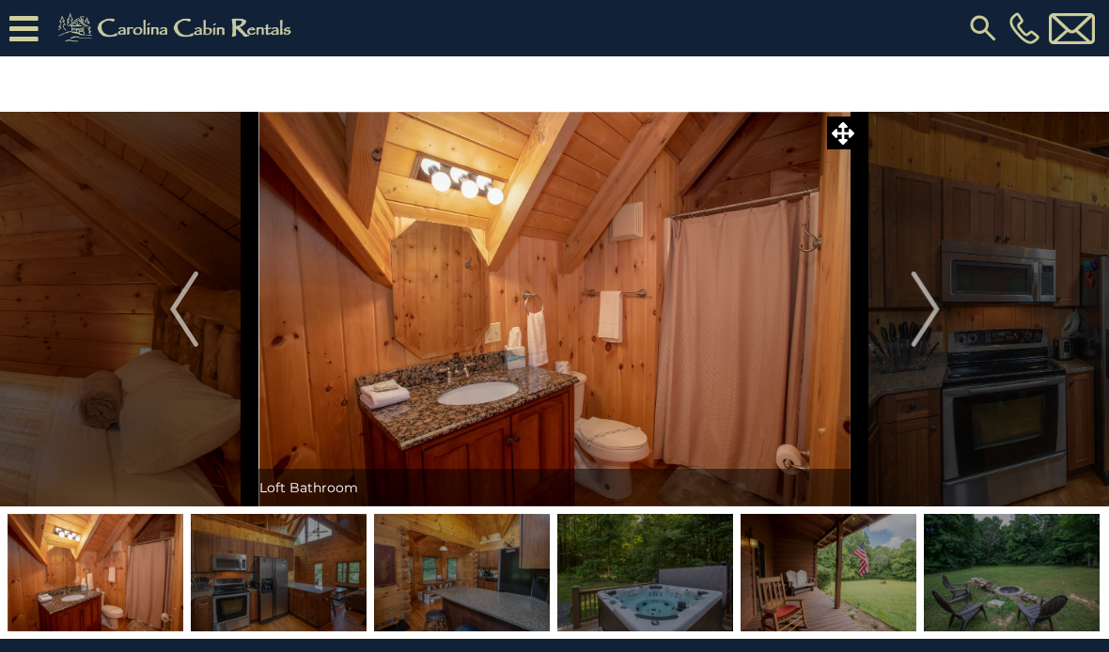
click at [938, 321] on img "Next" at bounding box center [925, 309] width 28 height 75
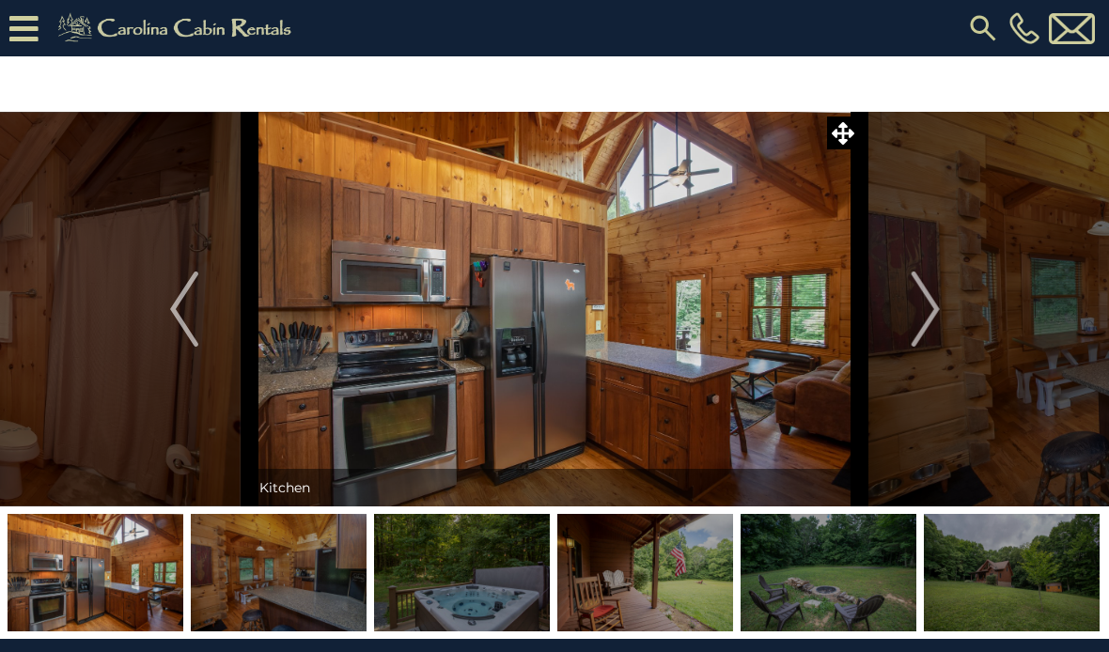
click at [952, 305] on button "Next" at bounding box center [926, 309] width 132 height 395
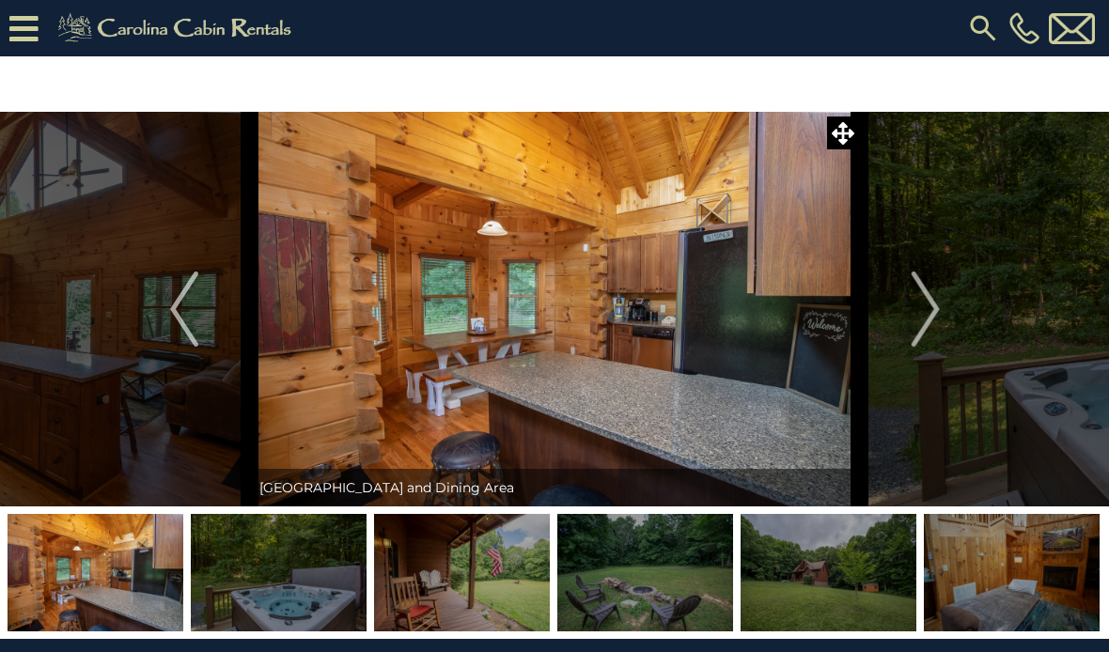
click at [936, 312] on img "Next" at bounding box center [925, 309] width 28 height 75
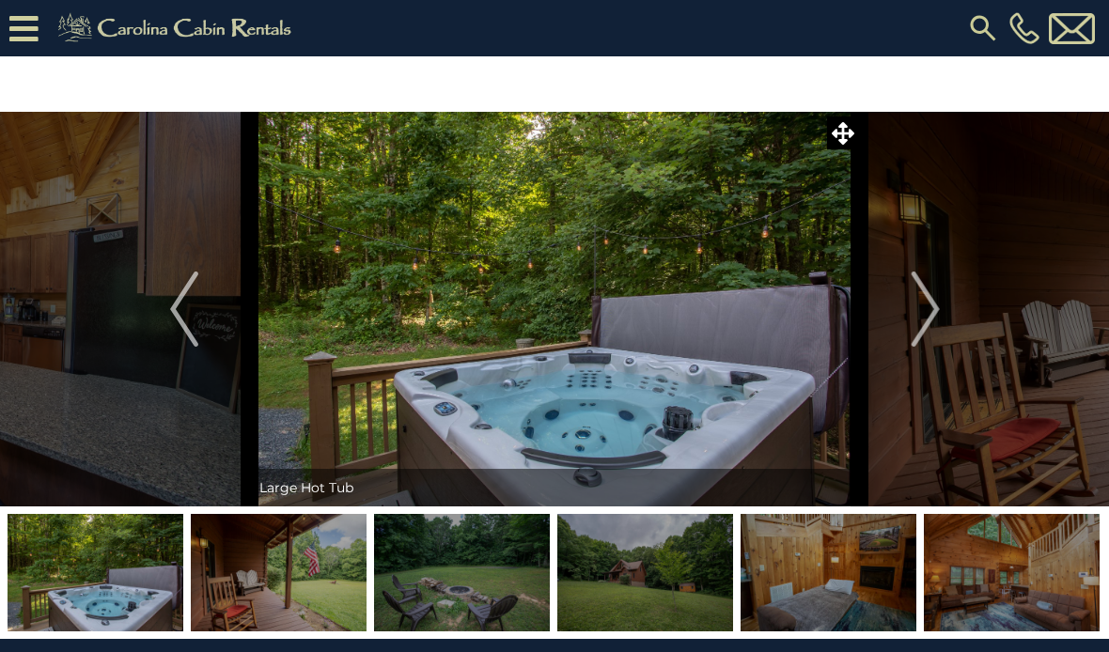
click at [922, 321] on img "Next" at bounding box center [925, 309] width 28 height 75
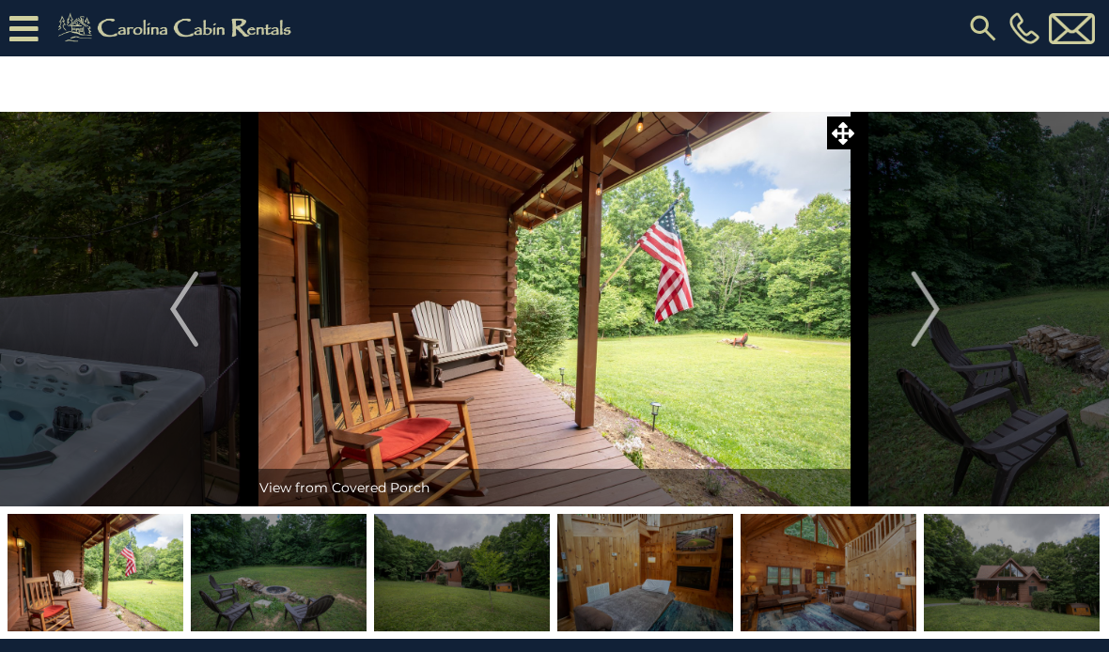
click at [918, 332] on img "Next" at bounding box center [925, 309] width 28 height 75
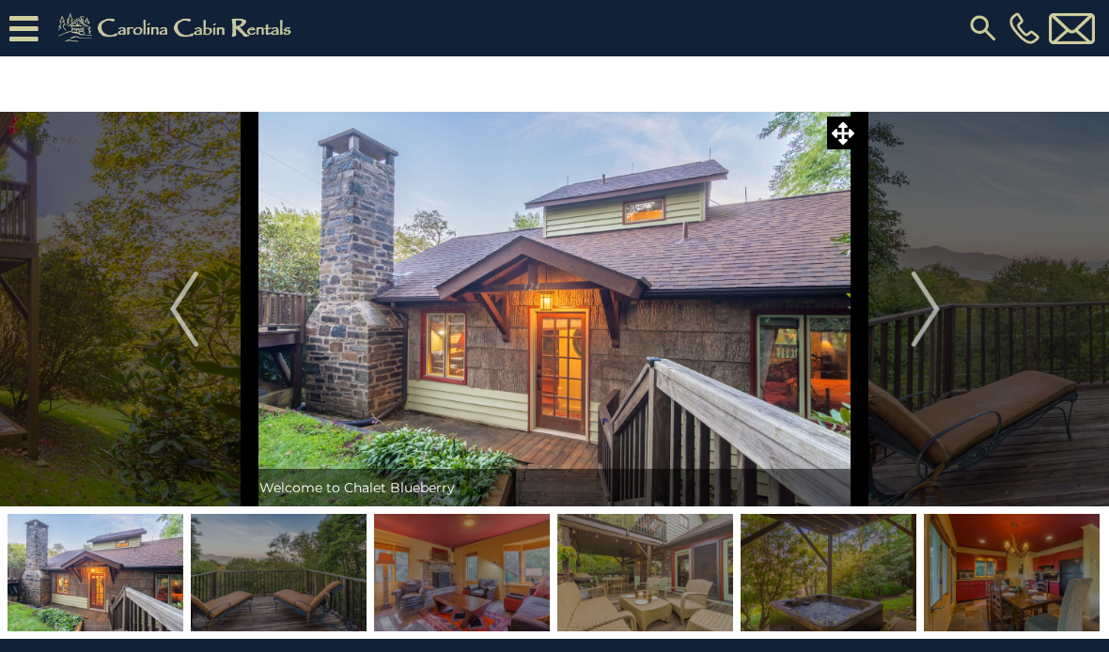
click at [917, 296] on img "Next" at bounding box center [925, 309] width 28 height 75
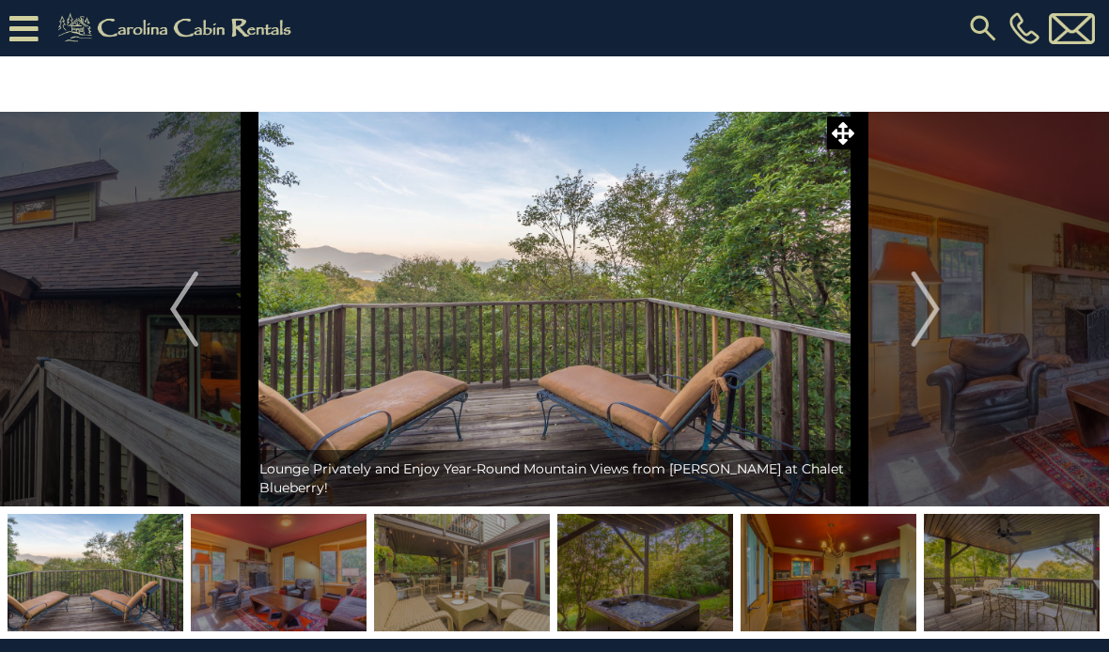
click at [932, 304] on img "Next" at bounding box center [925, 309] width 28 height 75
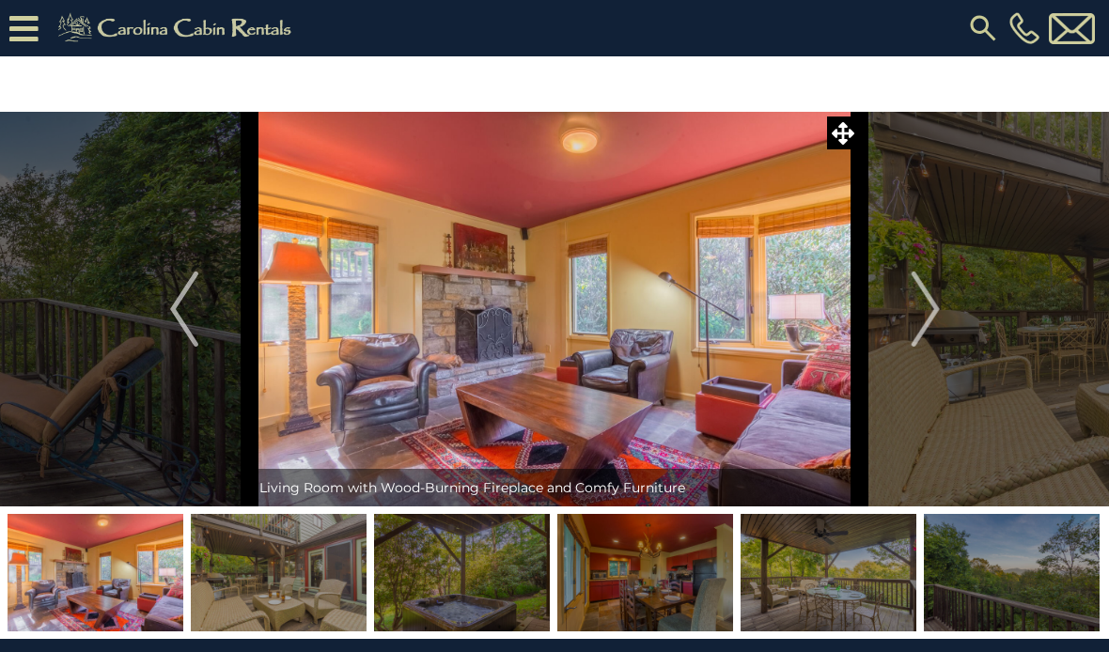
click at [925, 305] on img "Next" at bounding box center [925, 309] width 28 height 75
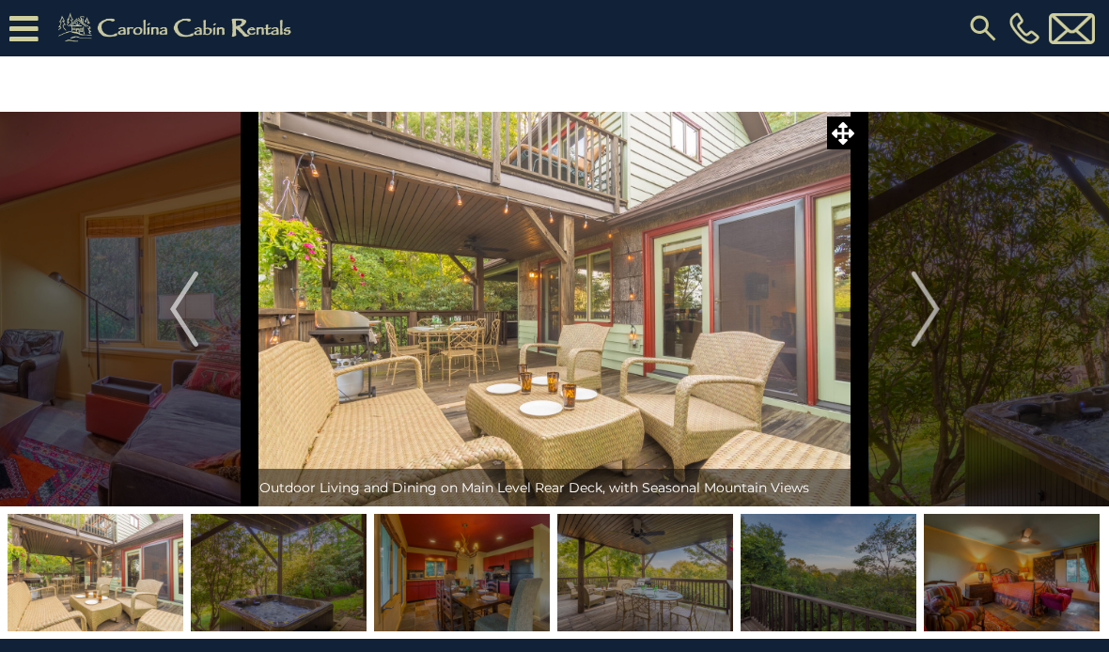
click at [937, 294] on img "Next" at bounding box center [925, 309] width 28 height 75
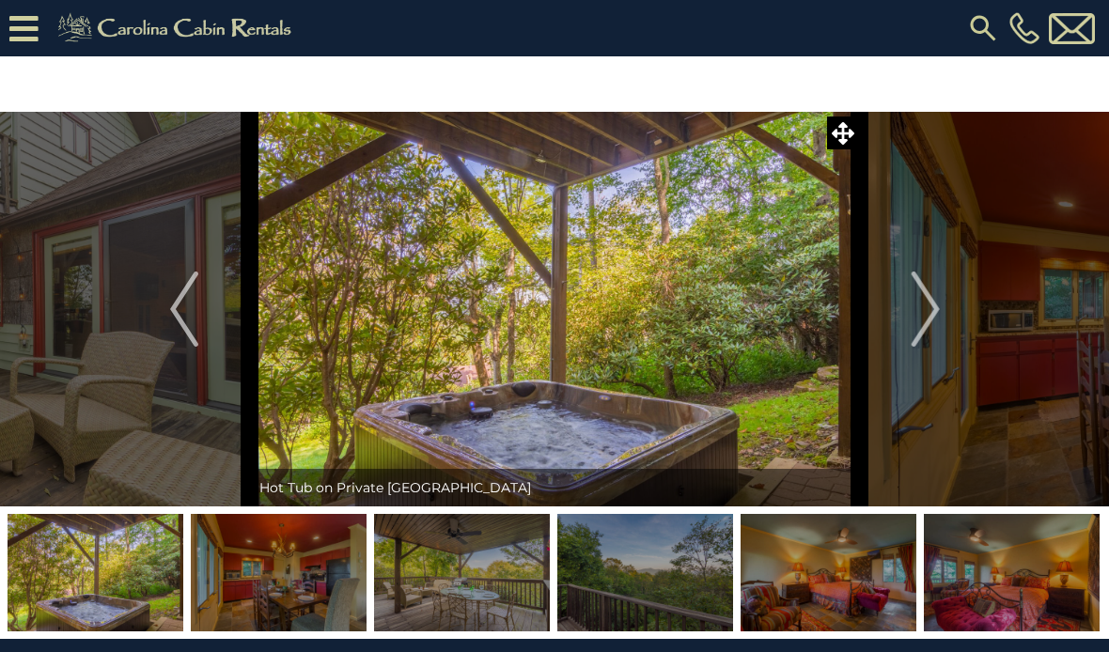
click at [939, 299] on img "Next" at bounding box center [925, 309] width 28 height 75
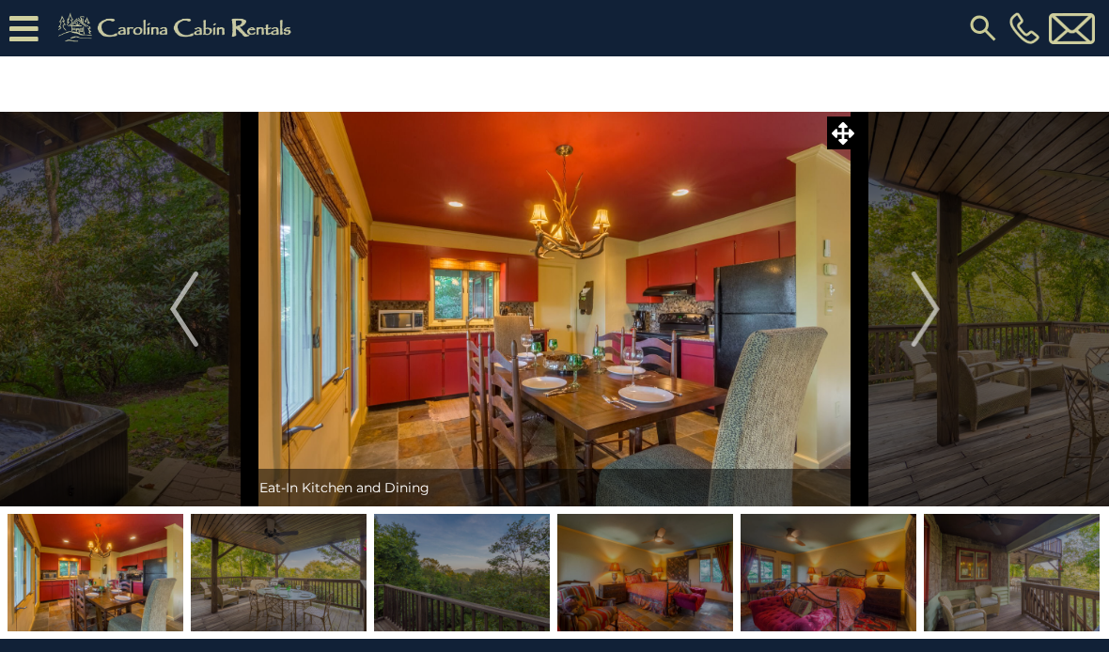
click at [939, 299] on img "Next" at bounding box center [925, 309] width 28 height 75
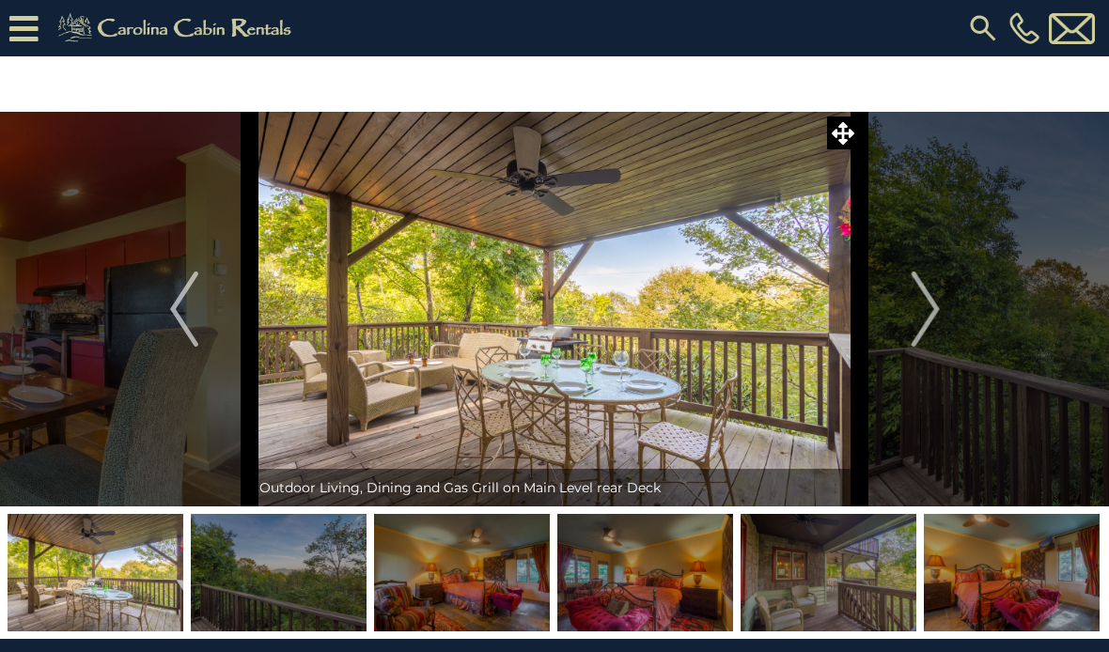
click at [942, 296] on button "Next" at bounding box center [926, 309] width 132 height 395
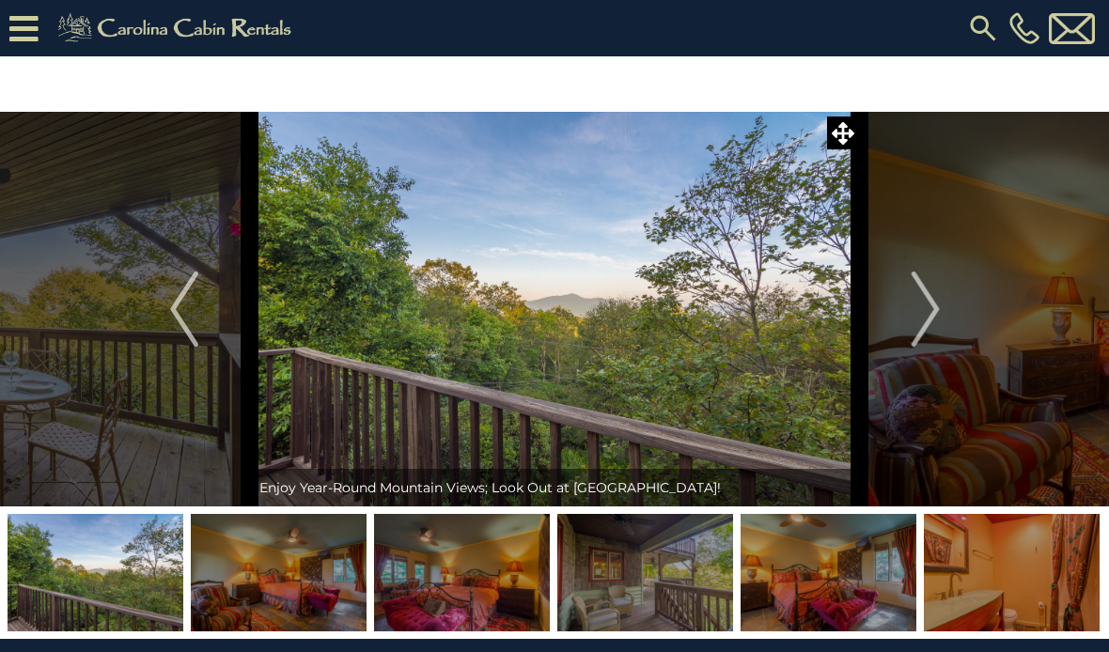
click at [933, 303] on img "Next" at bounding box center [925, 309] width 28 height 75
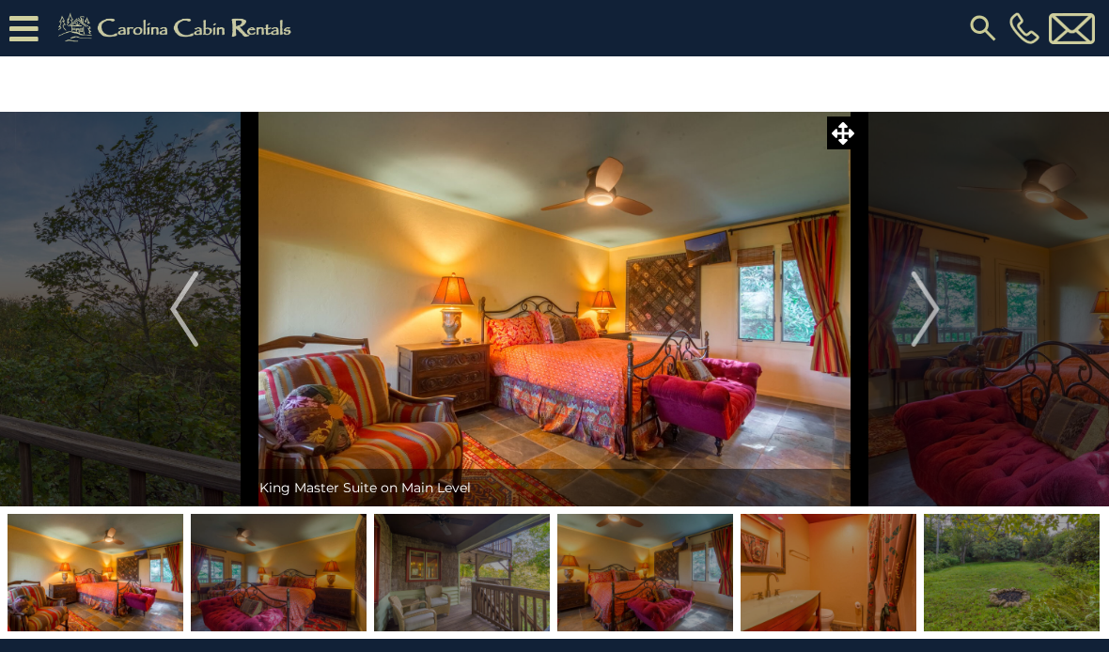
click at [923, 303] on img "Next" at bounding box center [925, 309] width 28 height 75
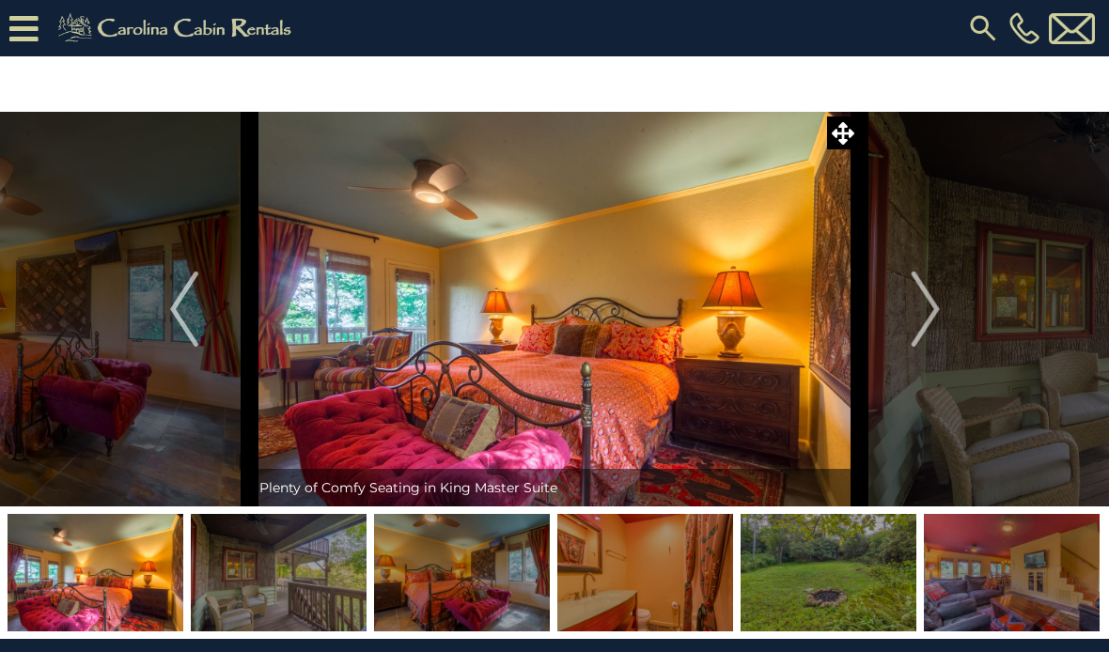
click at [936, 299] on img "Next" at bounding box center [925, 309] width 28 height 75
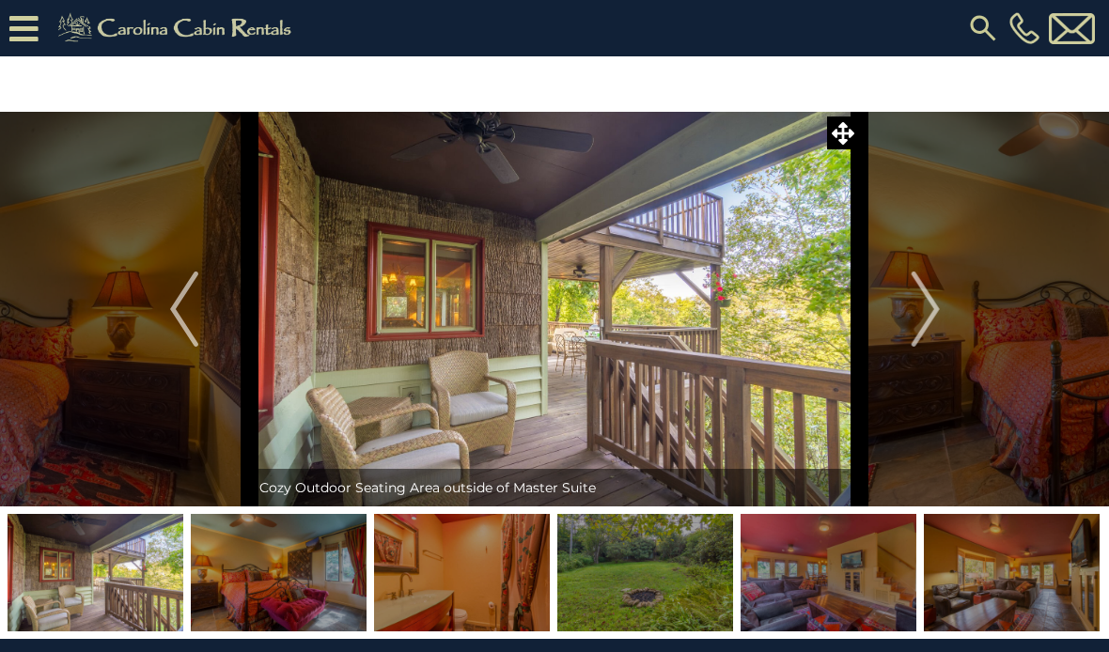
click at [924, 317] on img "Next" at bounding box center [925, 309] width 28 height 75
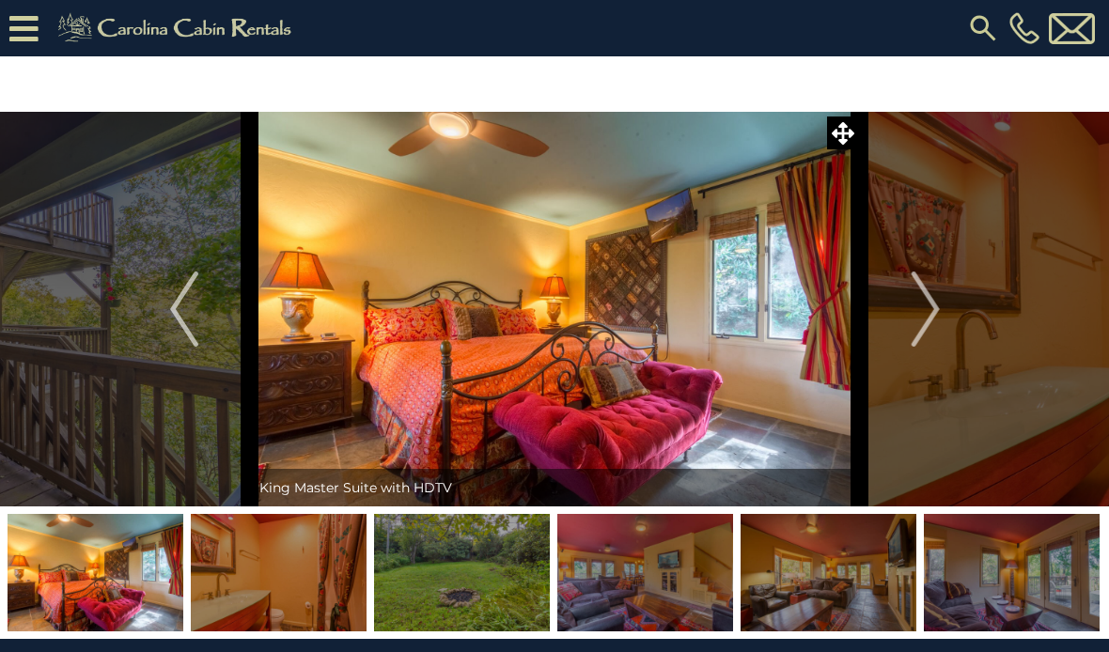
click at [937, 314] on img "Next" at bounding box center [925, 309] width 28 height 75
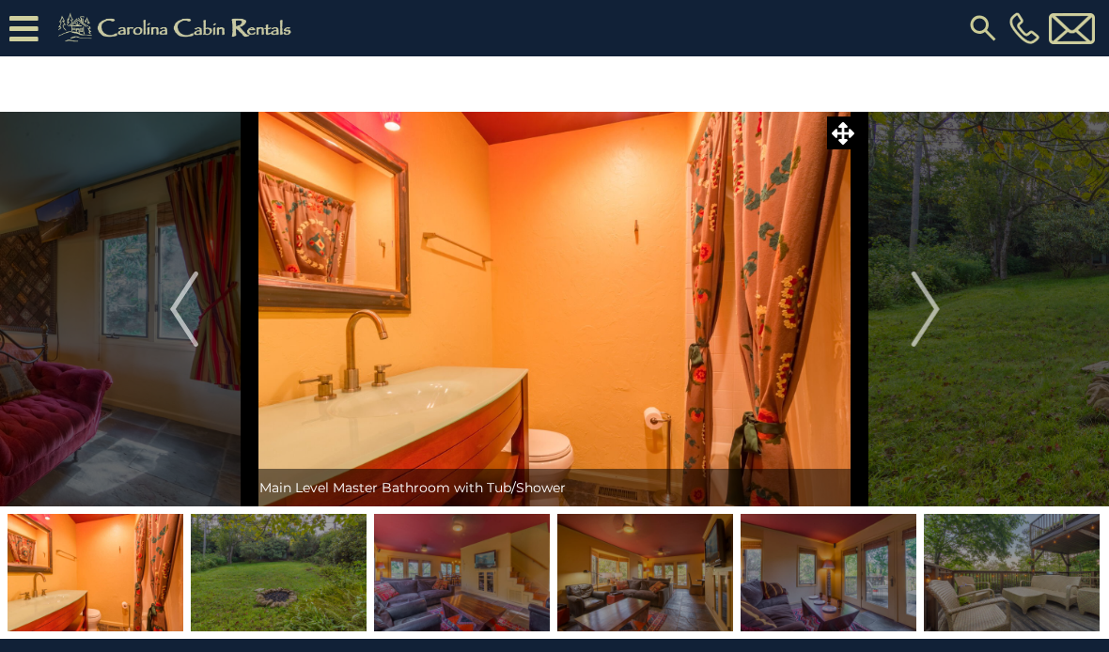
click at [937, 316] on img "Next" at bounding box center [925, 309] width 28 height 75
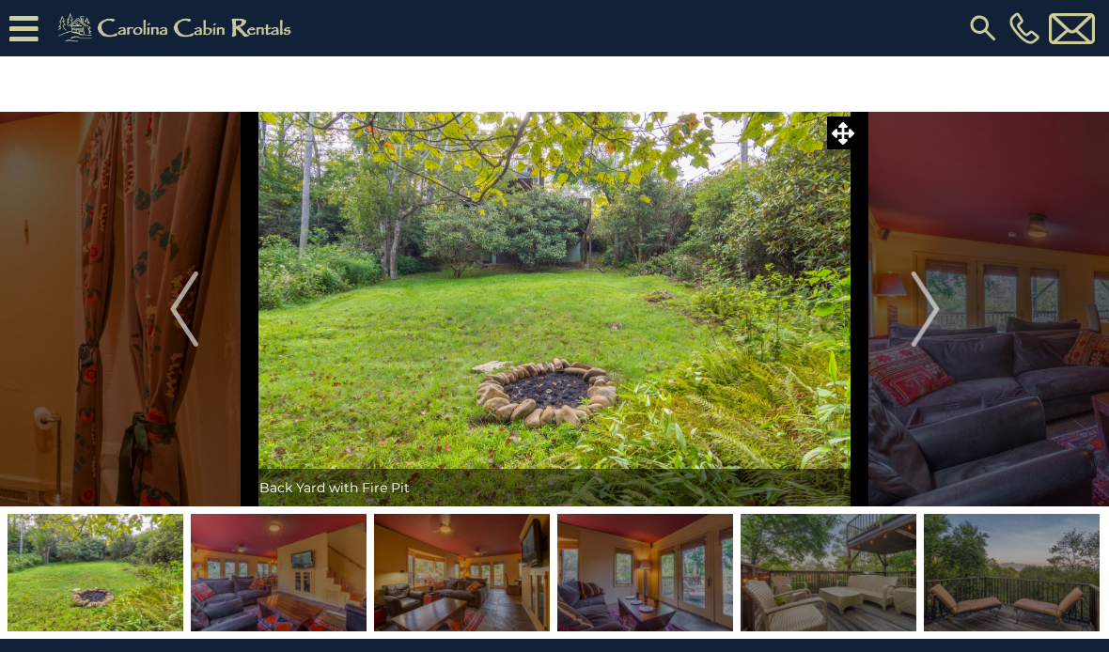
click at [955, 303] on button "Next" at bounding box center [926, 309] width 132 height 395
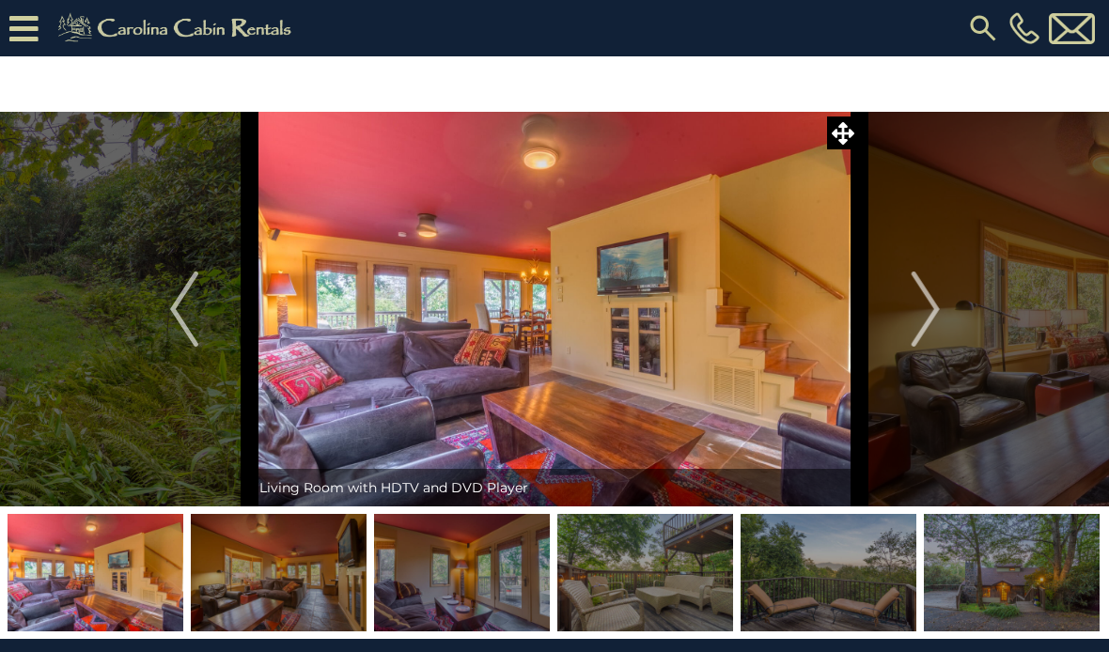
click at [948, 306] on button "Next" at bounding box center [926, 309] width 132 height 395
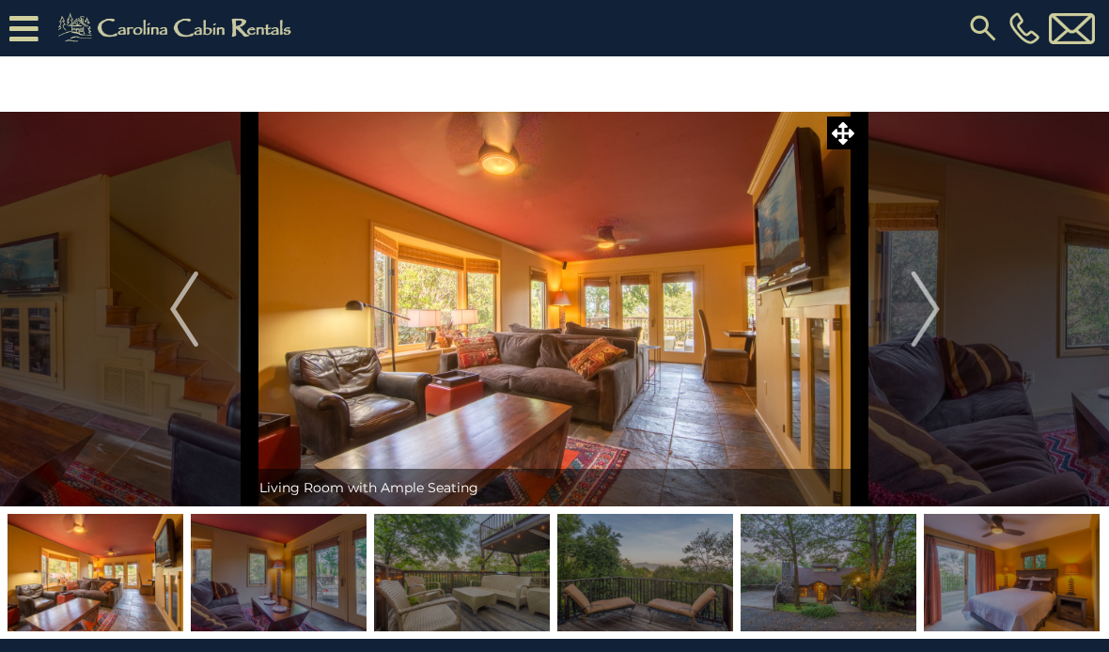
click at [955, 309] on button "Next" at bounding box center [926, 309] width 132 height 395
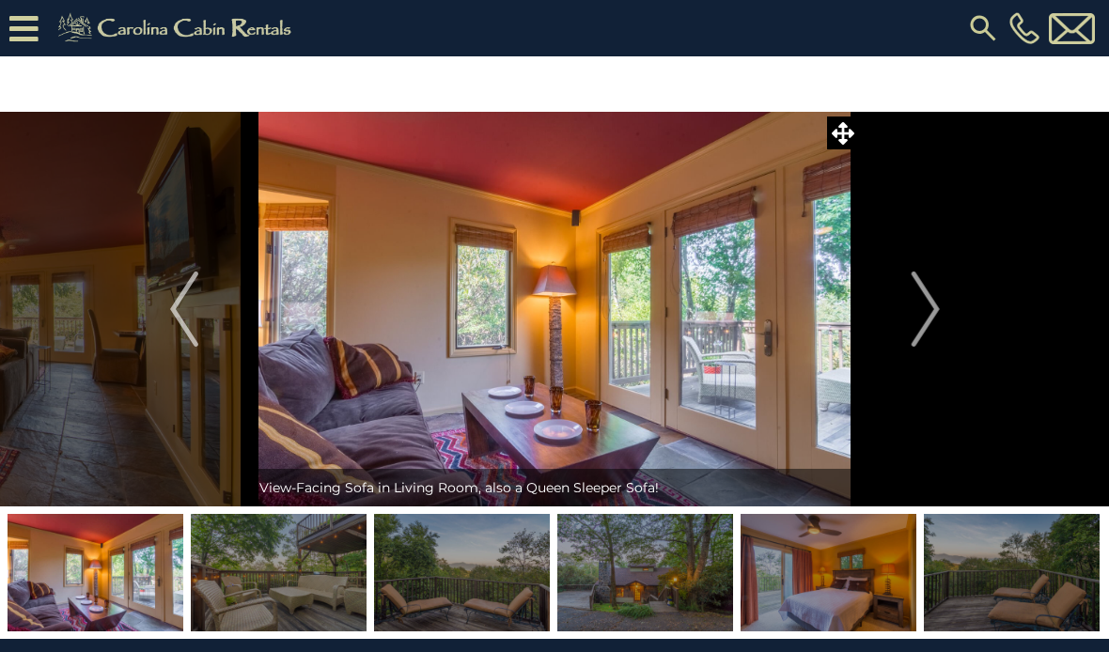
click at [954, 307] on button "Next" at bounding box center [926, 309] width 132 height 395
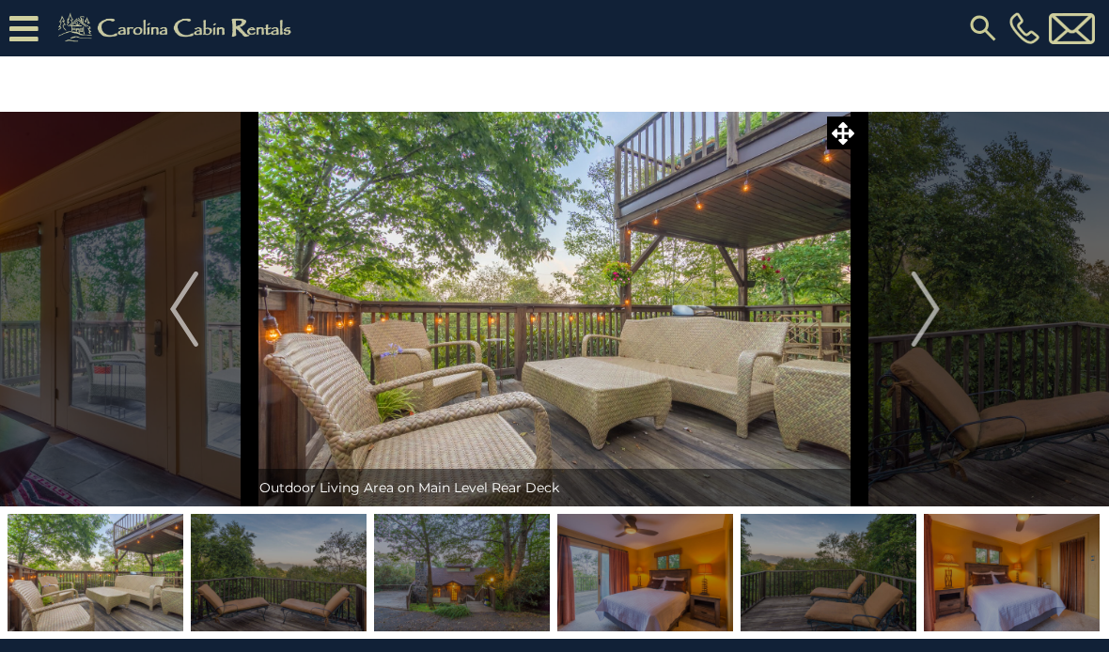
click at [934, 316] on img "Next" at bounding box center [925, 309] width 28 height 75
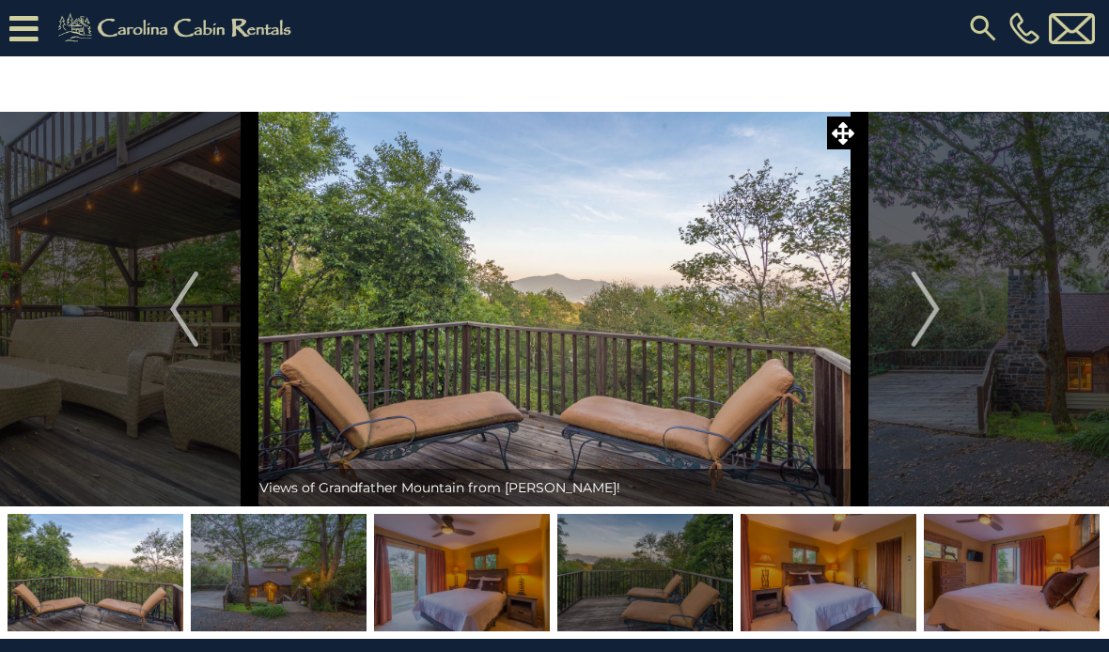
click at [928, 307] on img "Next" at bounding box center [925, 309] width 28 height 75
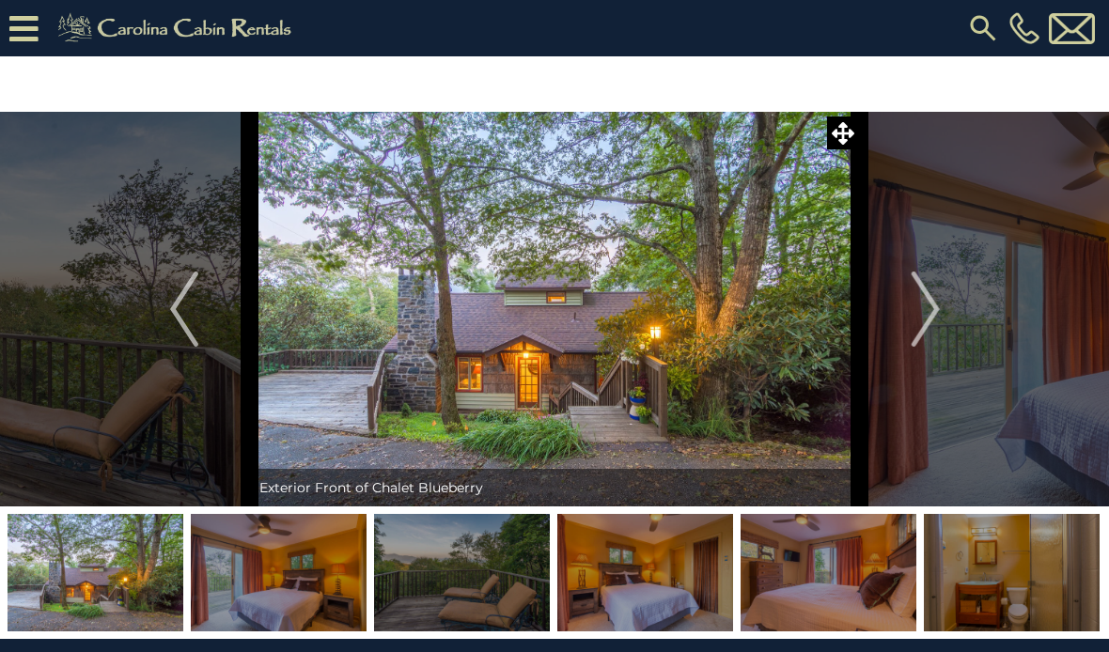
click at [932, 305] on img "Next" at bounding box center [925, 309] width 28 height 75
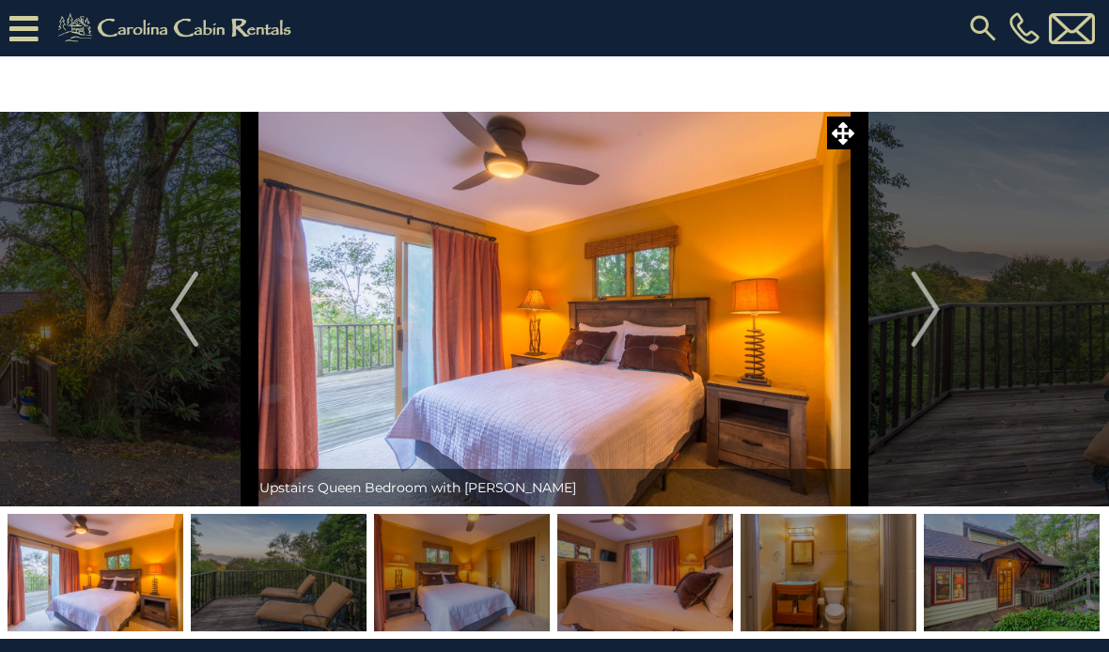
click at [928, 327] on img "Next" at bounding box center [925, 309] width 28 height 75
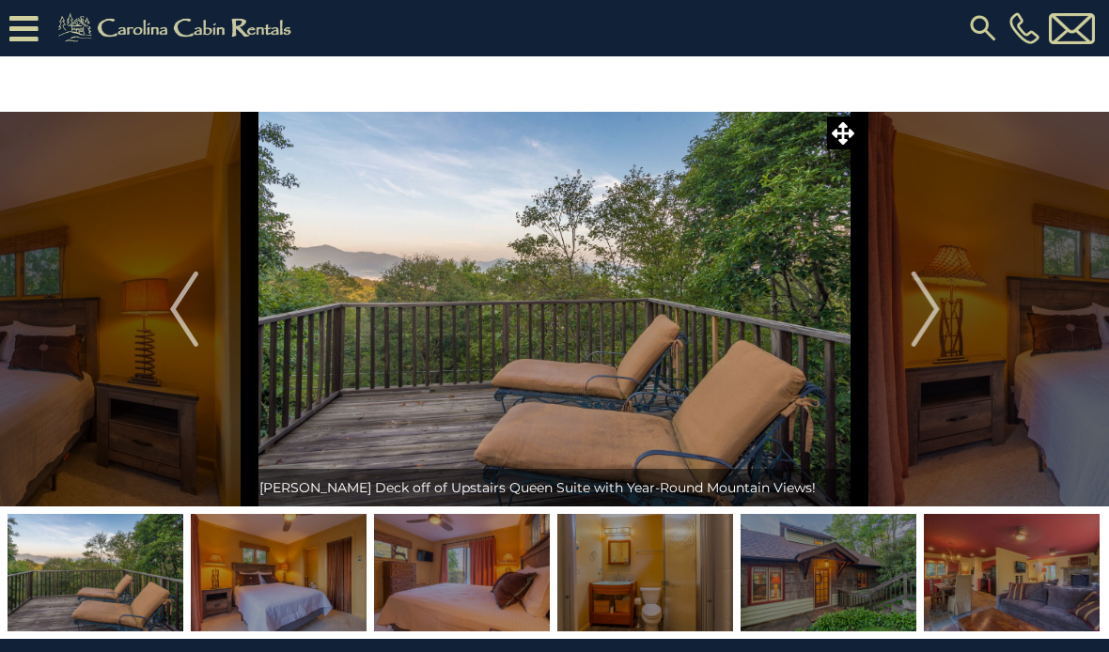
click at [928, 274] on img "Next" at bounding box center [925, 309] width 28 height 75
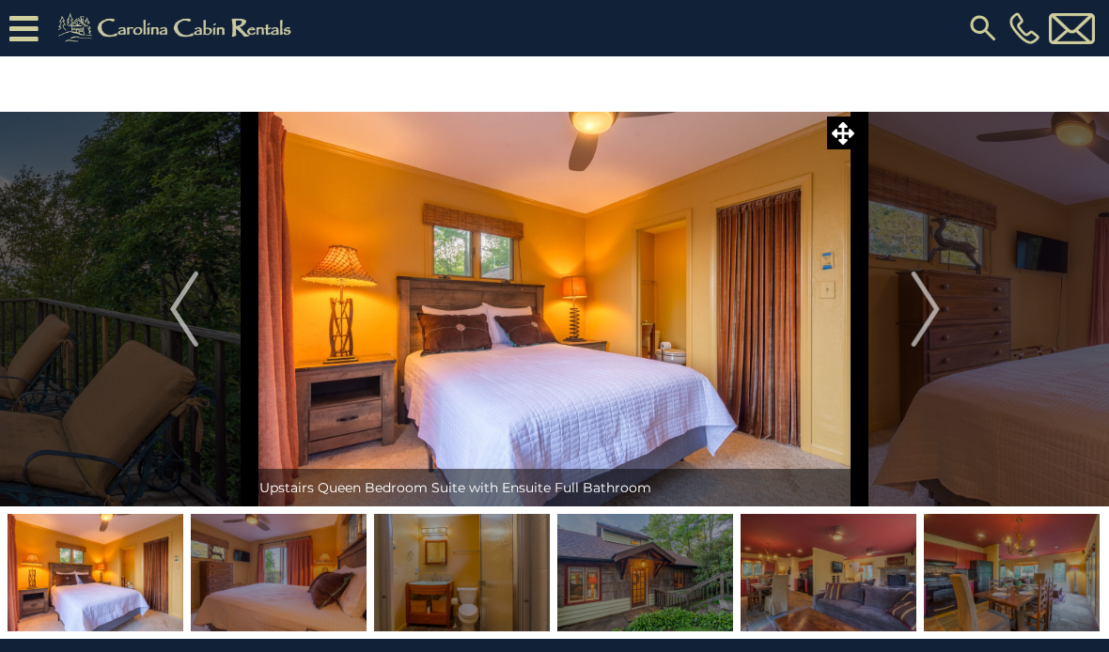
click at [918, 306] on img "Next" at bounding box center [925, 309] width 28 height 75
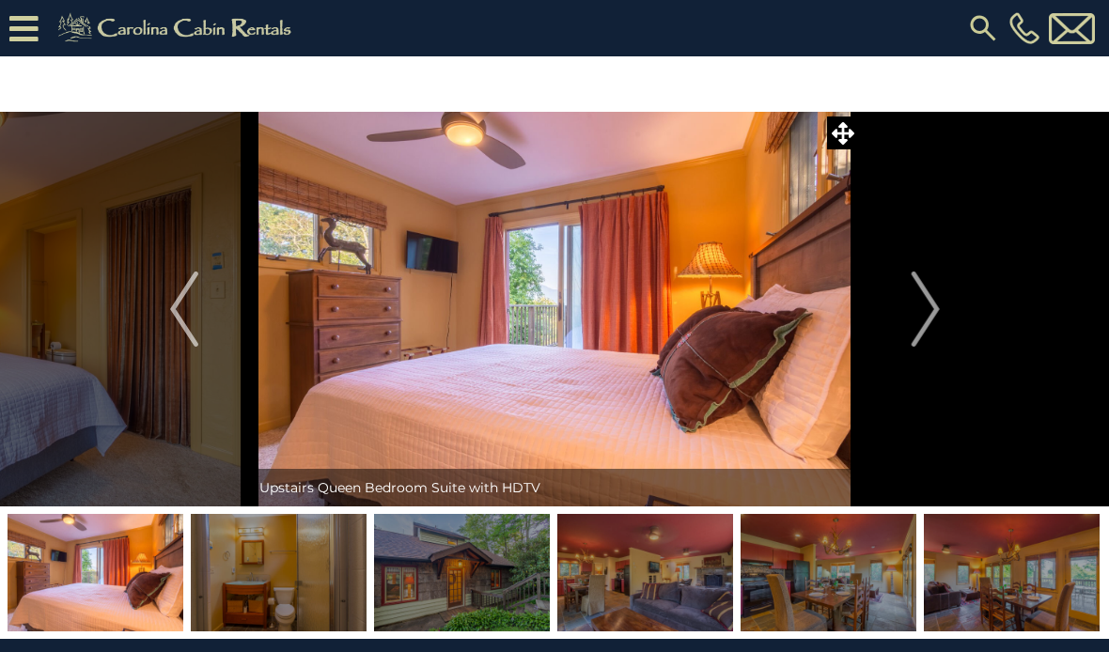
click at [912, 308] on img "Next" at bounding box center [925, 309] width 28 height 75
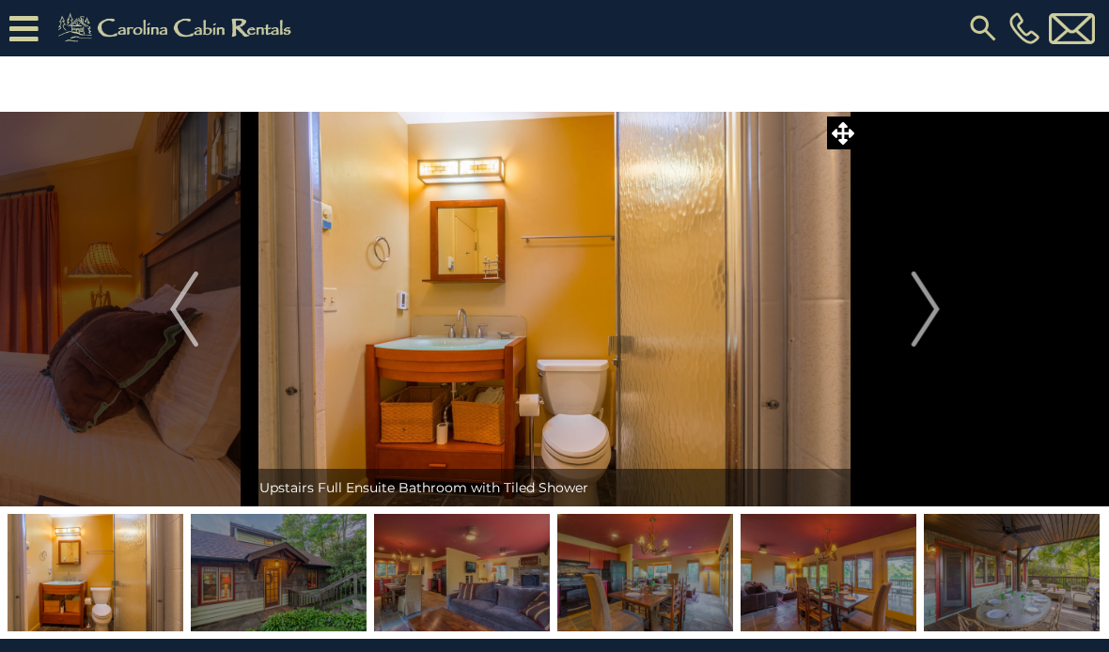
click at [921, 311] on img "Next" at bounding box center [925, 309] width 28 height 75
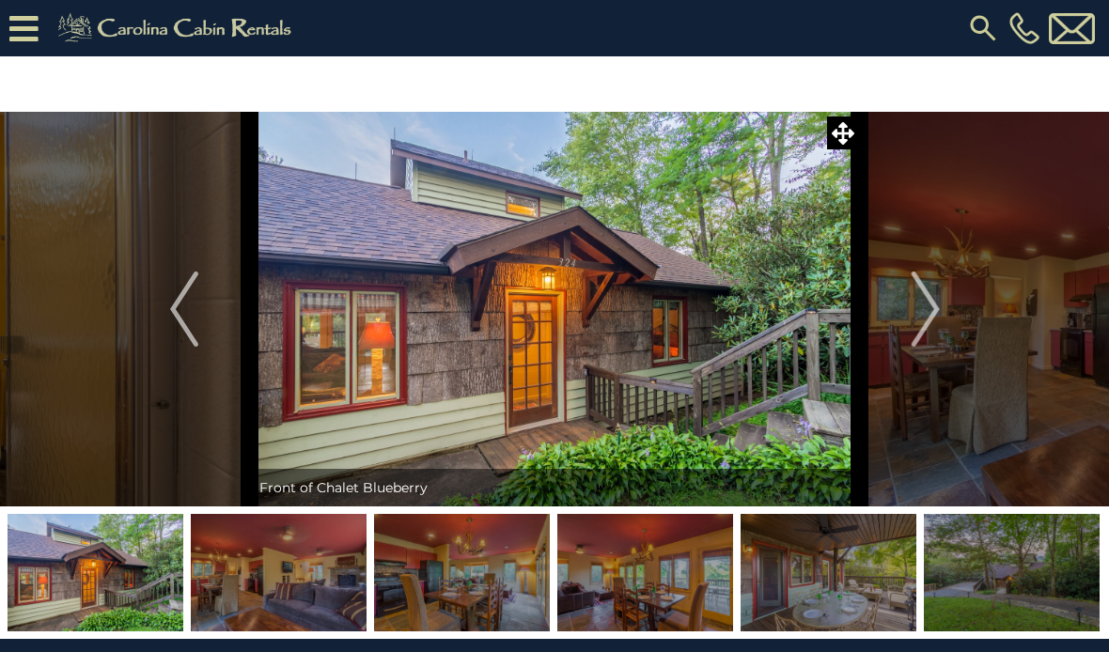
click at [926, 301] on img "Next" at bounding box center [925, 309] width 28 height 75
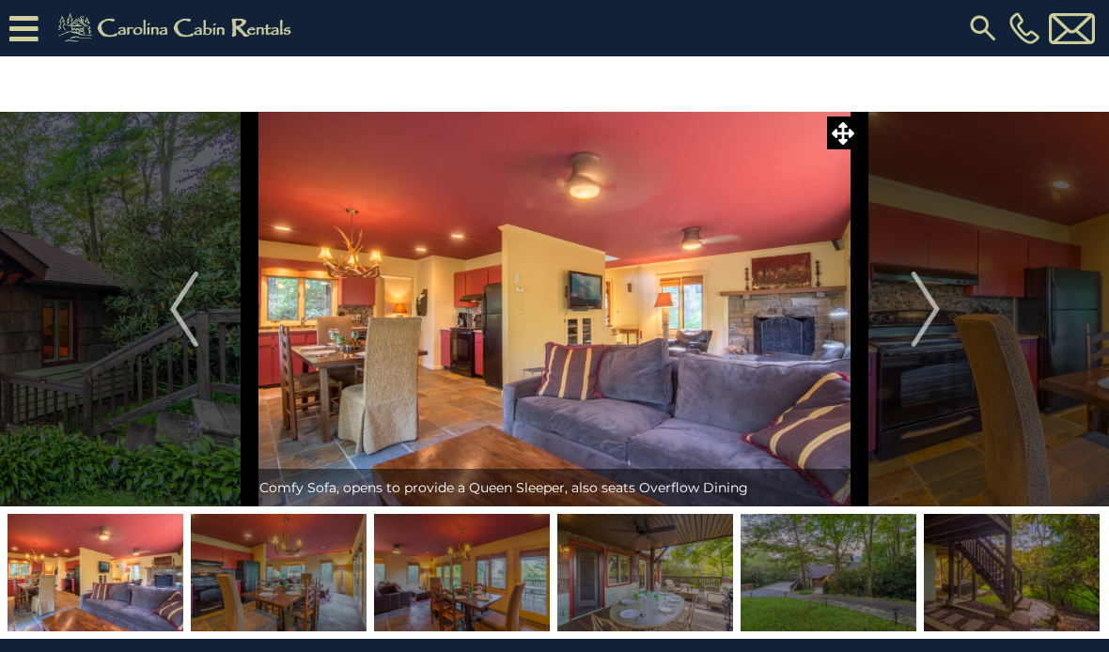
click at [929, 298] on img "Next" at bounding box center [925, 309] width 28 height 75
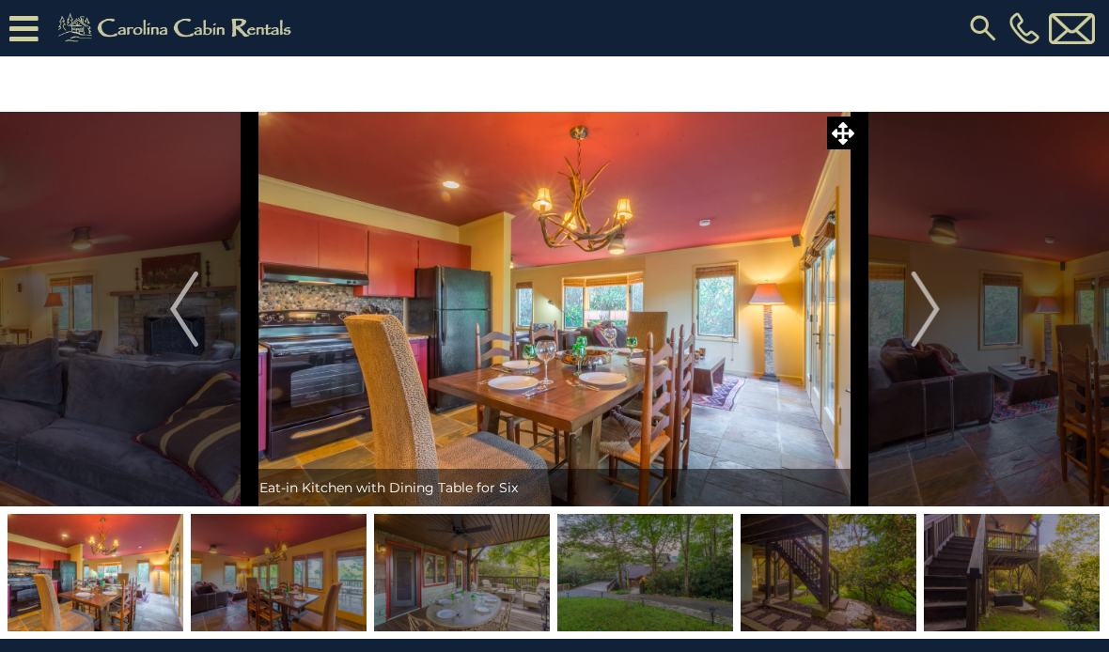
click at [923, 304] on img "Next" at bounding box center [925, 309] width 28 height 75
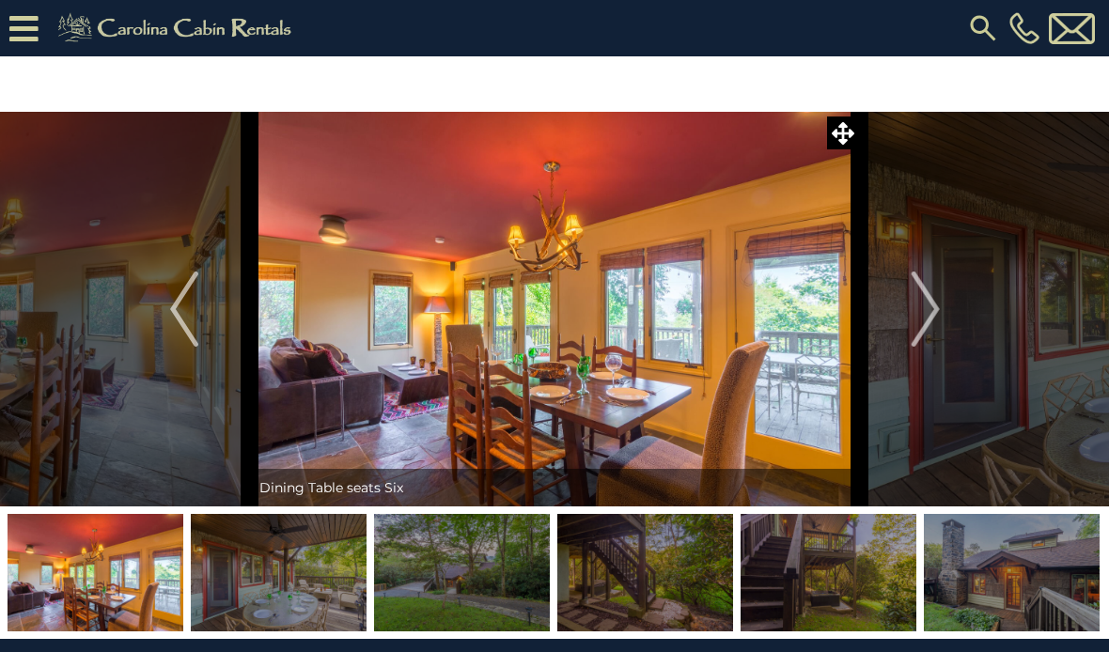
click at [931, 301] on img "Next" at bounding box center [925, 309] width 28 height 75
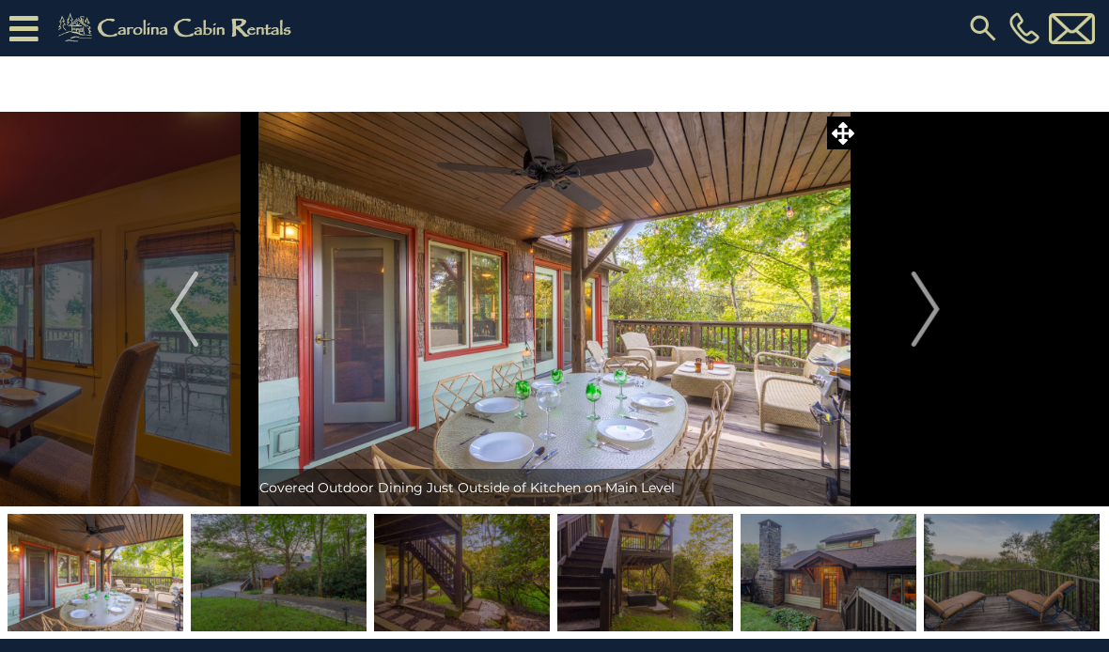
click at [939, 296] on img "Next" at bounding box center [925, 309] width 28 height 75
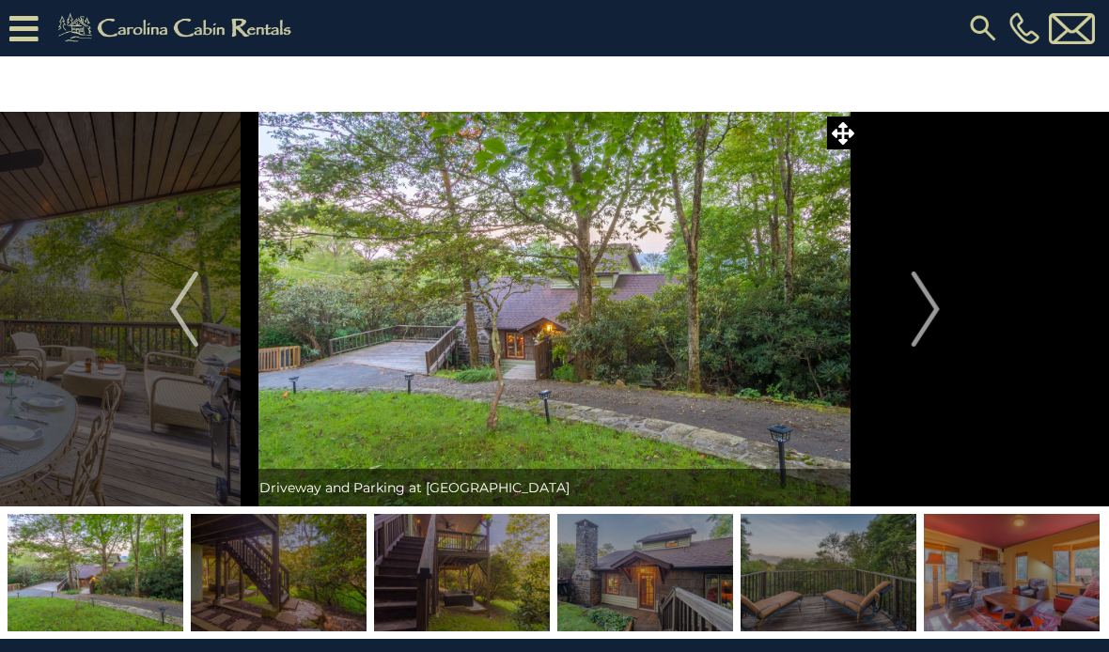
click at [930, 305] on img "Next" at bounding box center [925, 309] width 28 height 75
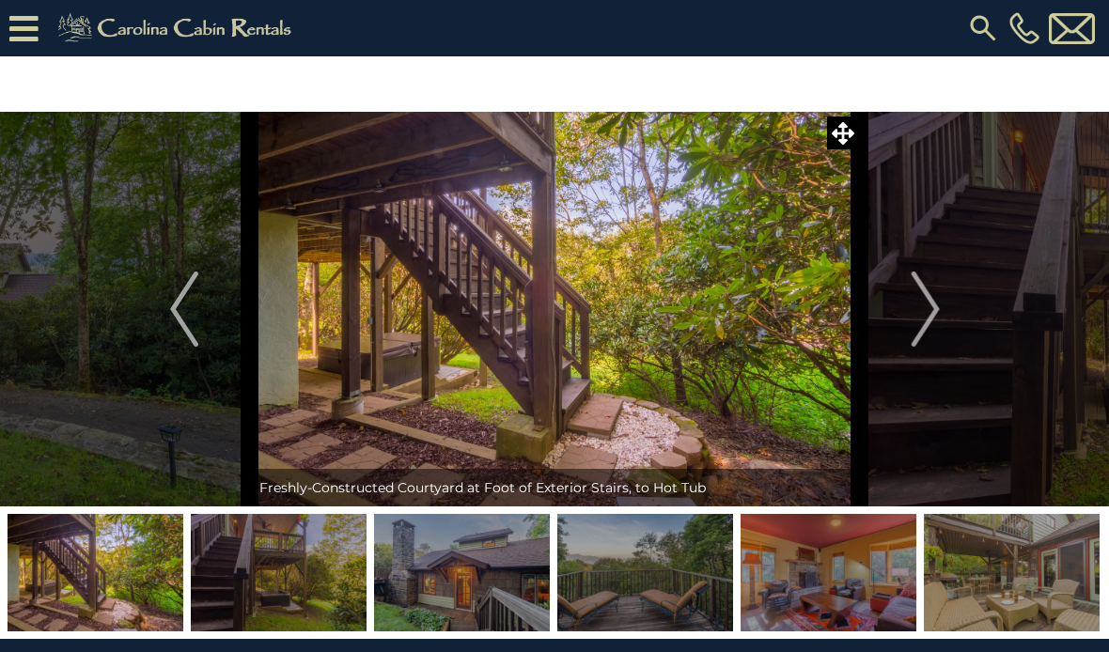
click at [935, 303] on img "Next" at bounding box center [925, 309] width 28 height 75
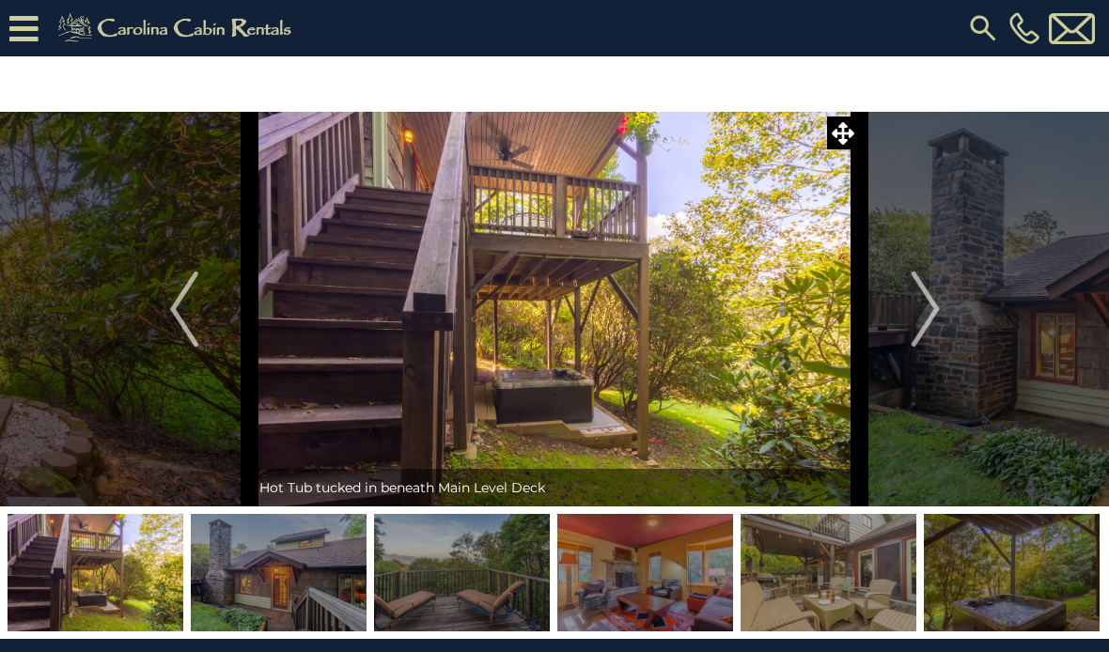
click at [933, 300] on img "Next" at bounding box center [925, 309] width 28 height 75
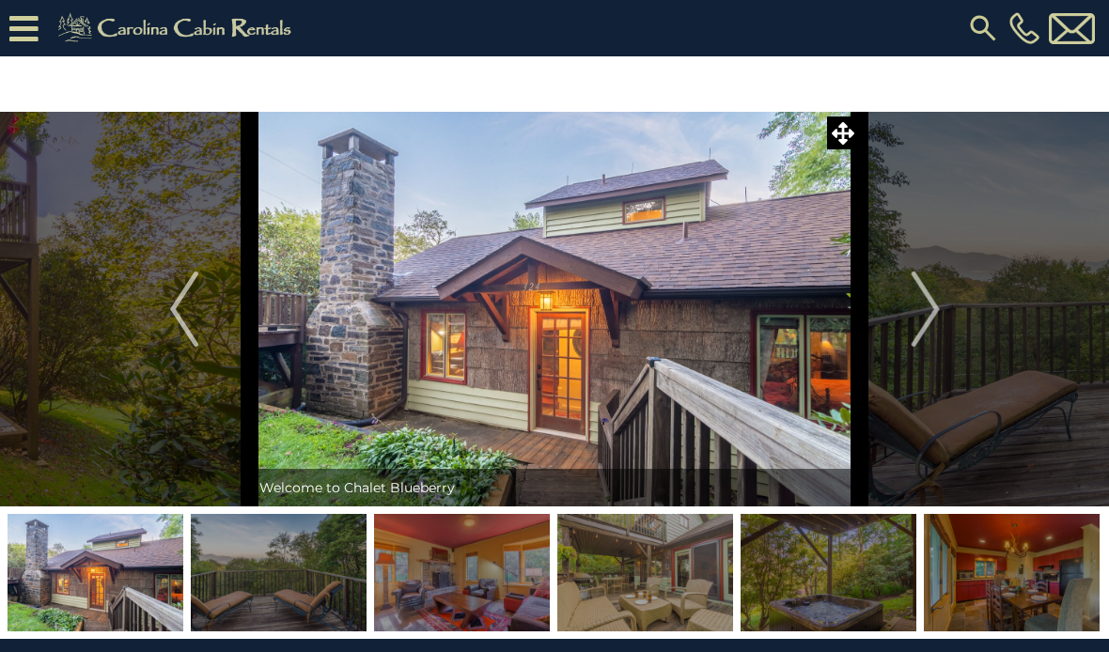
click at [932, 304] on img "Next" at bounding box center [925, 309] width 28 height 75
